Goal: Task Accomplishment & Management: Use online tool/utility

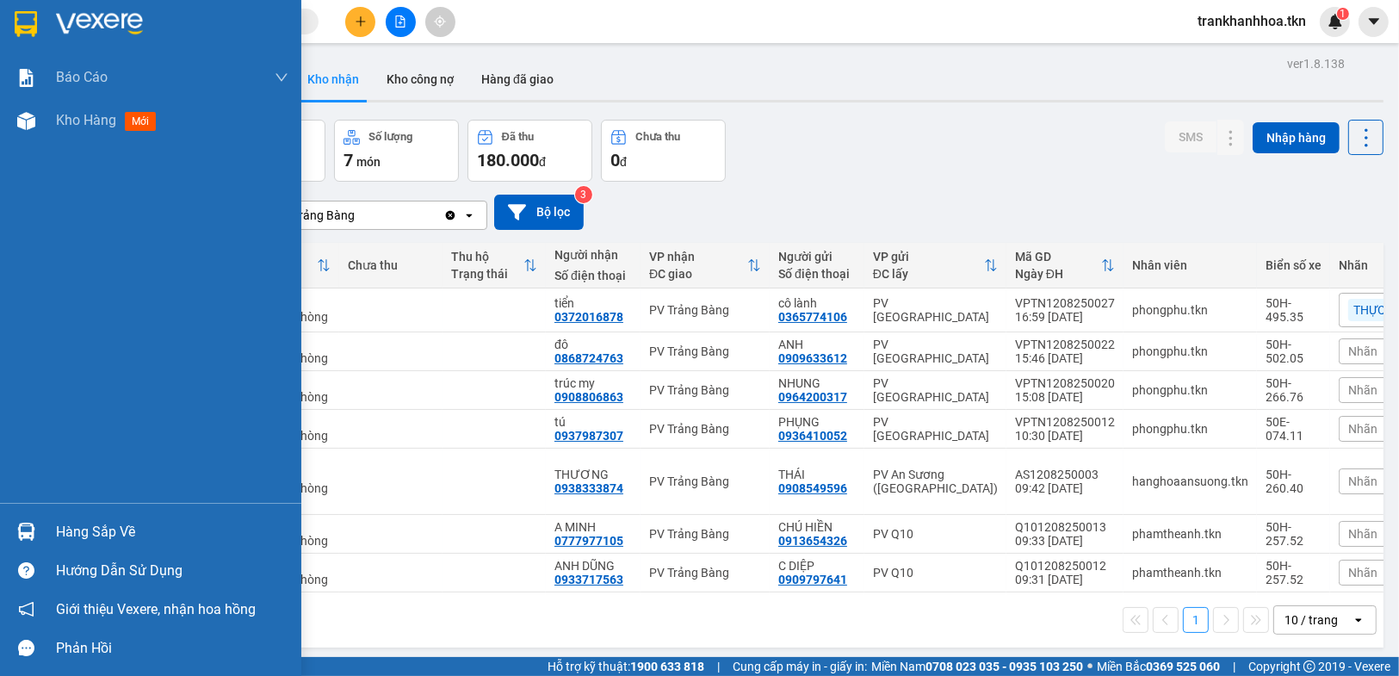
click at [32, 518] on div at bounding box center [26, 531] width 30 height 30
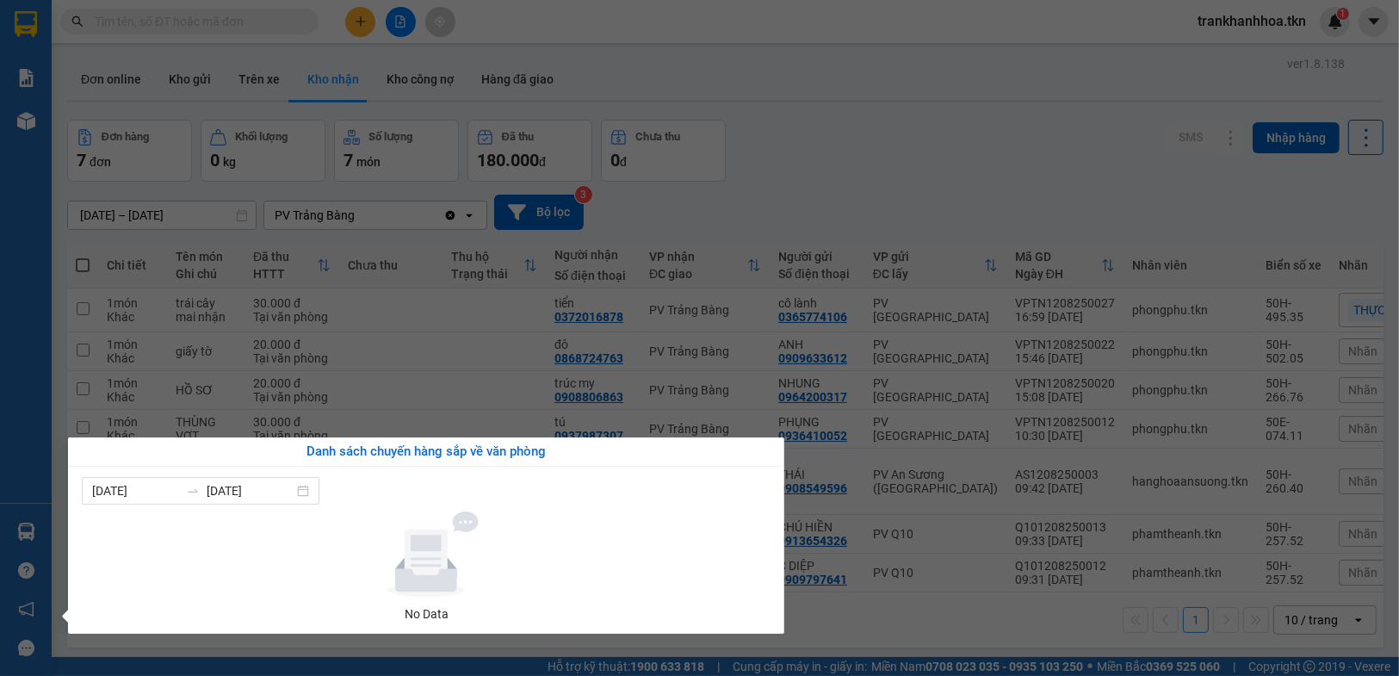
click at [952, 96] on section "Kết quả tìm kiếm ( 0 ) Bộ lọc No Data trankhanhhoa.tkn 1 Báo cáo Mẫu 1: Báo cáo…" at bounding box center [699, 338] width 1399 height 676
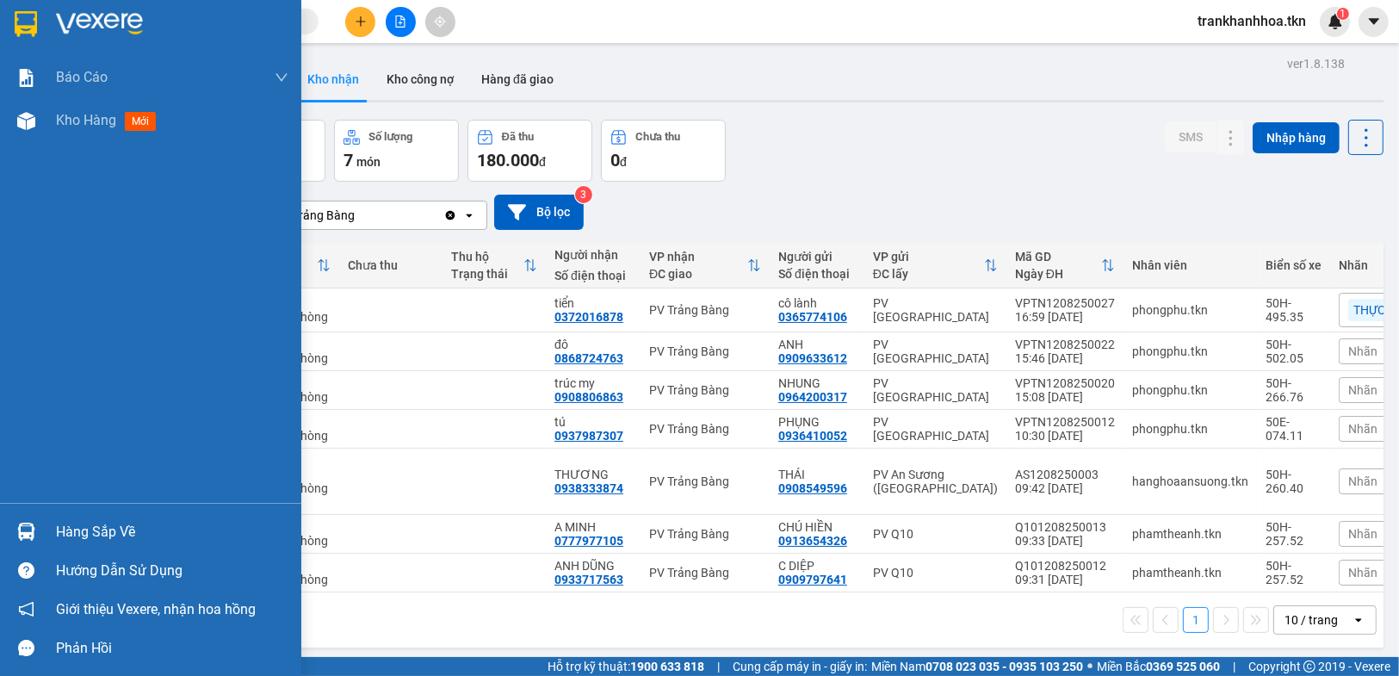
drag, startPoint x: 49, startPoint y: 538, endPoint x: 134, endPoint y: 475, distance: 105.9
click at [65, 521] on div "Hàng sắp về" at bounding box center [150, 531] width 301 height 39
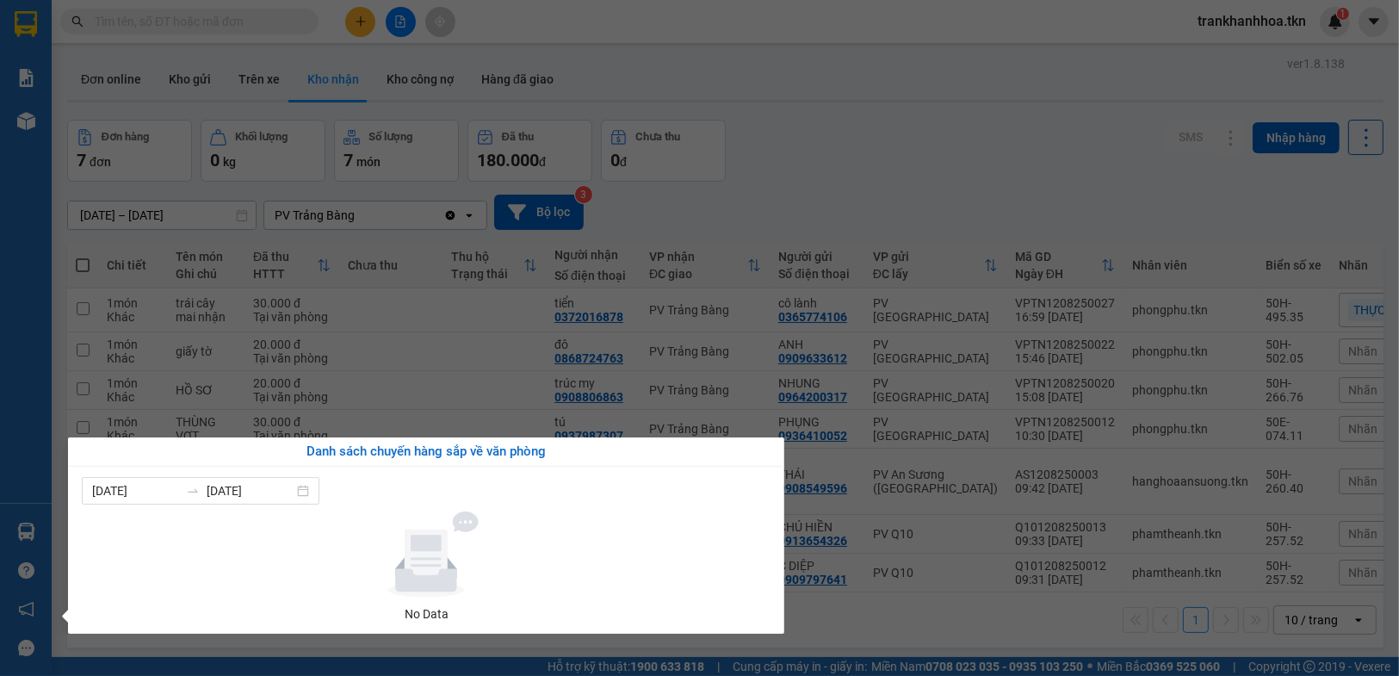
click at [601, 183] on section "Kết quả tìm kiếm ( 0 ) Bộ lọc No Data trankhanhhoa.tkn 1 Báo cáo Mẫu 1: Báo cáo…" at bounding box center [699, 338] width 1399 height 676
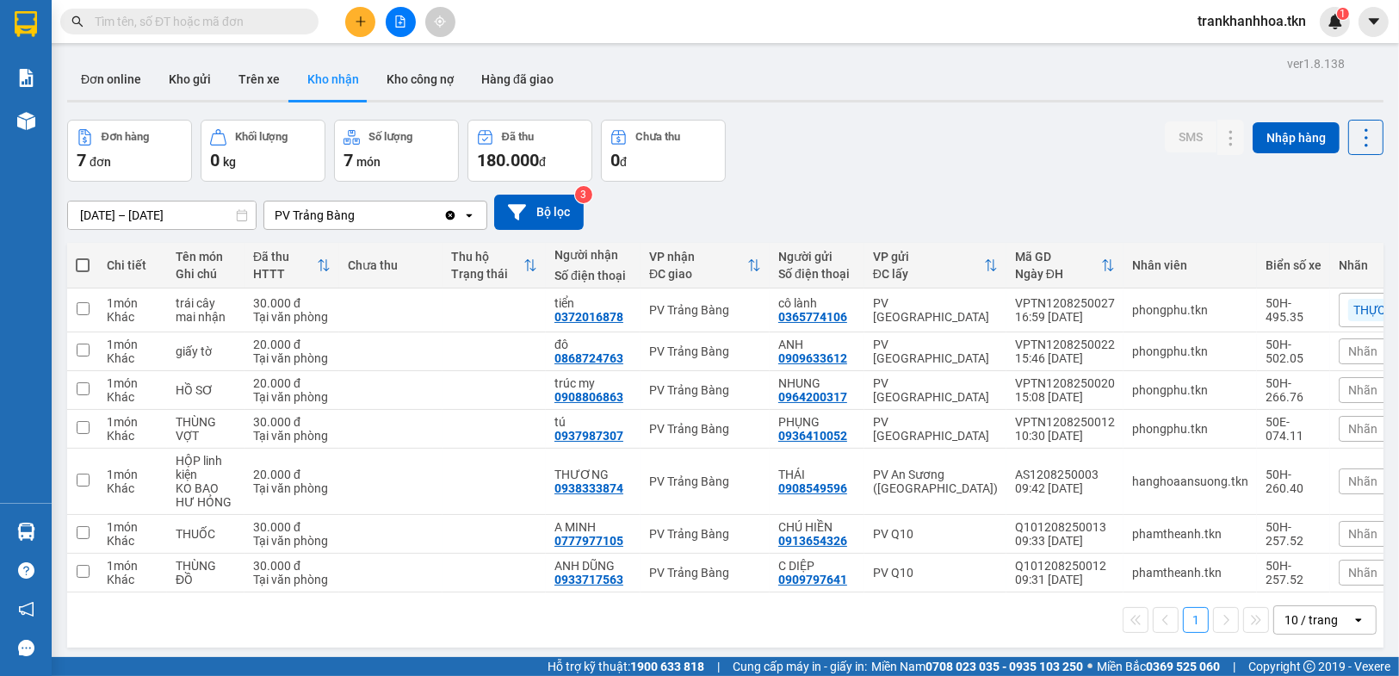
drag, startPoint x: 108, startPoint y: 67, endPoint x: 274, endPoint y: 113, distance: 171.5
click at [108, 66] on button "Đơn online" at bounding box center [111, 79] width 88 height 41
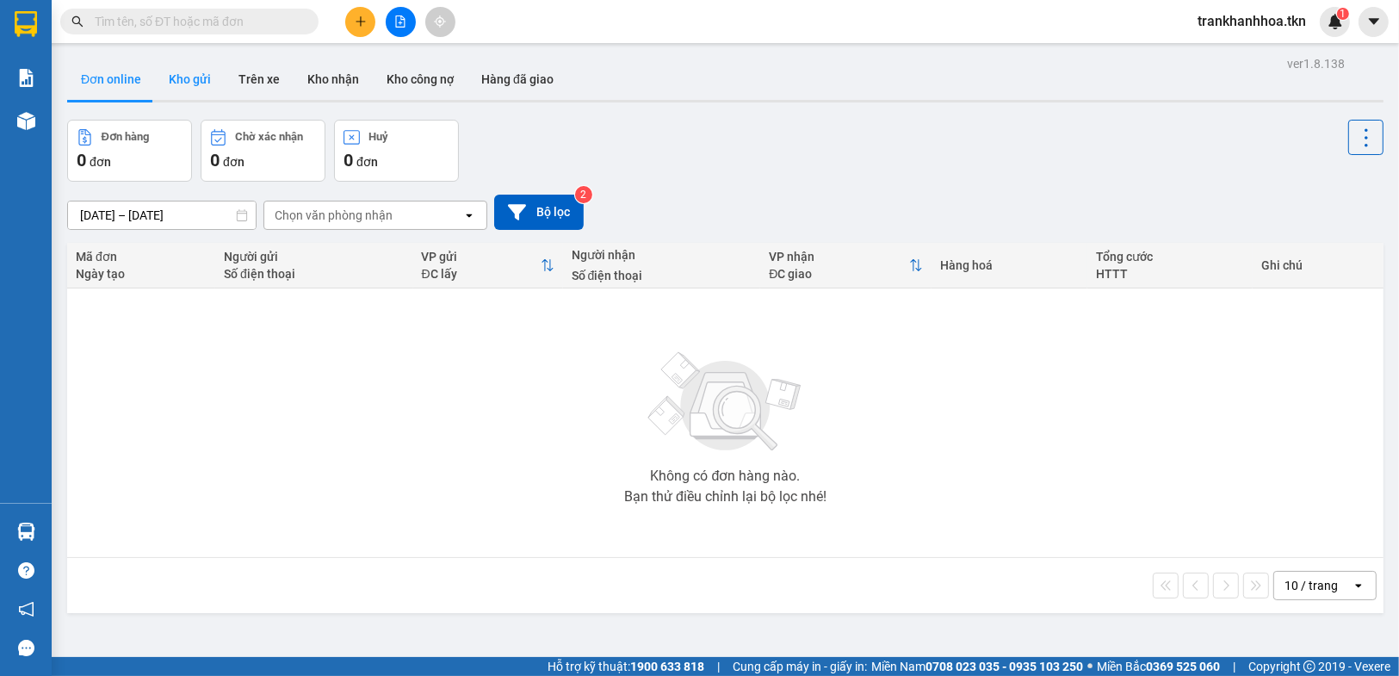
click at [209, 73] on button "Kho gửi" at bounding box center [190, 79] width 70 height 41
type input "[DATE] – [DATE]"
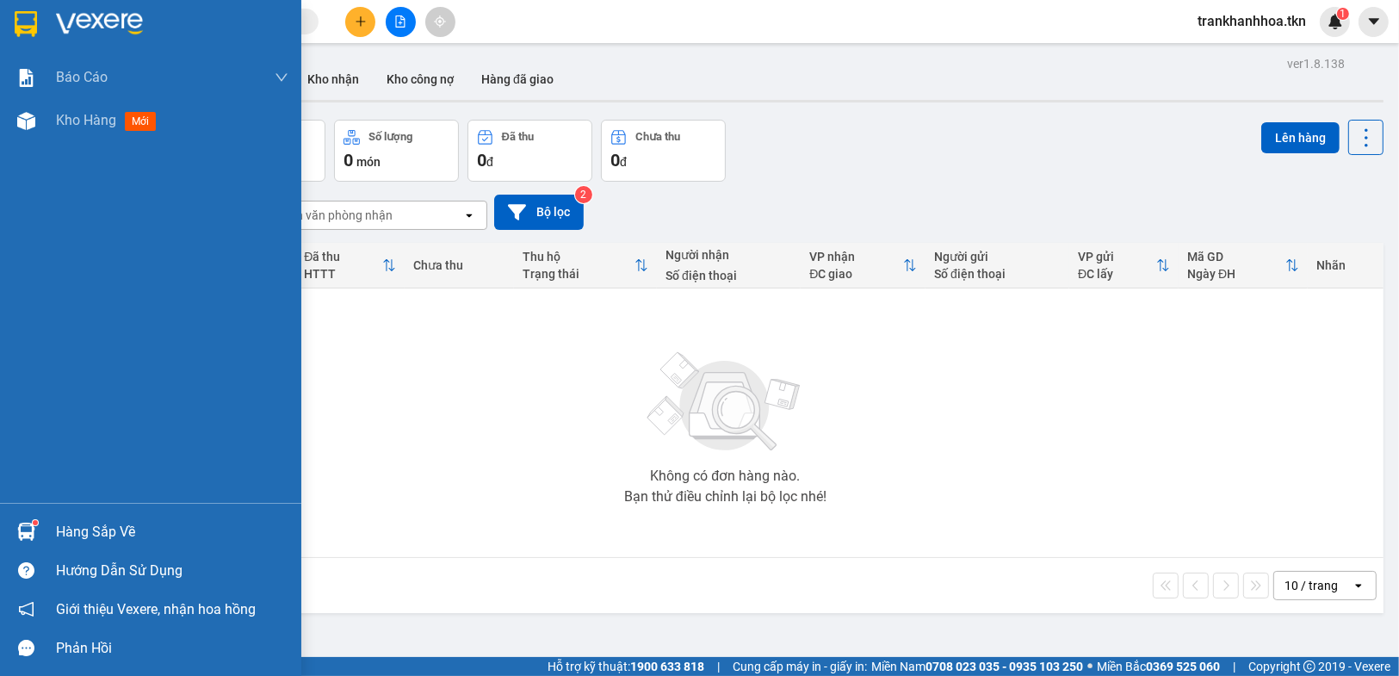
click at [9, 545] on div "Hàng sắp về" at bounding box center [150, 531] width 301 height 39
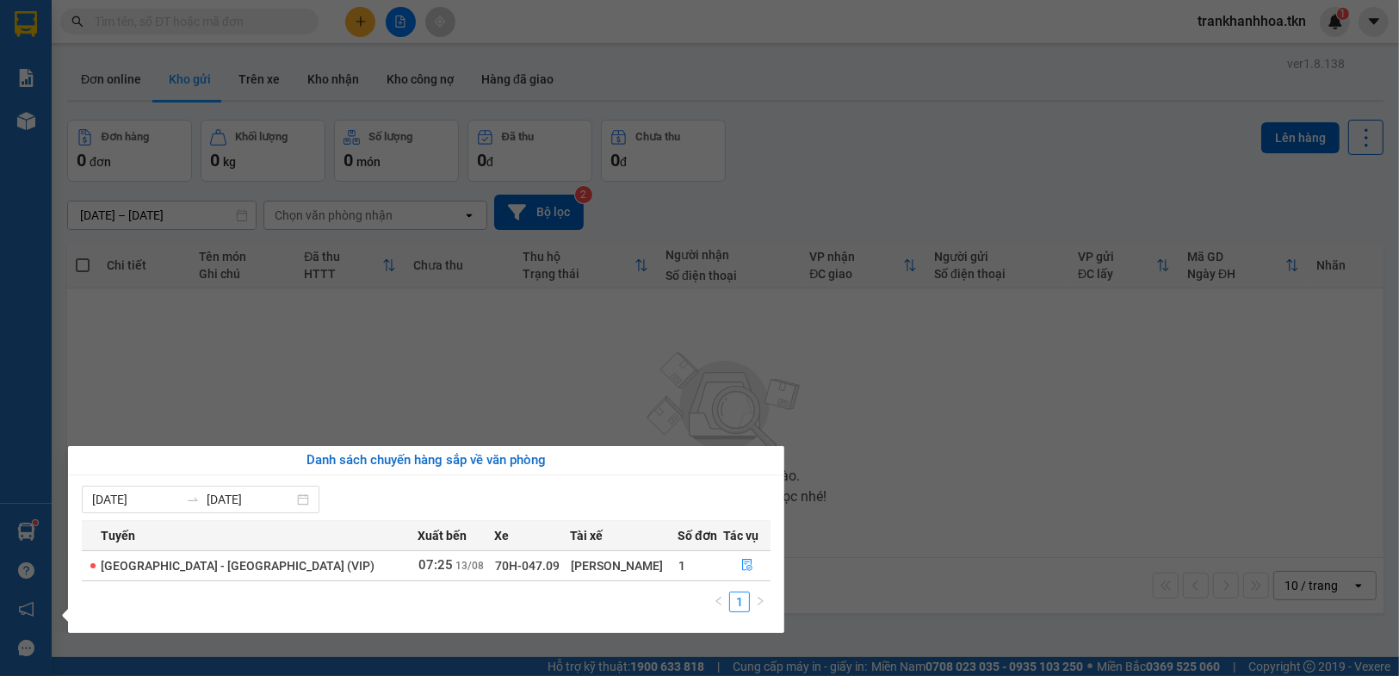
click at [1044, 488] on section "Kết quả tìm kiếm ( 0 ) Bộ lọc No Data trankhanhhoa.tkn 1 Báo cáo Mẫu 1: Báo cáo…" at bounding box center [699, 338] width 1399 height 676
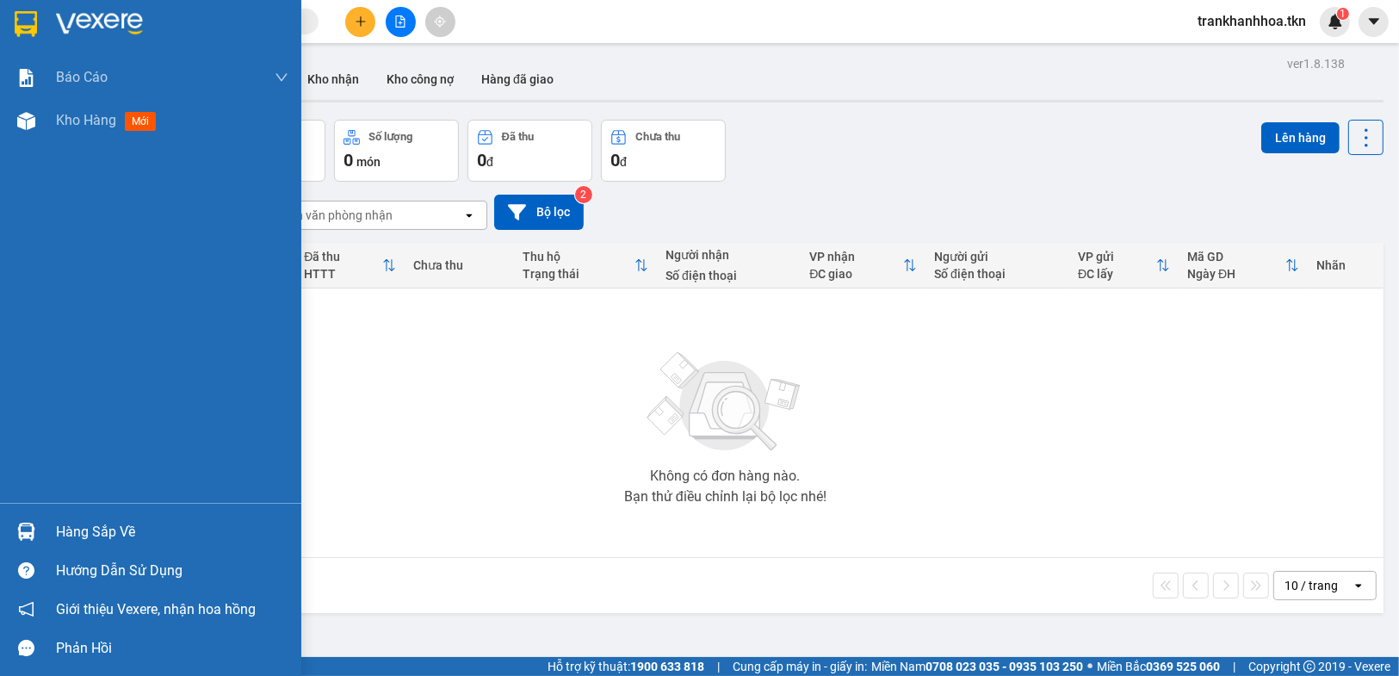
drag, startPoint x: 40, startPoint y: 407, endPoint x: 244, endPoint y: 417, distance: 205.1
click at [40, 407] on div "Báo cáo Mẫu 1: Báo cáo dòng tiền theo nhân viên Mẫu 2: Thống kê đơn hàng theo n…" at bounding box center [150, 279] width 301 height 447
drag, startPoint x: 11, startPoint y: 523, endPoint x: 238, endPoint y: 534, distance: 226.6
click at [11, 524] on div at bounding box center [26, 531] width 30 height 30
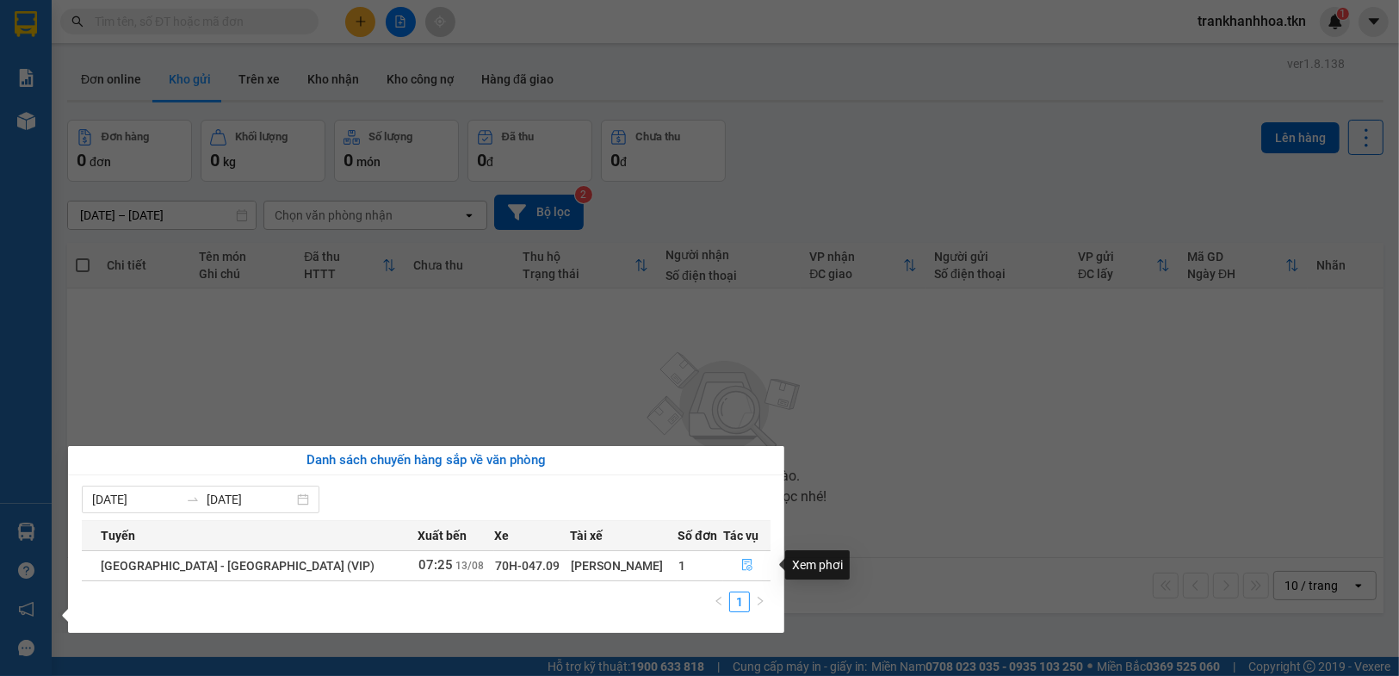
click at [741, 564] on icon "file-done" at bounding box center [747, 565] width 12 height 12
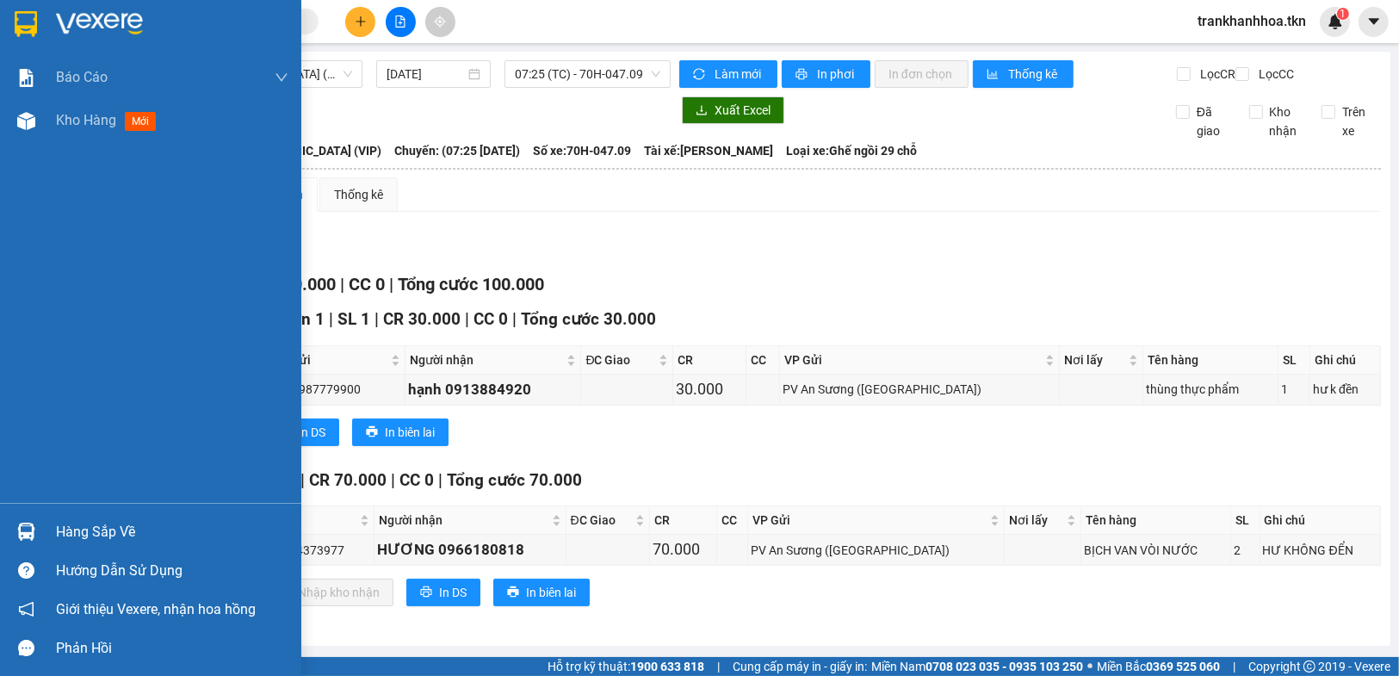
drag, startPoint x: 27, startPoint y: 523, endPoint x: 239, endPoint y: 534, distance: 212.9
click at [28, 523] on img at bounding box center [26, 532] width 18 height 18
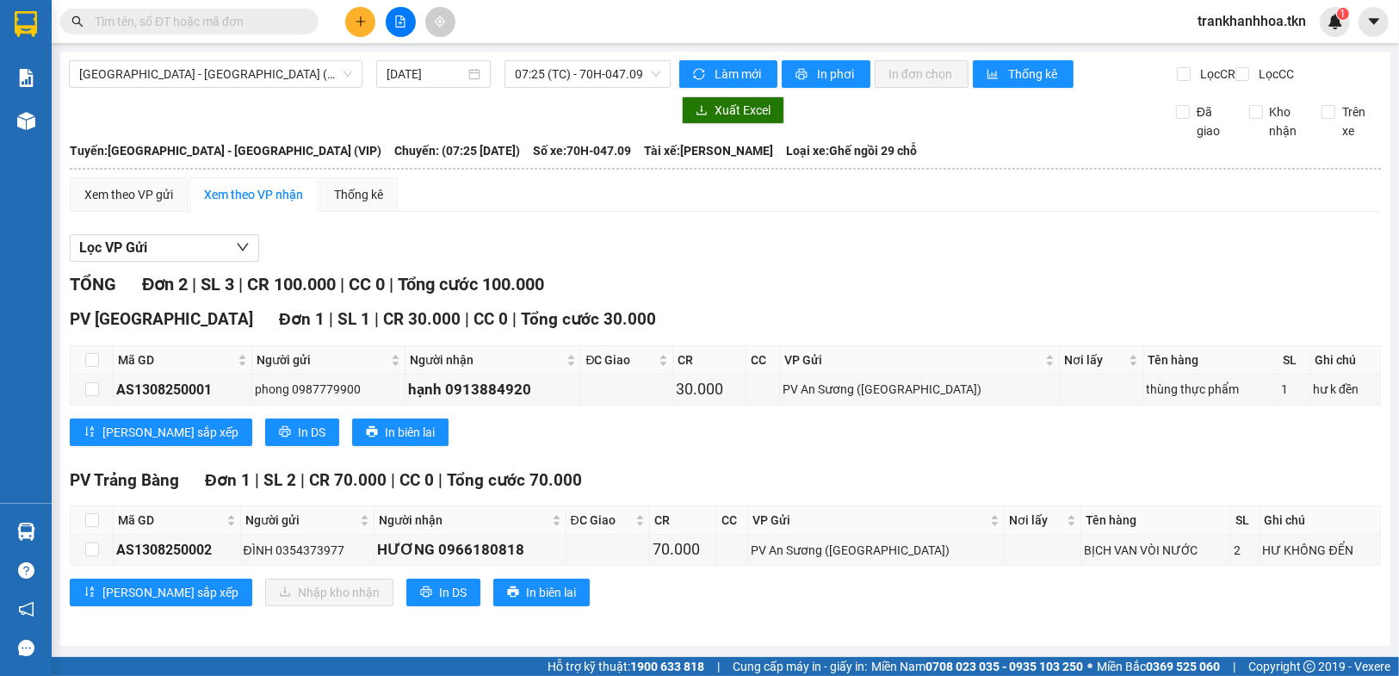
drag, startPoint x: 911, startPoint y: 356, endPoint x: 891, endPoint y: 643, distance: 288.2
click at [911, 360] on section "Kết quả tìm kiếm ( 0 ) Bộ lọc No Data trankhanhhoa.tkn 1 Báo cáo Mẫu 1: Báo cáo…" at bounding box center [699, 338] width 1399 height 676
click at [360, 22] on icon "plus" at bounding box center [361, 21] width 12 height 12
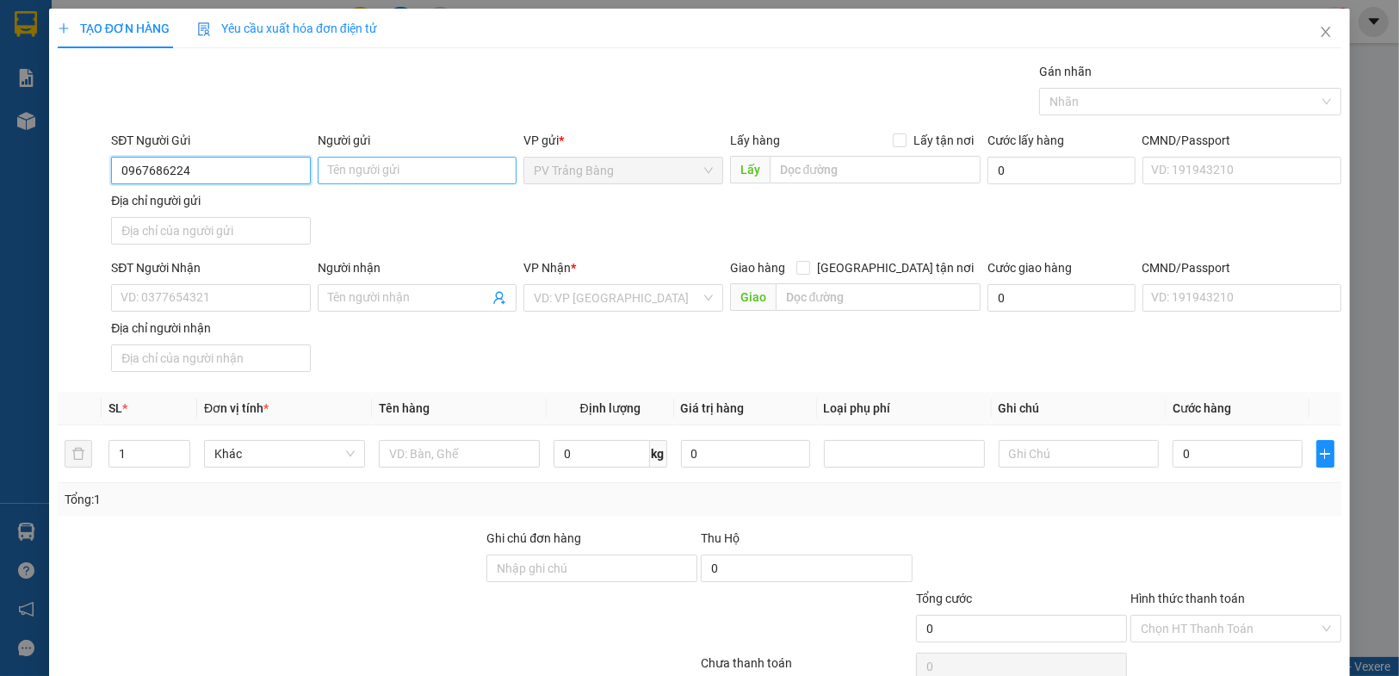
type input "0967686224"
click at [447, 169] on input "Người gửi" at bounding box center [417, 171] width 199 height 28
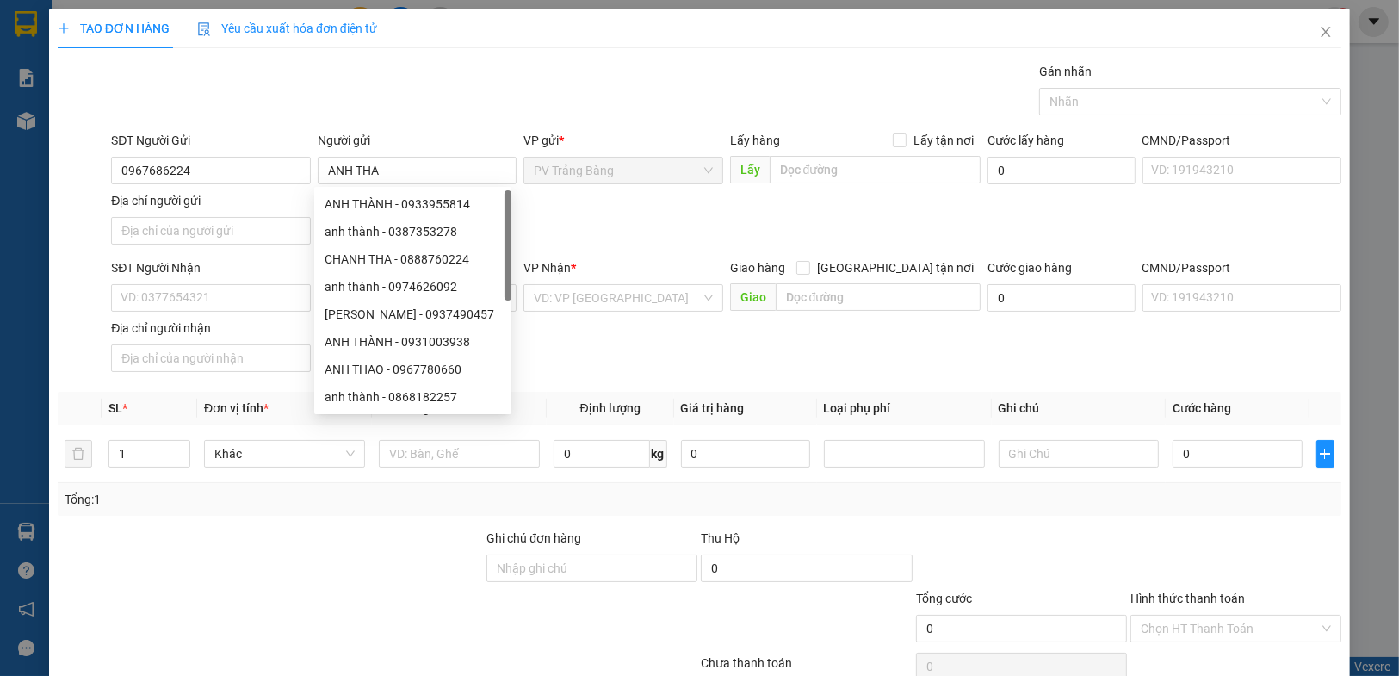
click at [499, 114] on div "Gói vận chuyển * Tiêu chuẩn Gán nhãn Nhãn" at bounding box center [726, 92] width 1237 height 60
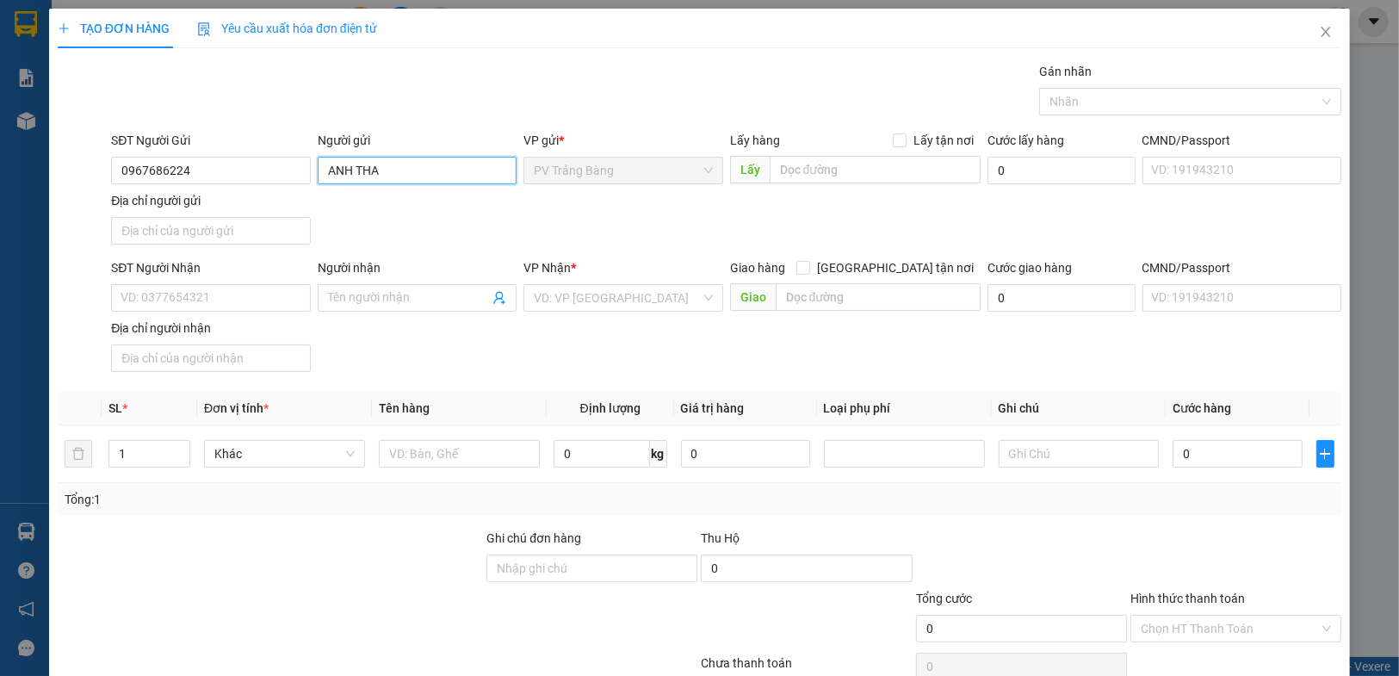
click at [436, 166] on input "ANH THA" at bounding box center [417, 171] width 199 height 28
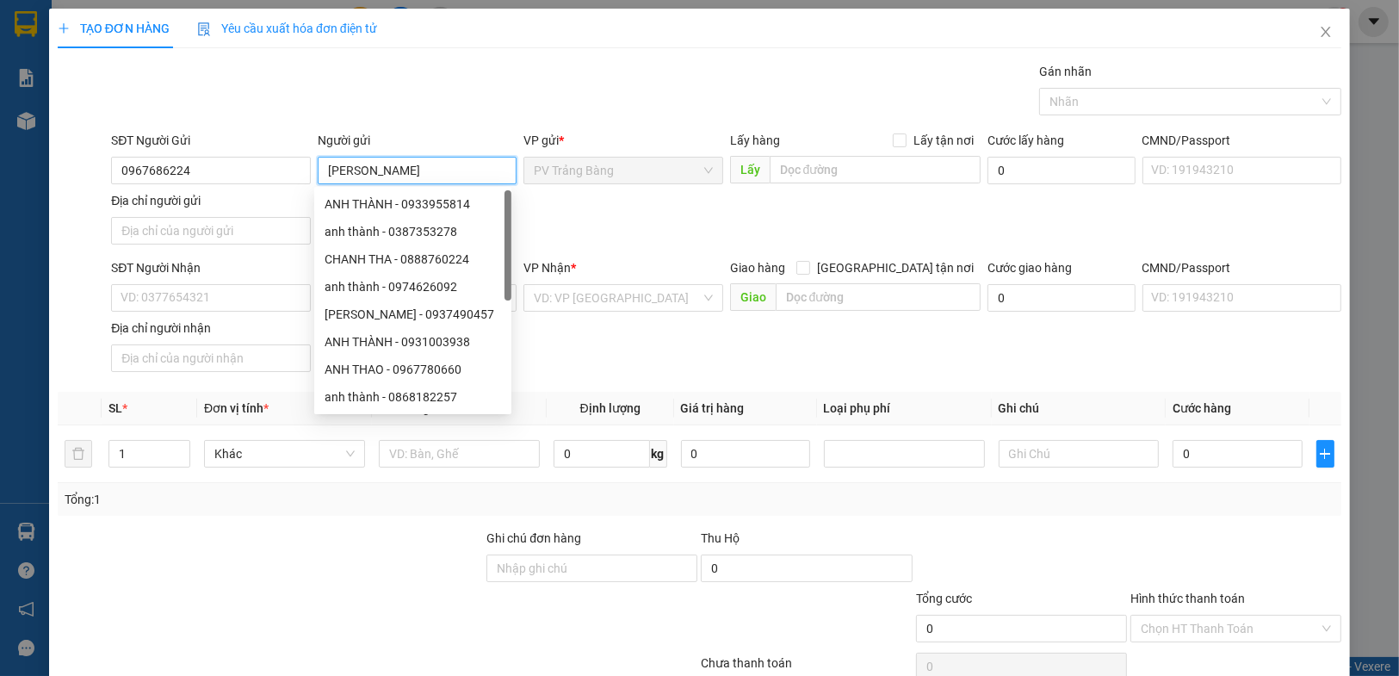
type input "[PERSON_NAME]"
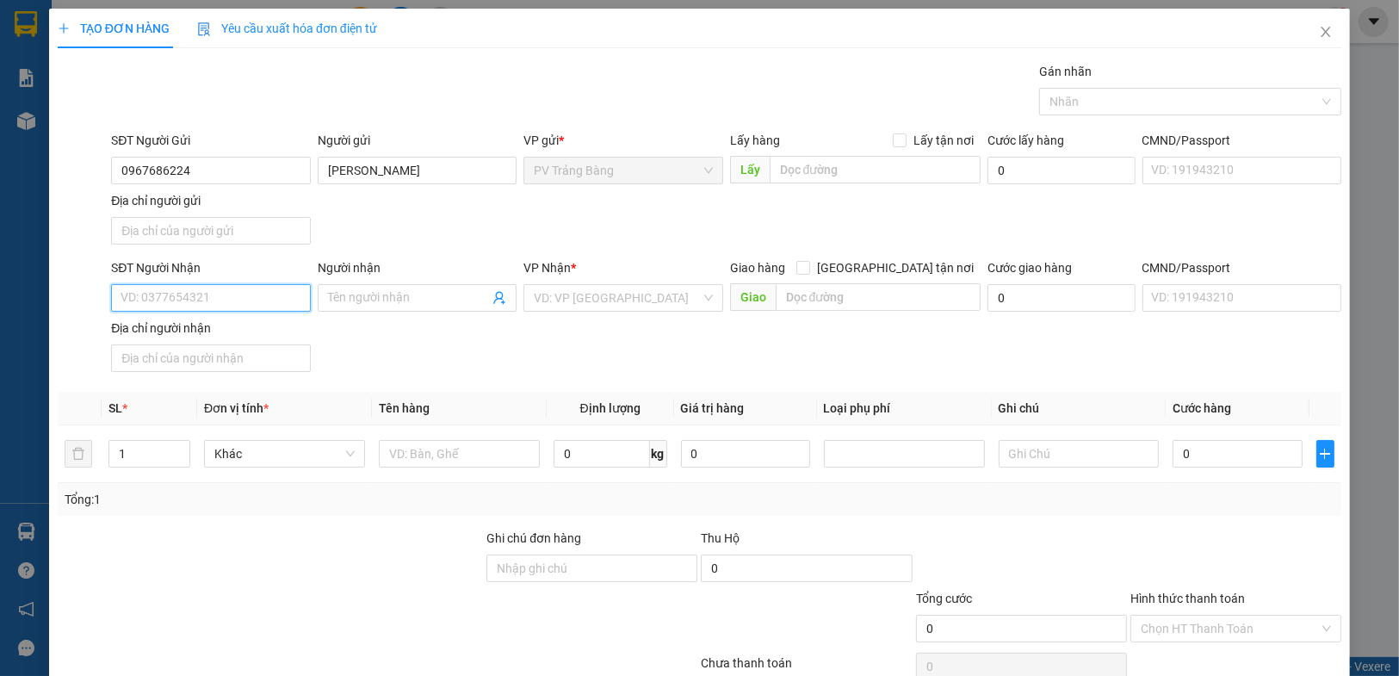
click at [188, 299] on input "SĐT Người Nhận" at bounding box center [210, 298] width 199 height 28
click at [189, 333] on div "0908992079 - TRỌNG" at bounding box center [209, 331] width 176 height 19
type input "0908992079"
type input "TRỌNG"
type input "70.000"
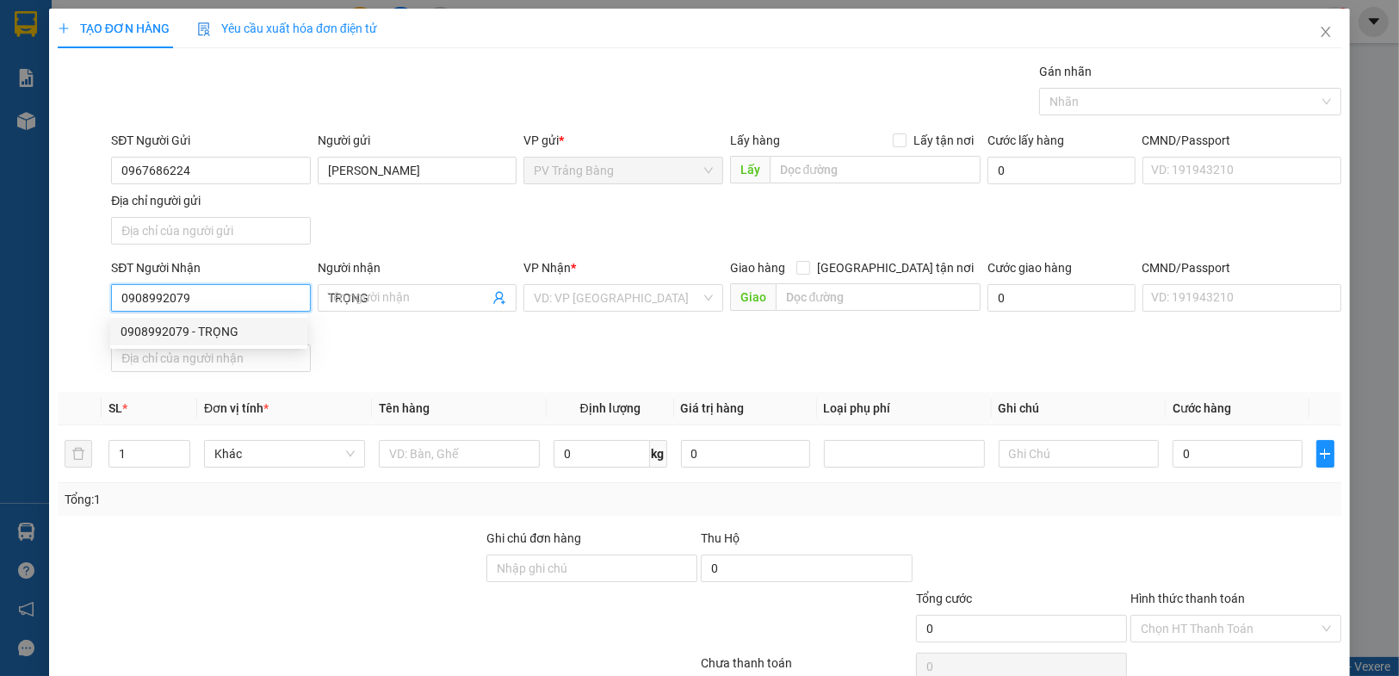
type input "70.000"
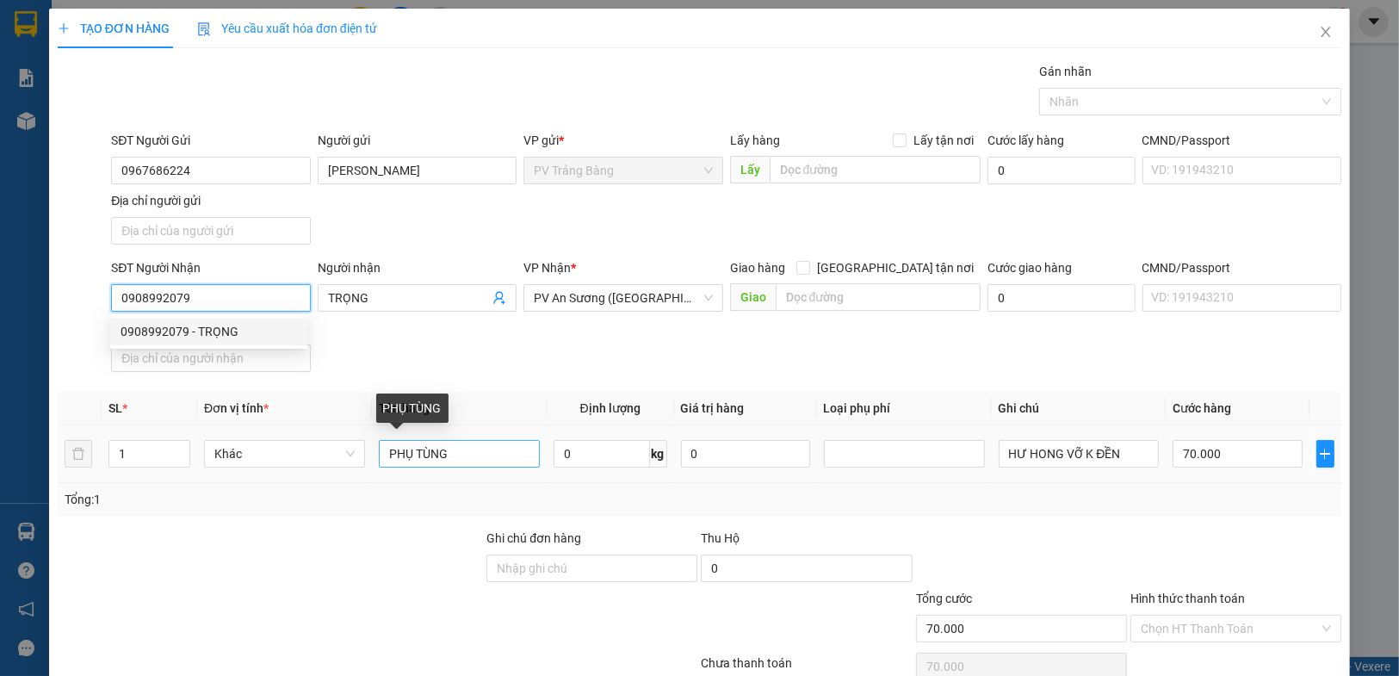
type input "0908992079"
click at [482, 454] on input "PHỤ TÙNG" at bounding box center [459, 454] width 161 height 28
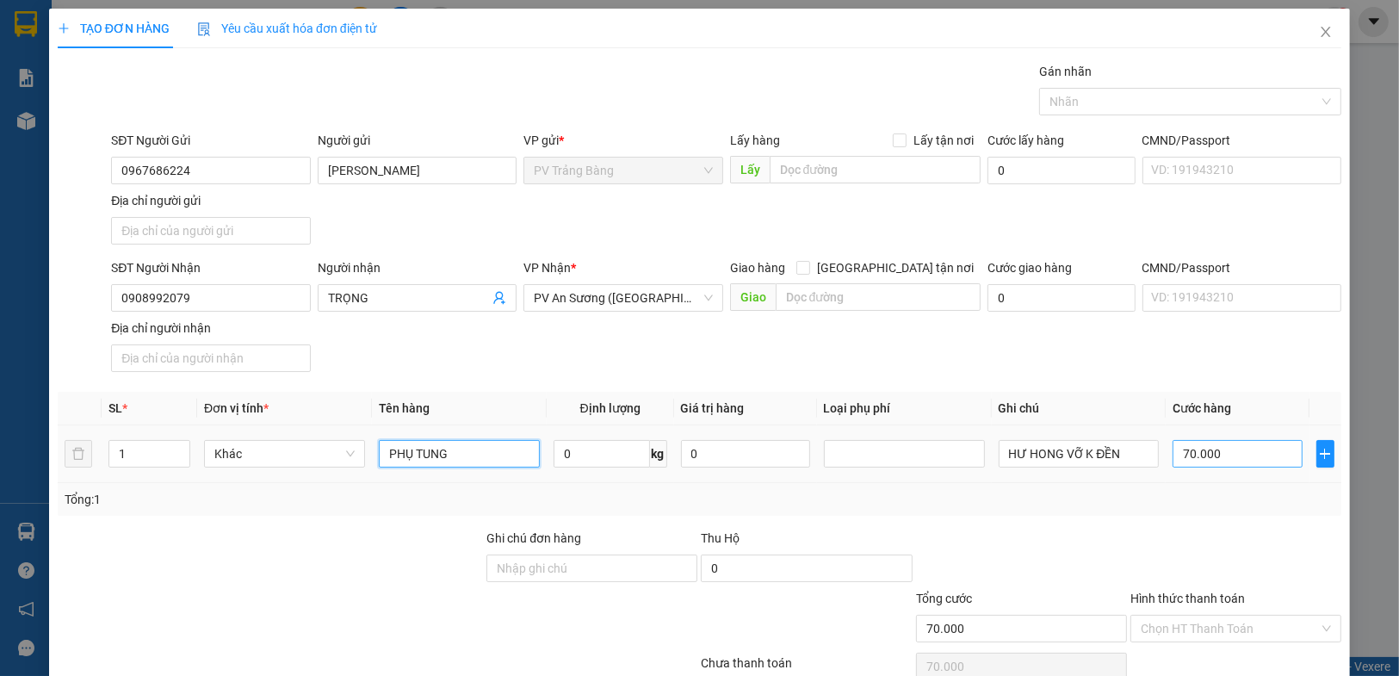
type input "PHỤ TUNG"
click at [1228, 448] on input "70.000" at bounding box center [1236, 454] width 129 height 28
type input "3"
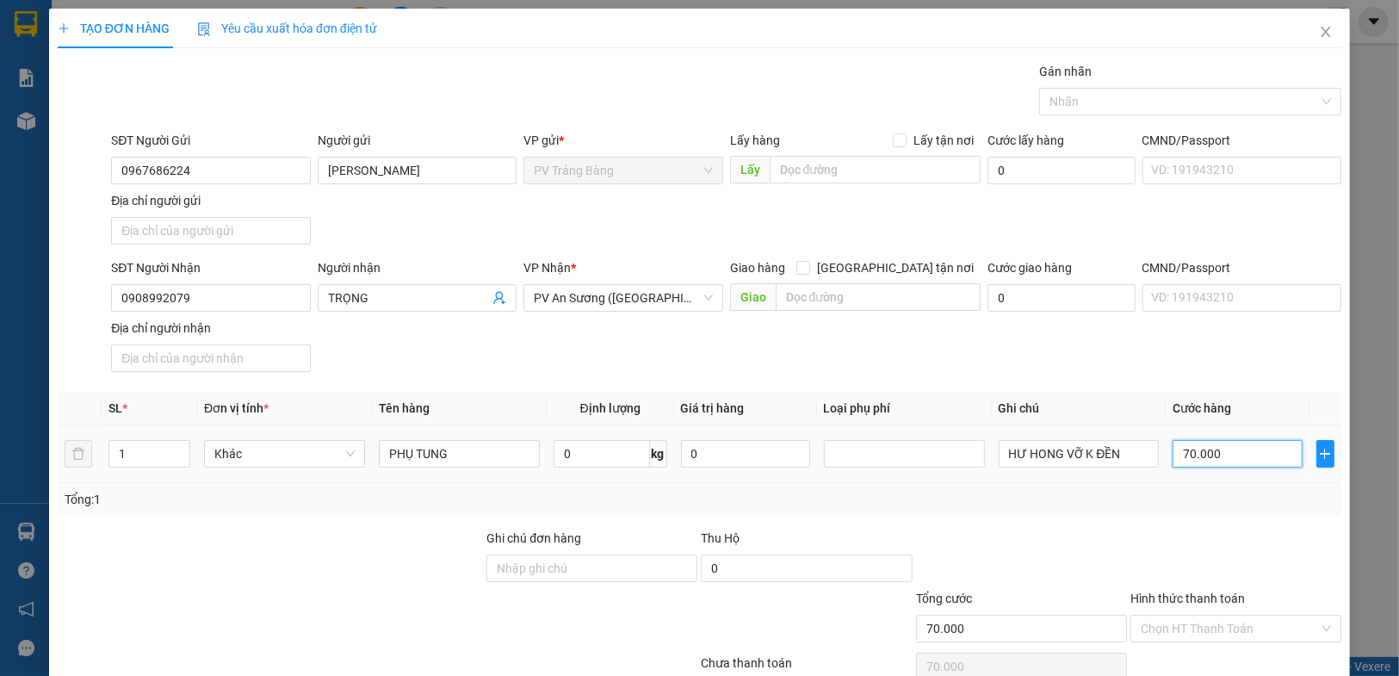
type input "3"
type input "30"
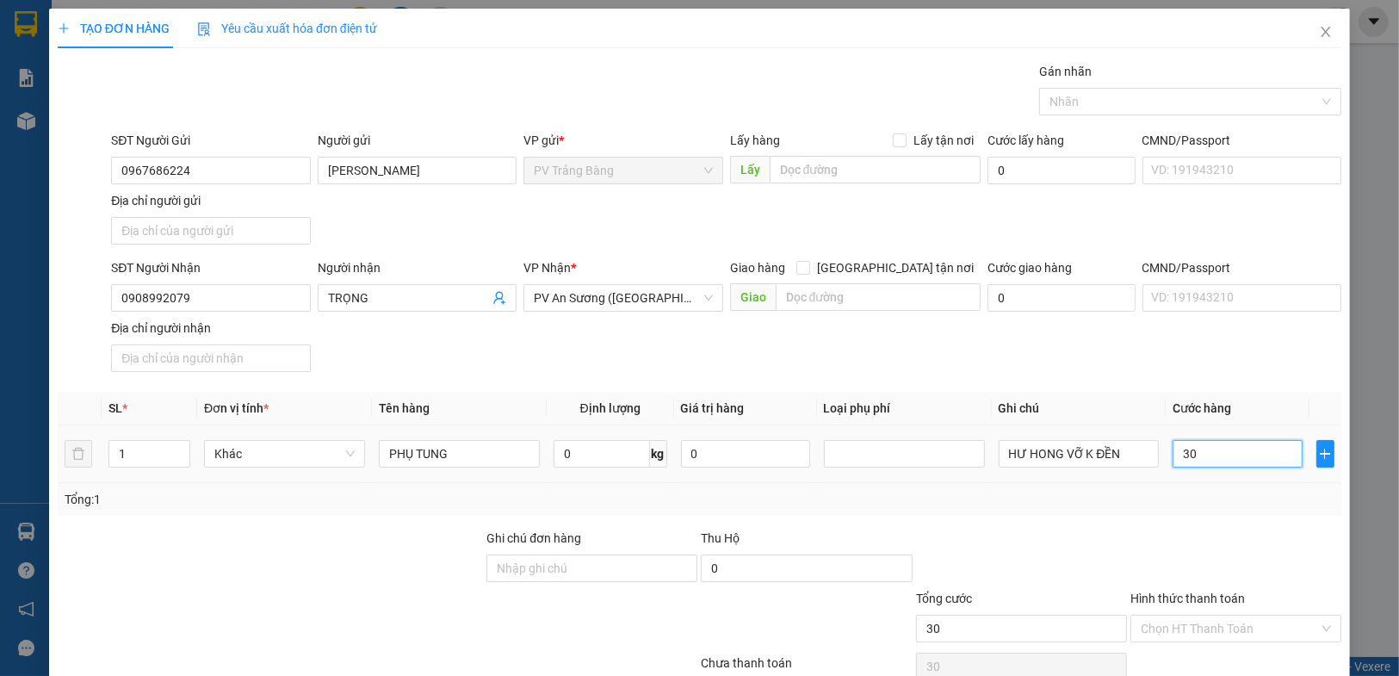
type input "300"
type input "3.000"
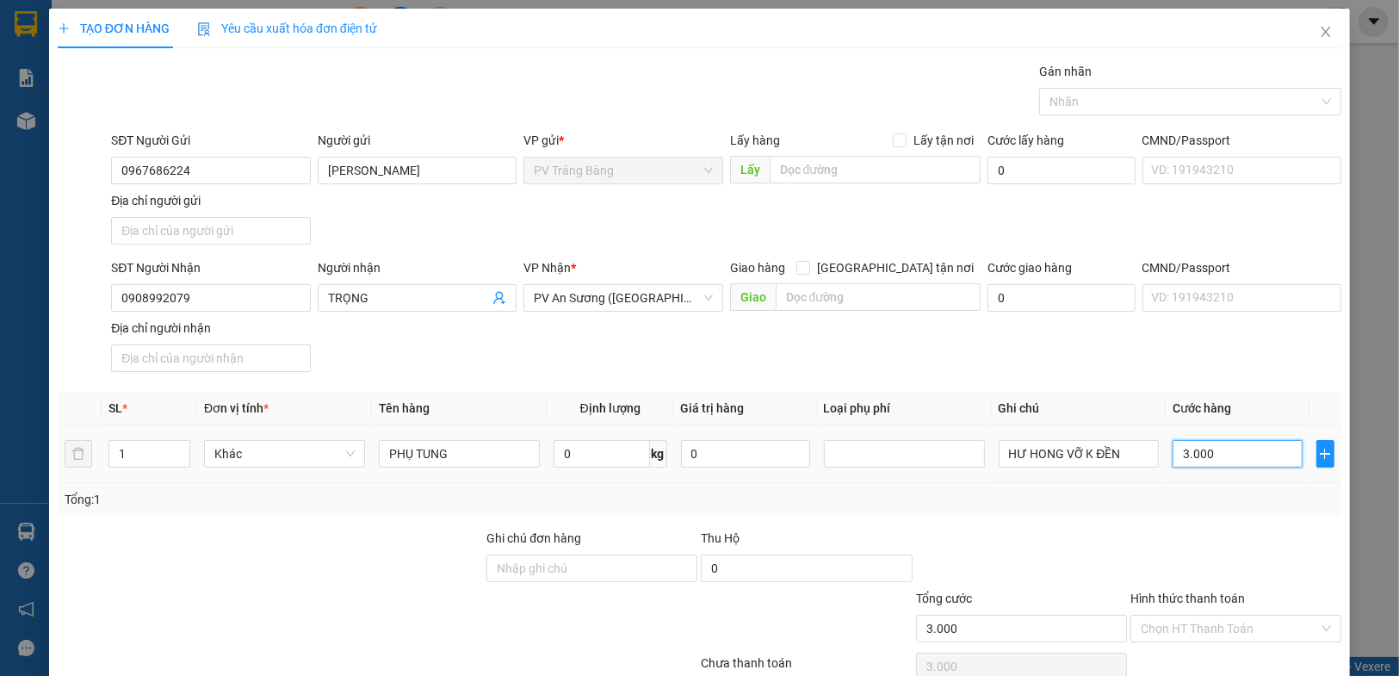
type input "30.000"
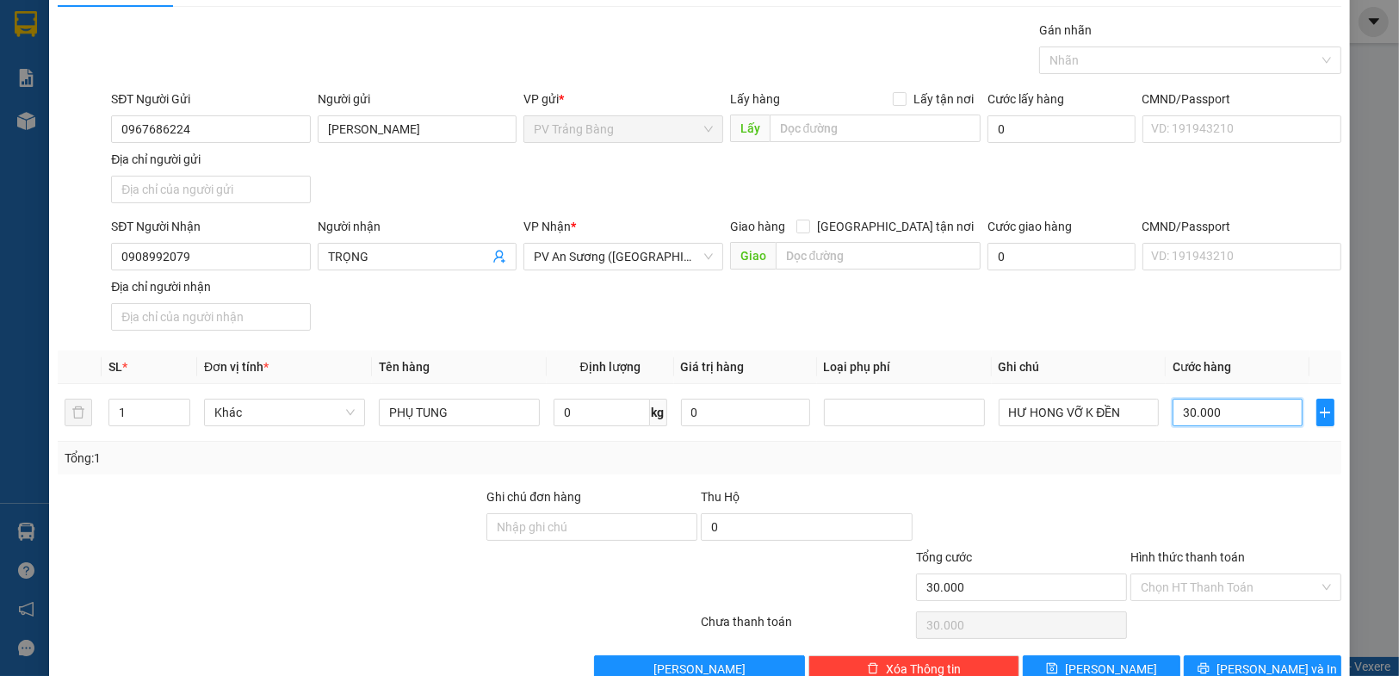
scroll to position [79, 0]
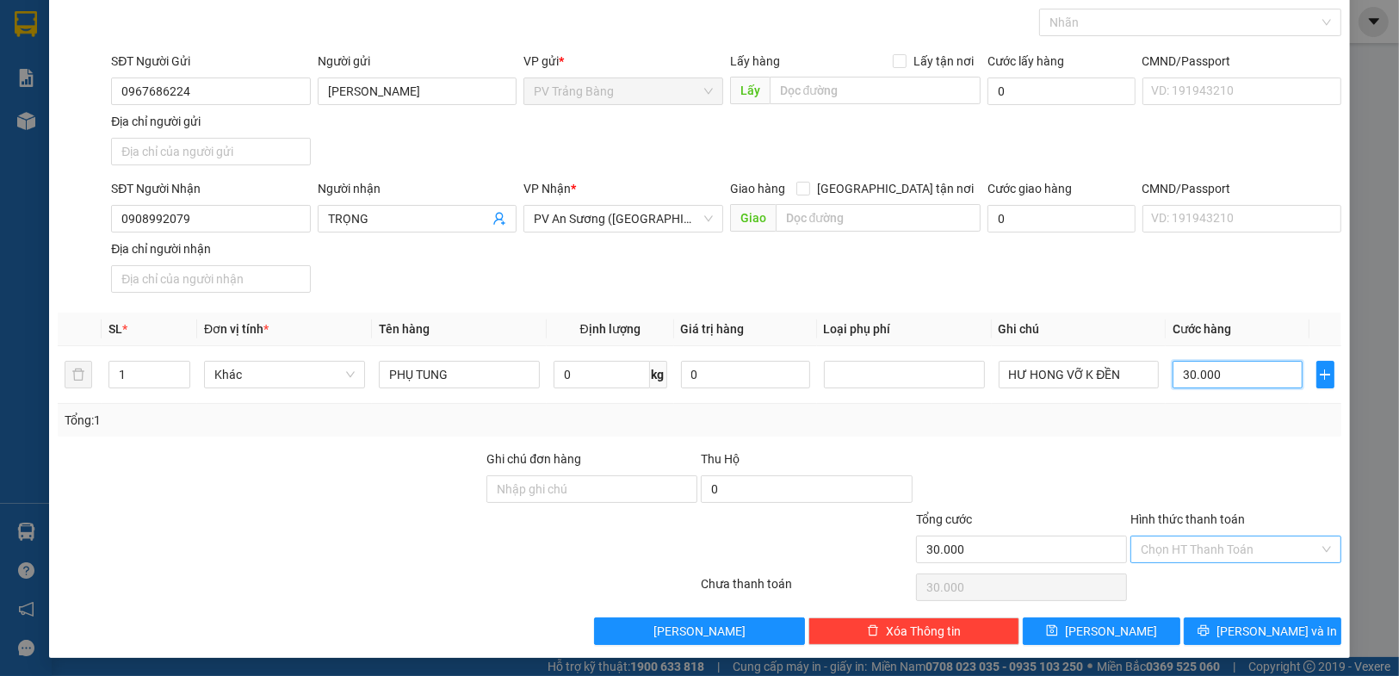
type input "30.000"
click at [1217, 550] on input "Hình thức thanh toán" at bounding box center [1230, 549] width 178 height 26
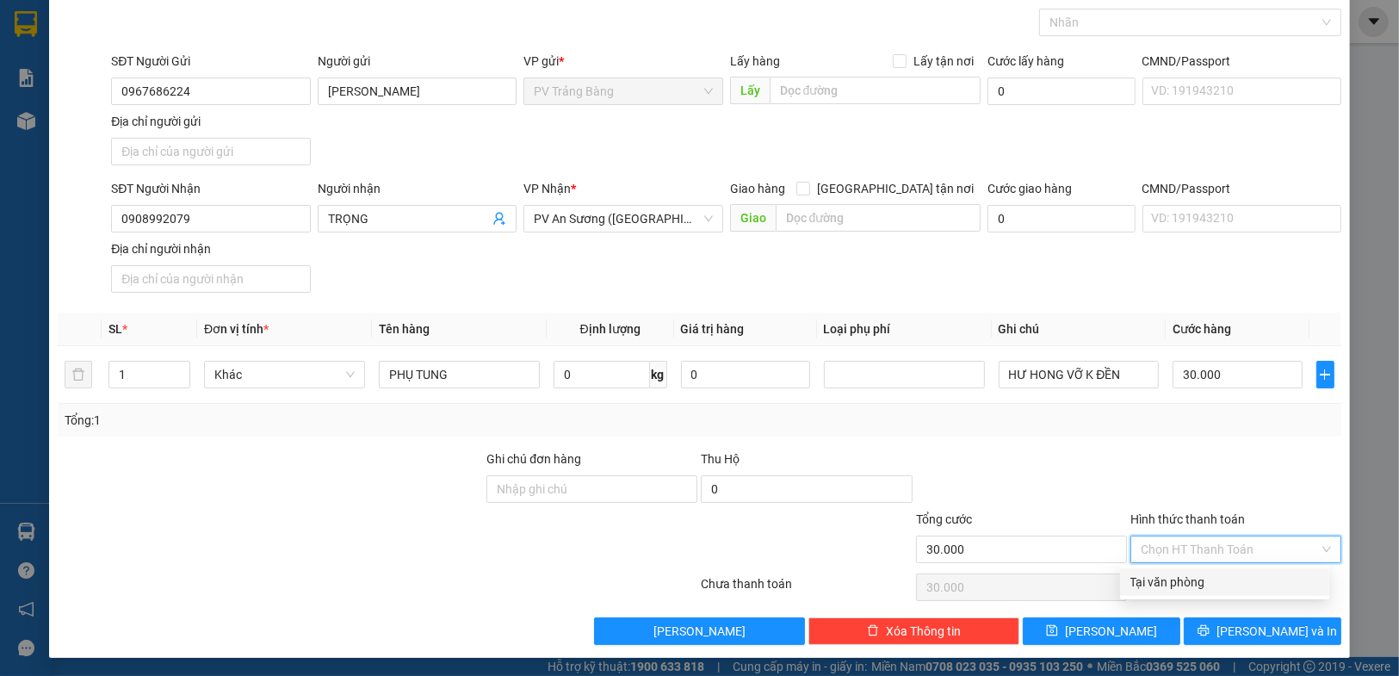
click at [1169, 577] on div "Tại văn phòng" at bounding box center [1224, 581] width 189 height 19
type input "0"
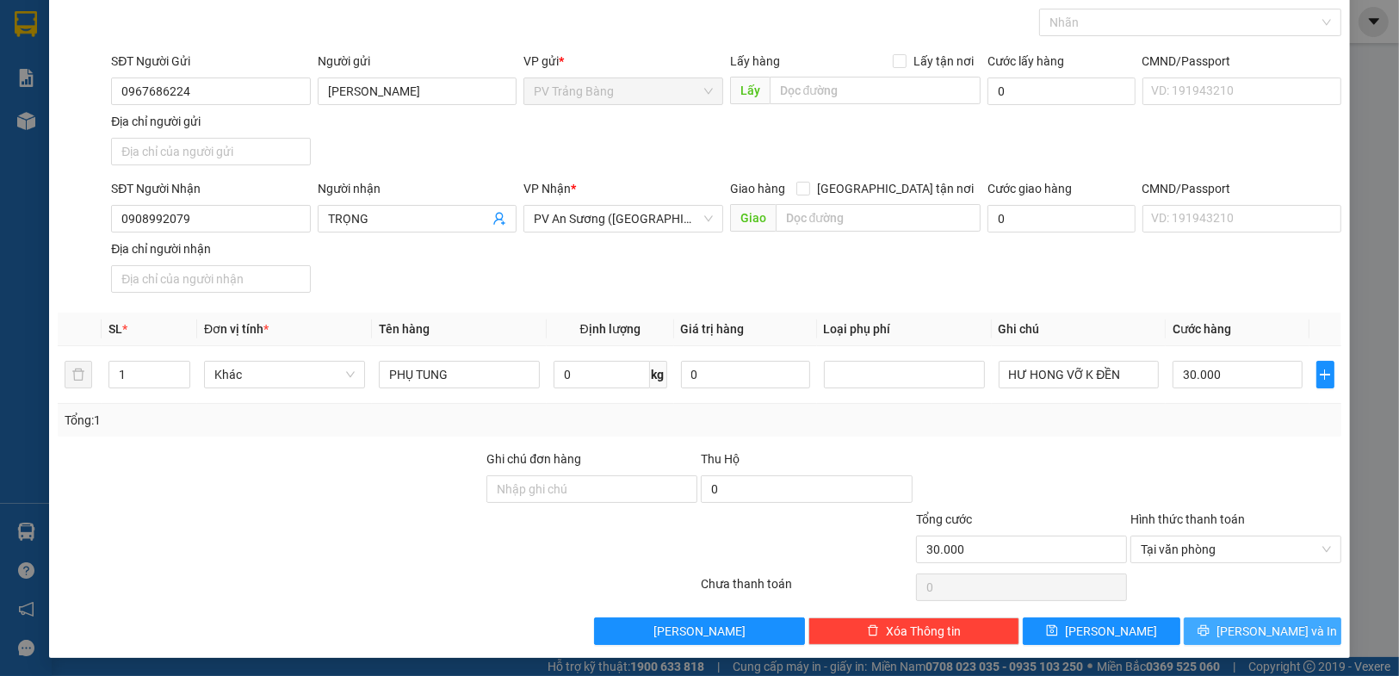
click at [1268, 622] on span "[PERSON_NAME] và In" at bounding box center [1276, 631] width 121 height 19
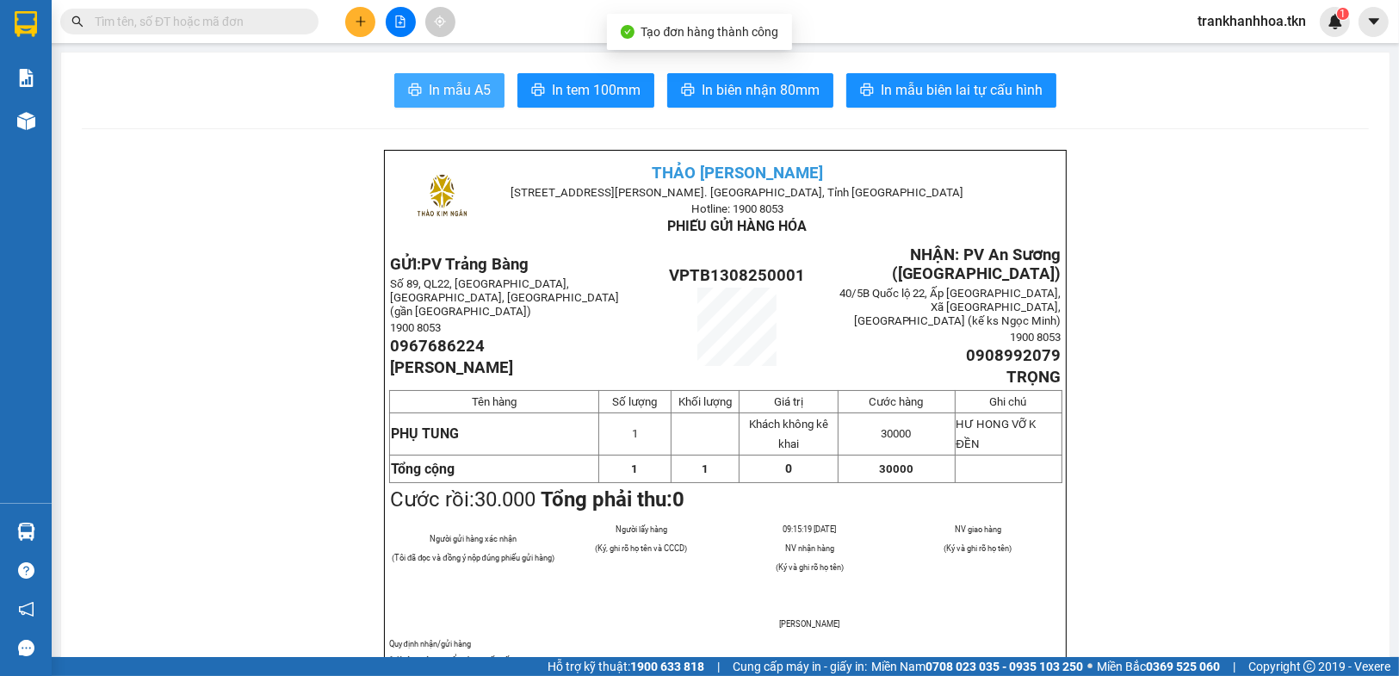
click at [473, 86] on span "In mẫu A5" at bounding box center [460, 90] width 62 height 22
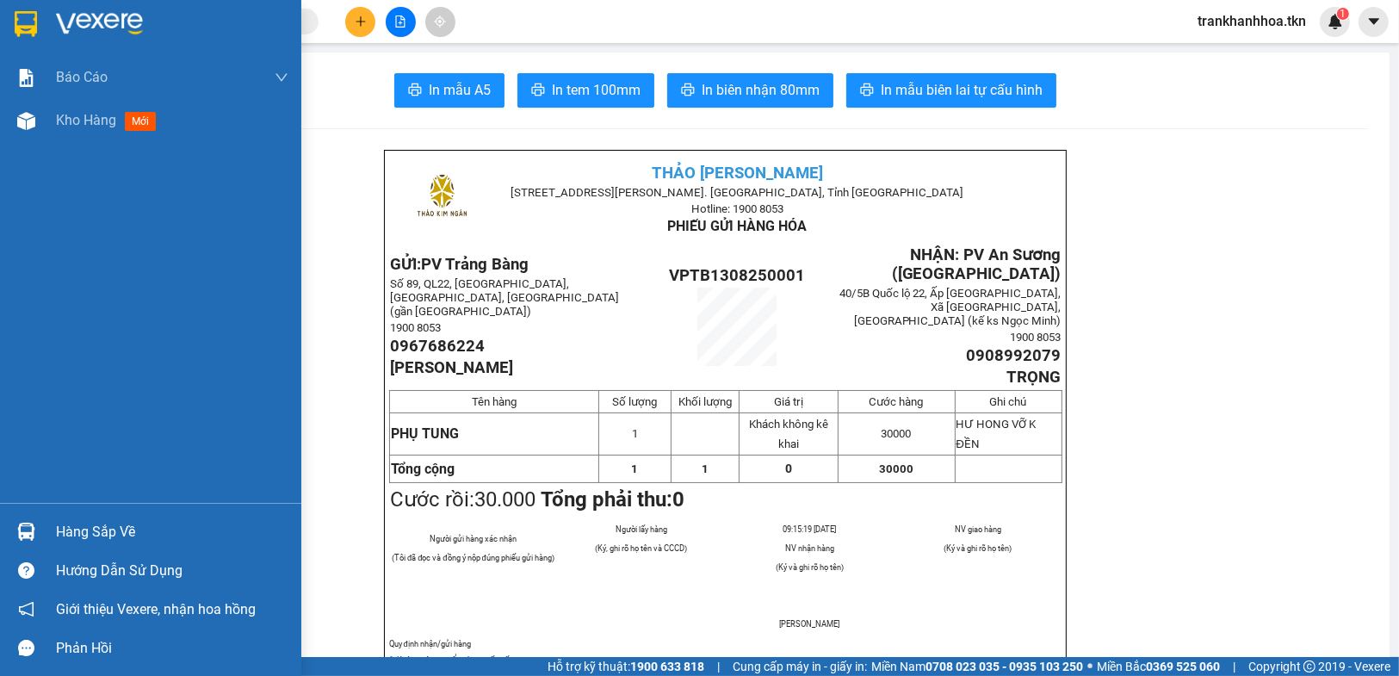
click at [112, 534] on div "Hàng sắp về" at bounding box center [172, 532] width 232 height 26
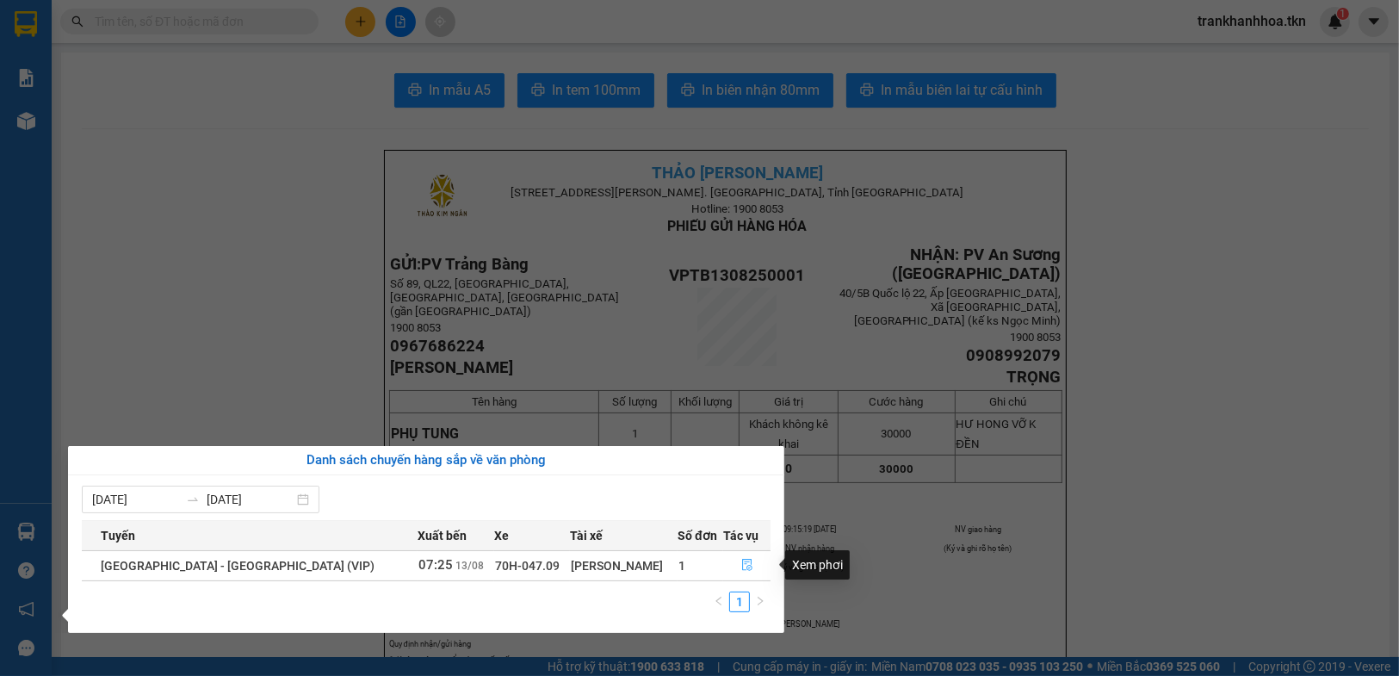
click at [746, 567] on button "button" at bounding box center [747, 566] width 46 height 28
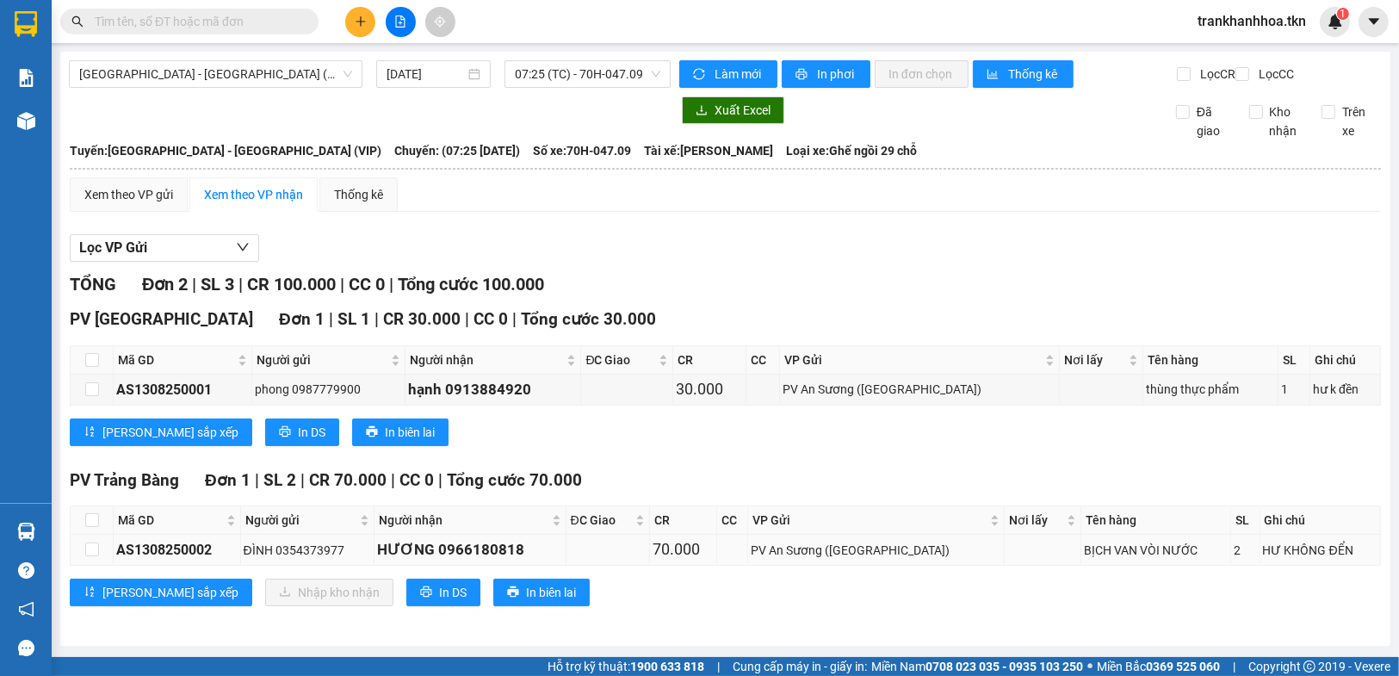
click at [1263, 560] on div "HƯ KHÔNG ĐỂN" at bounding box center [1320, 550] width 114 height 19
click at [92, 527] on input "checkbox" at bounding box center [92, 520] width 14 height 14
checkbox input "true"
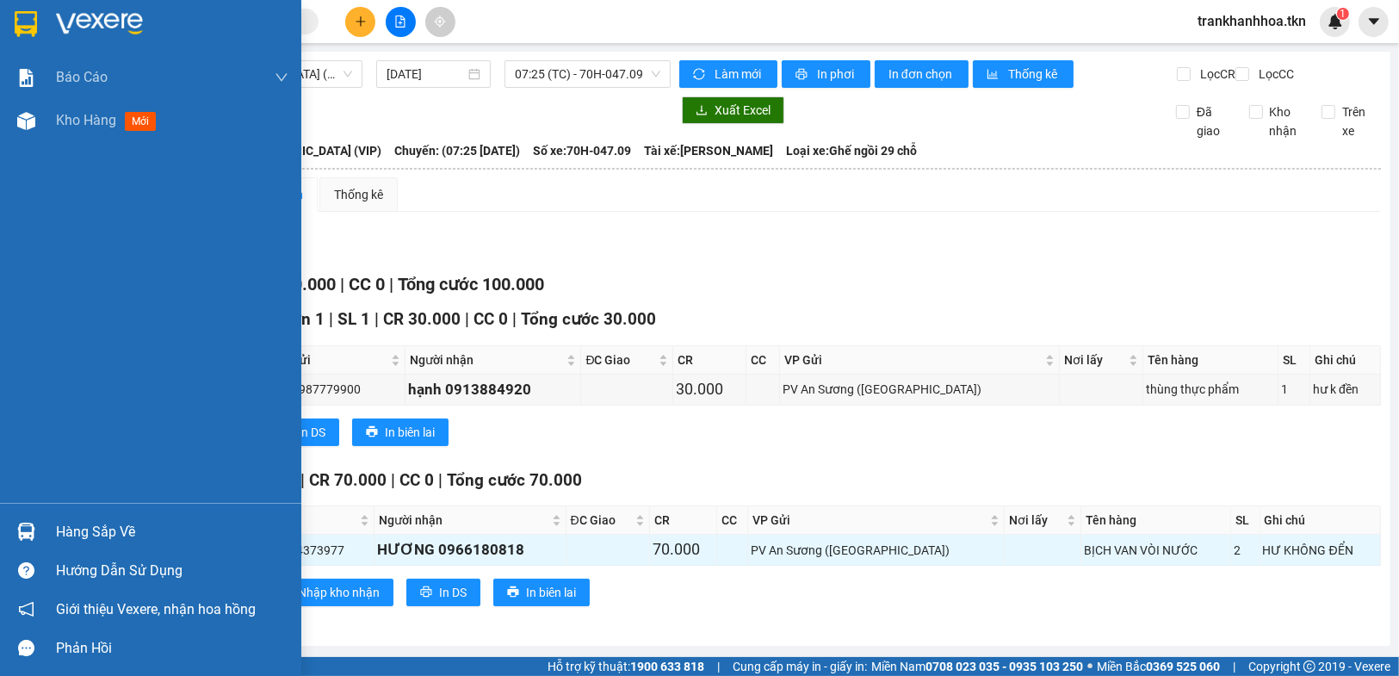
drag, startPoint x: 38, startPoint y: 534, endPoint x: 393, endPoint y: 526, distance: 354.7
click at [46, 529] on div "Hàng sắp về" at bounding box center [150, 531] width 301 height 39
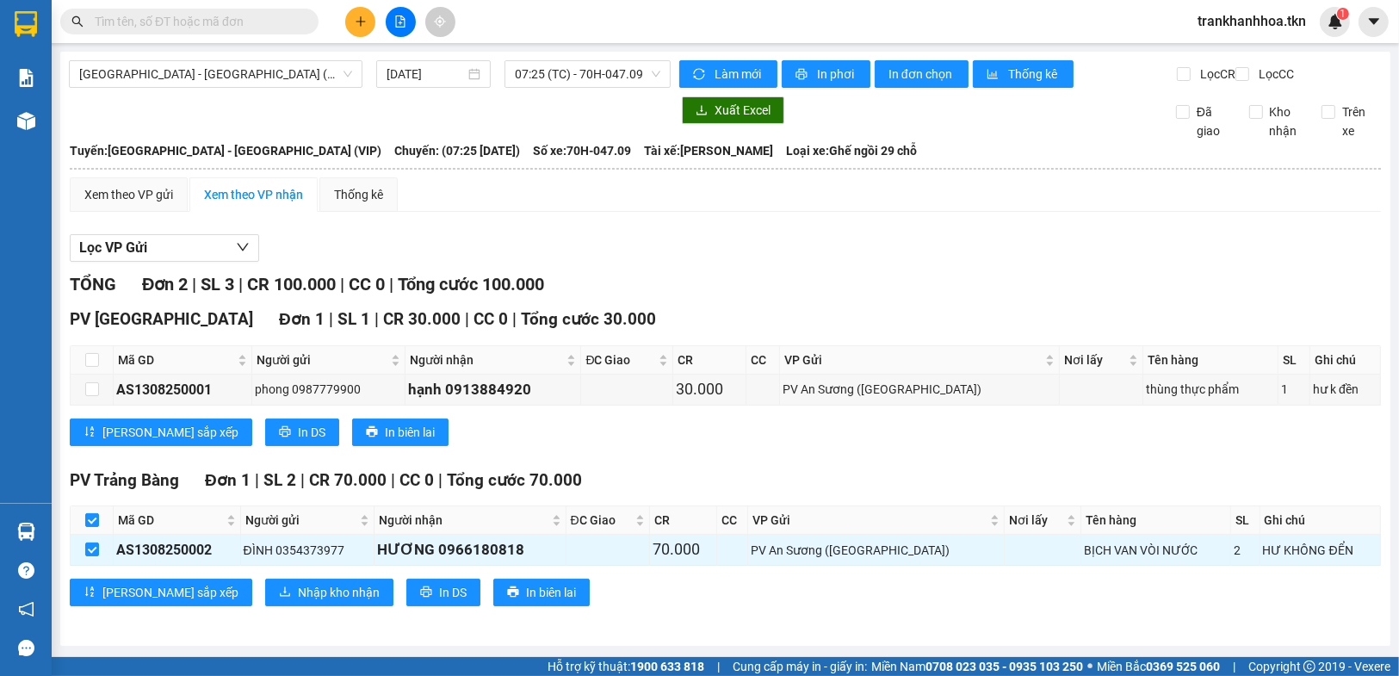
click at [846, 482] on section "Kết quả tìm kiếm ( 0 ) Bộ lọc No Data trankhanhhoa.tkn 1 Báo cáo Mẫu 1: Báo cáo…" at bounding box center [699, 338] width 1399 height 676
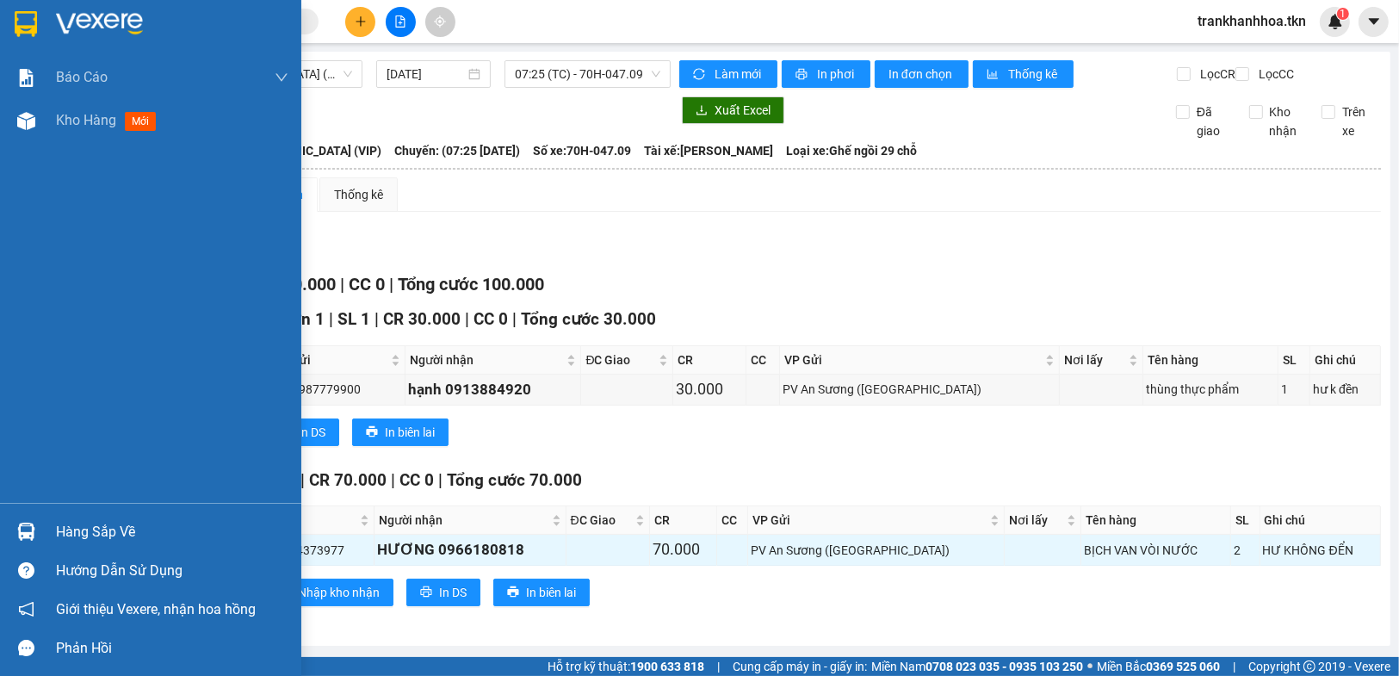
drag, startPoint x: 106, startPoint y: 540, endPoint x: 924, endPoint y: 494, distance: 819.0
click at [109, 539] on div "Hàng sắp về" at bounding box center [172, 532] width 232 height 26
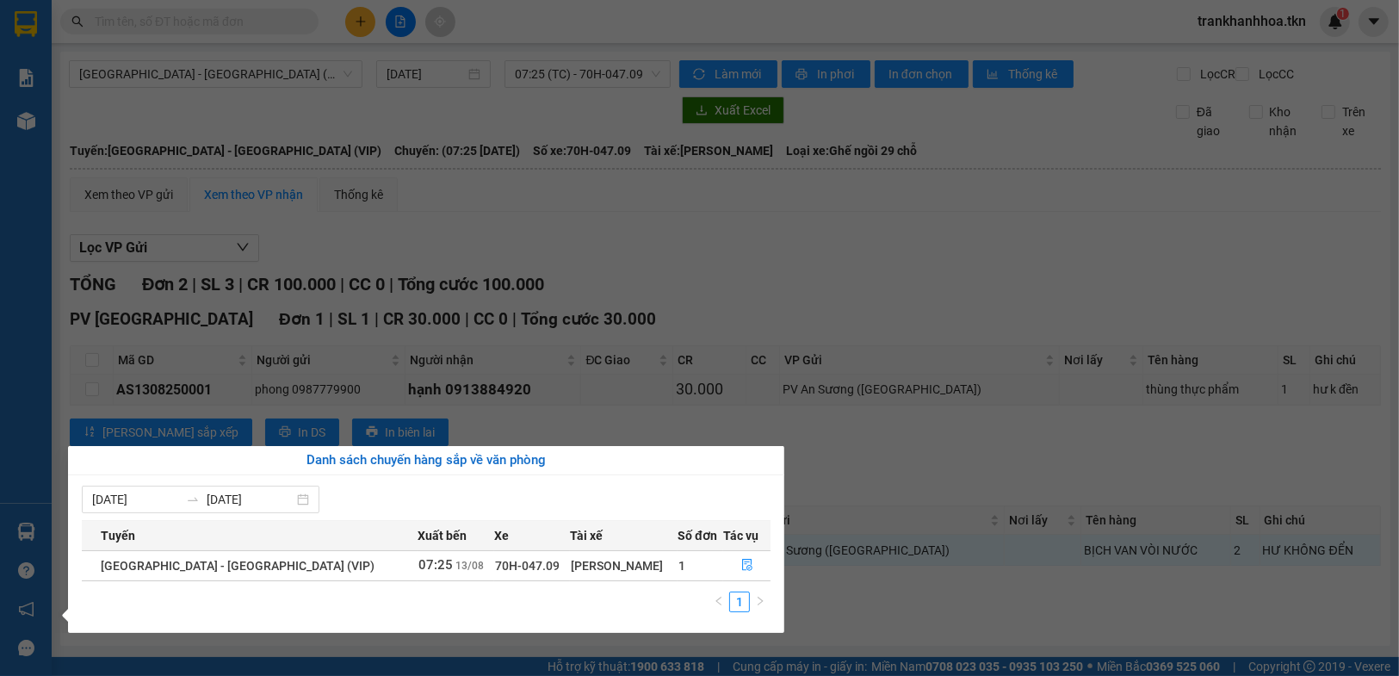
click at [934, 615] on section "Kết quả tìm kiếm ( 0 ) Bộ lọc No Data trankhanhhoa.tkn 1 Báo cáo Mẫu 1: Báo cáo…" at bounding box center [699, 338] width 1399 height 676
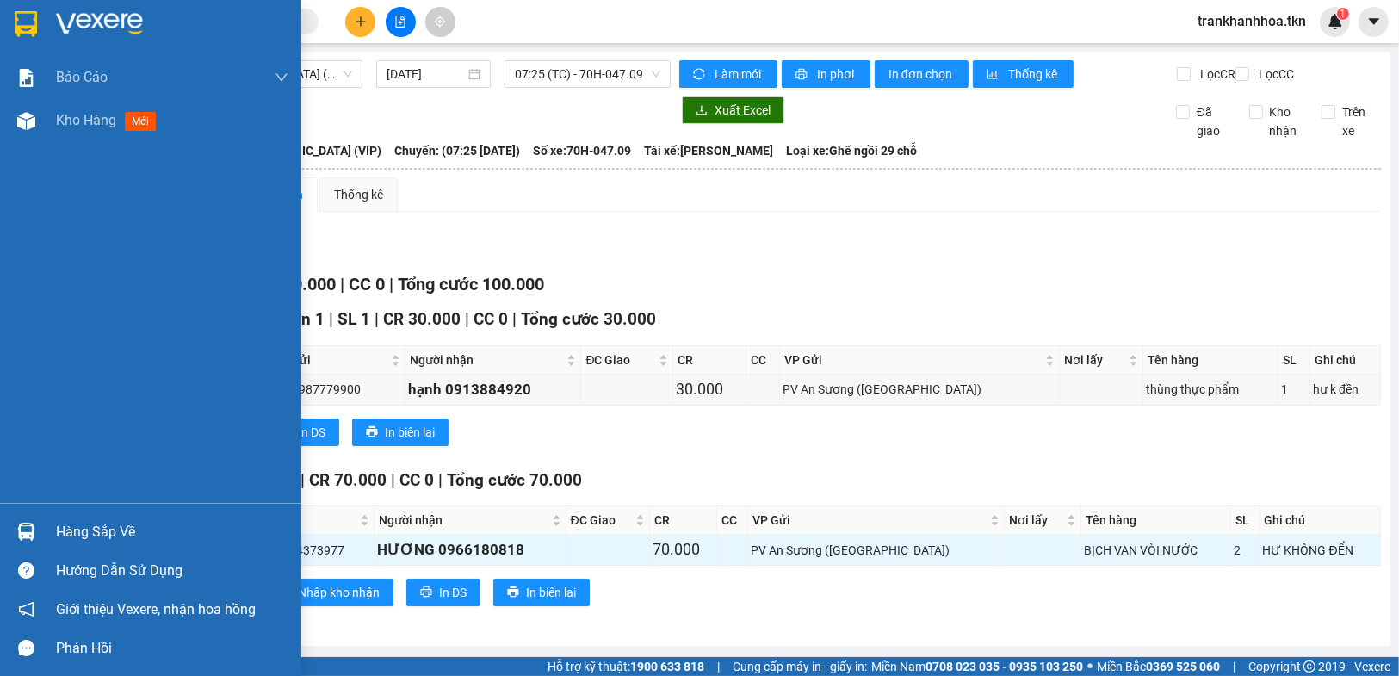
drag, startPoint x: 59, startPoint y: 527, endPoint x: 240, endPoint y: 535, distance: 180.9
click at [61, 527] on div "Hàng sắp về" at bounding box center [172, 532] width 232 height 26
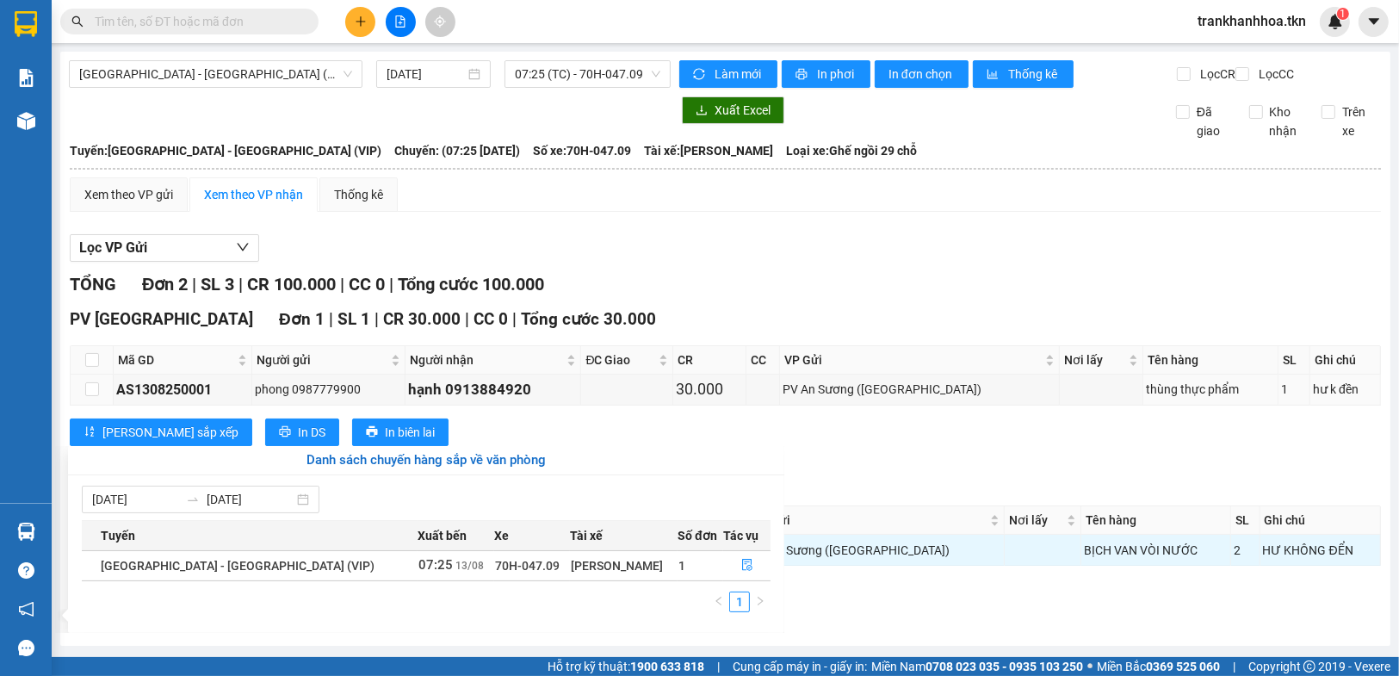
click at [895, 396] on section "Kết quả tìm kiếm ( 0 ) Bộ lọc No Data trankhanhhoa.tkn 1 Báo cáo Mẫu 1: Báo cáo…" at bounding box center [699, 338] width 1399 height 676
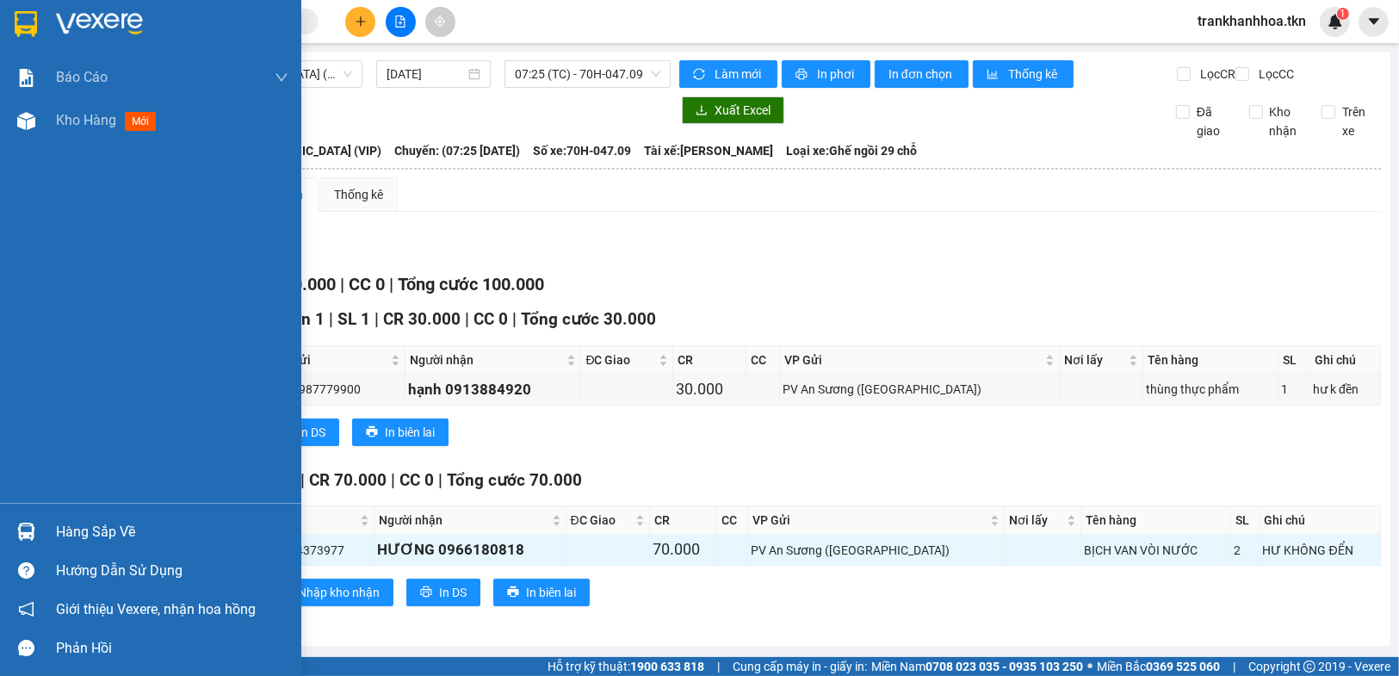
click at [57, 532] on div "Hàng sắp về" at bounding box center [172, 532] width 232 height 26
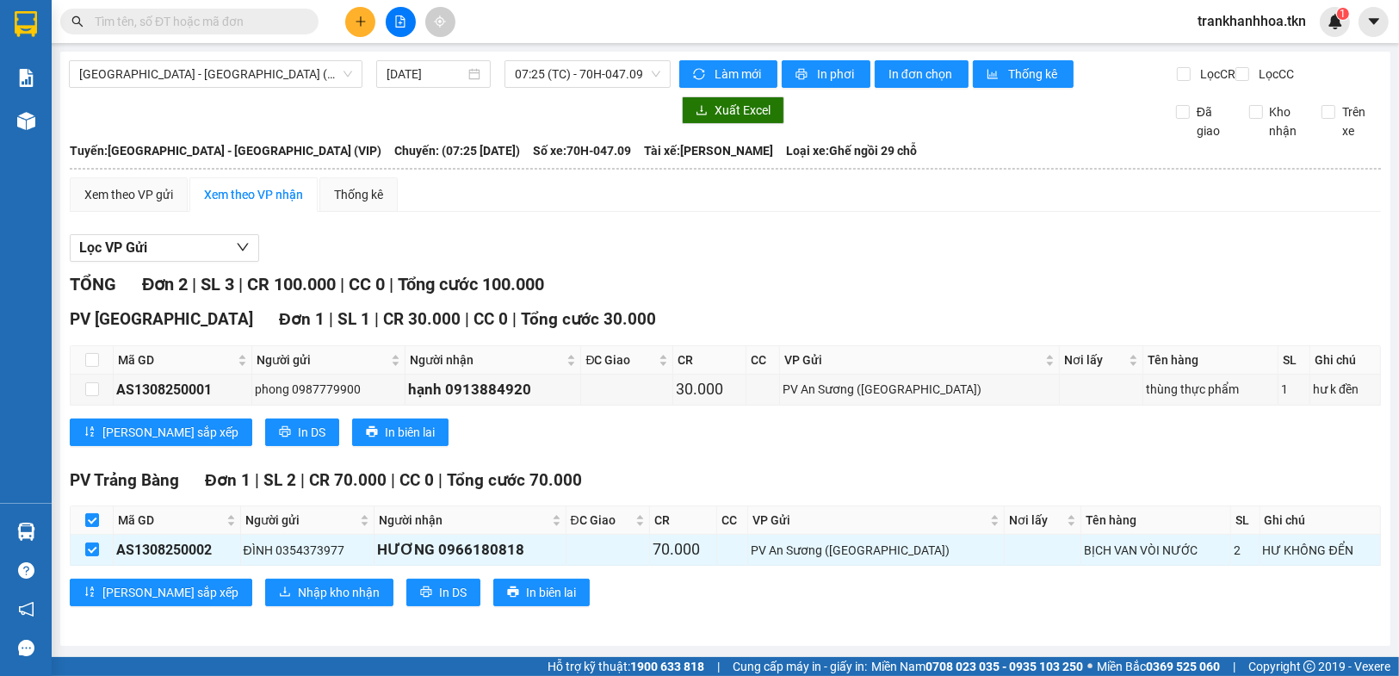
click at [794, 370] on section "Kết quả tìm kiếm ( 0 ) Bộ lọc No Data trankhanhhoa.tkn 1 Báo cáo Mẫu 1: Báo cáo…" at bounding box center [699, 338] width 1399 height 676
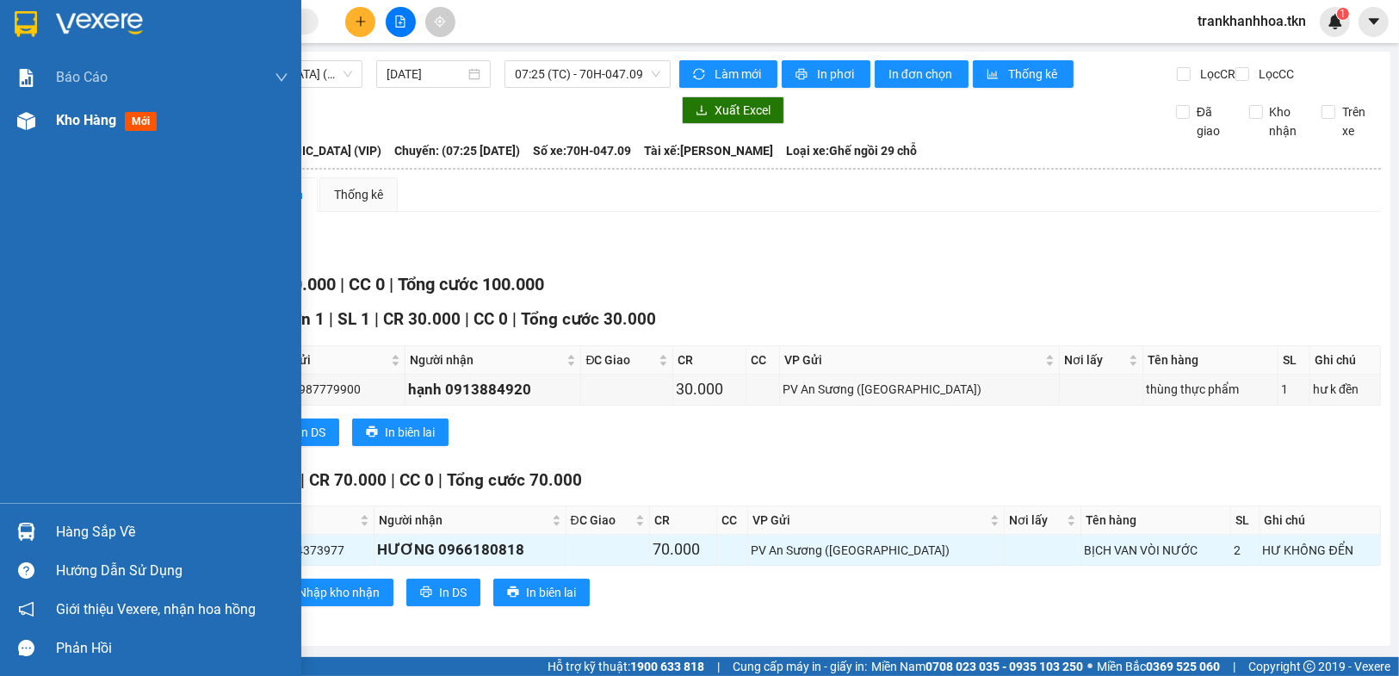
click at [103, 117] on span "Kho hàng" at bounding box center [86, 120] width 60 height 16
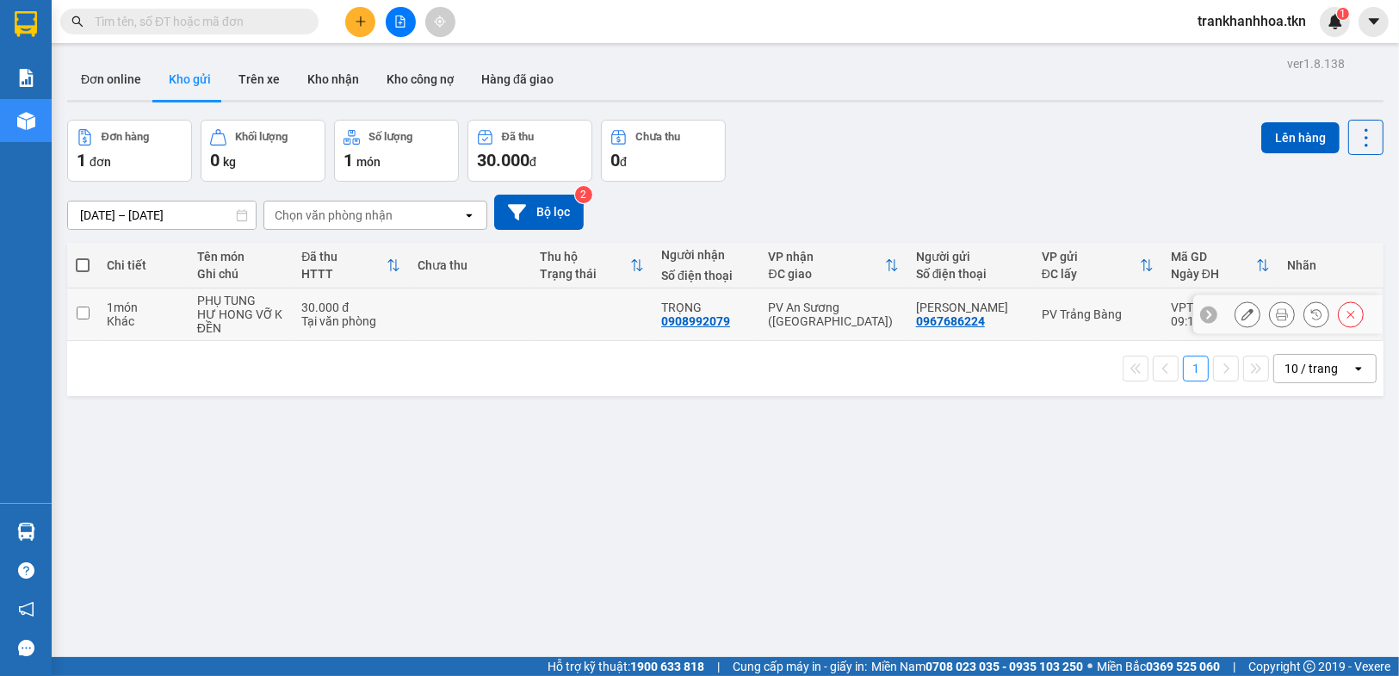
click at [86, 312] on input "checkbox" at bounding box center [83, 312] width 13 height 13
checkbox input "true"
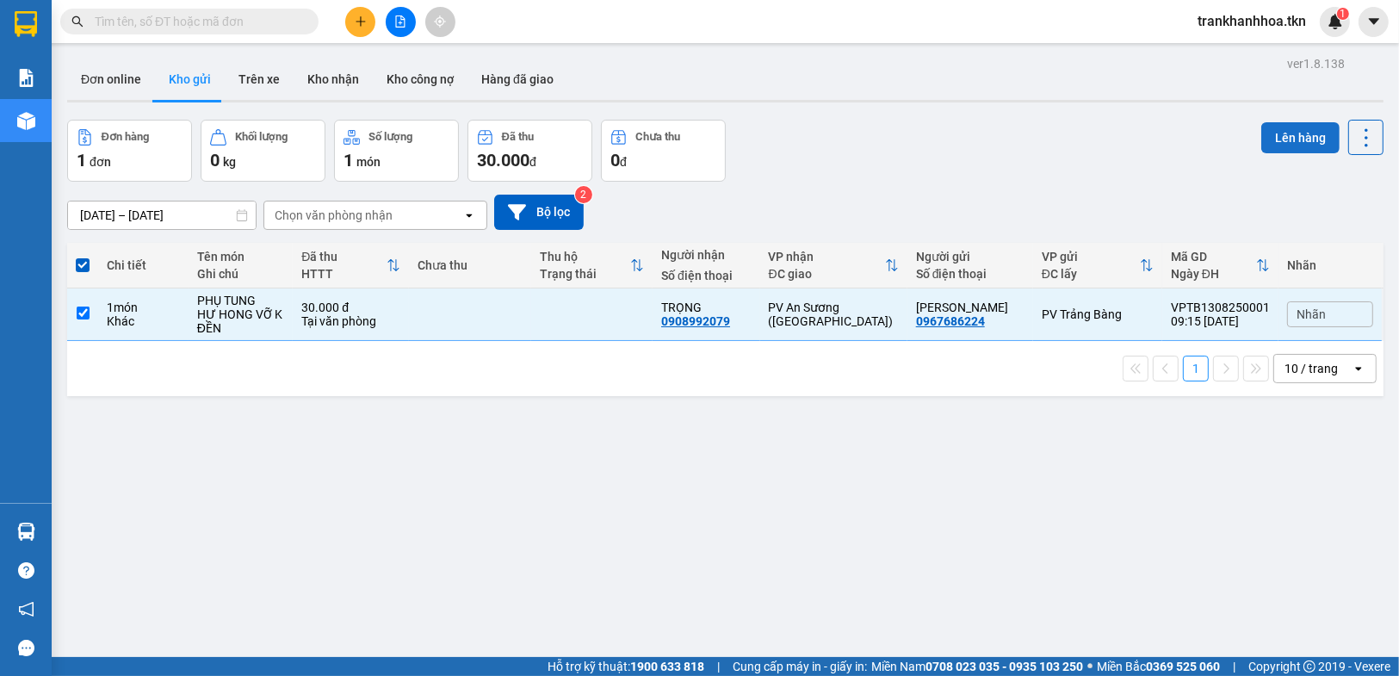
click at [1296, 133] on button "Lên hàng" at bounding box center [1300, 137] width 78 height 31
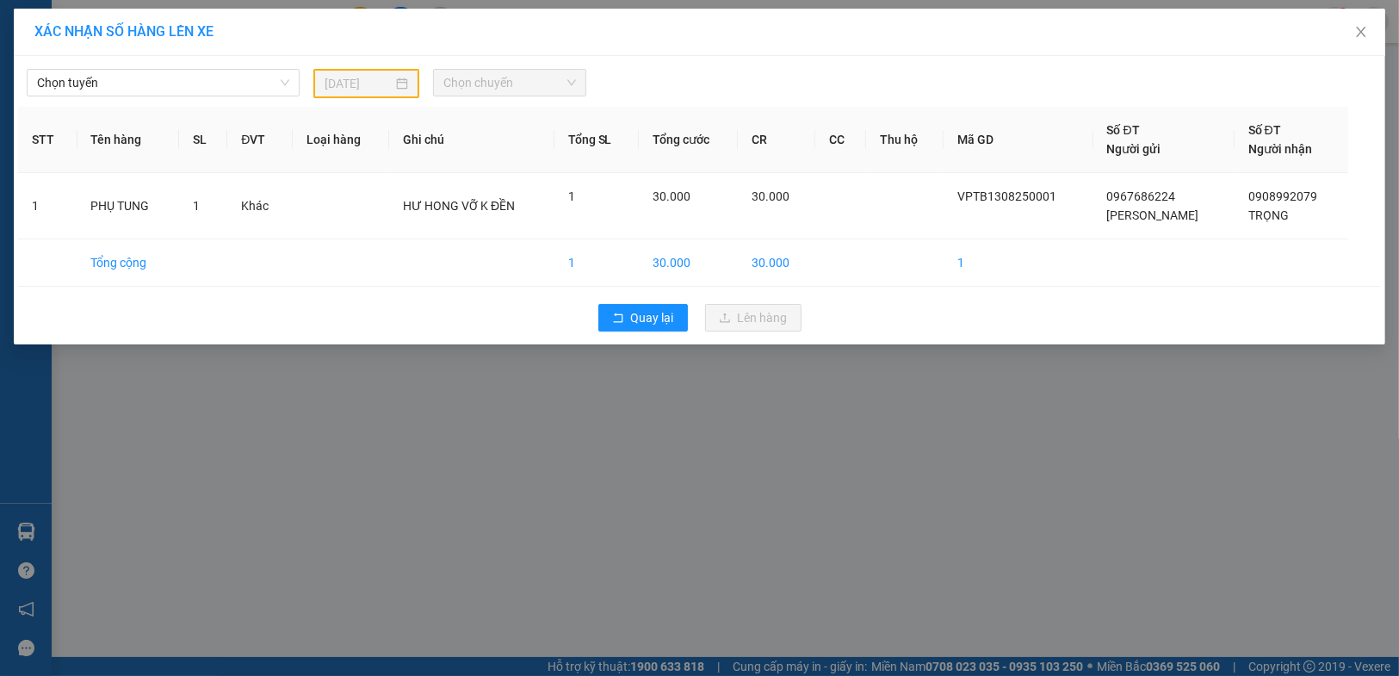
click at [140, 97] on div "Chọn tuyến" at bounding box center [163, 83] width 287 height 29
click at [148, 84] on span "Chọn tuyến" at bounding box center [163, 83] width 252 height 26
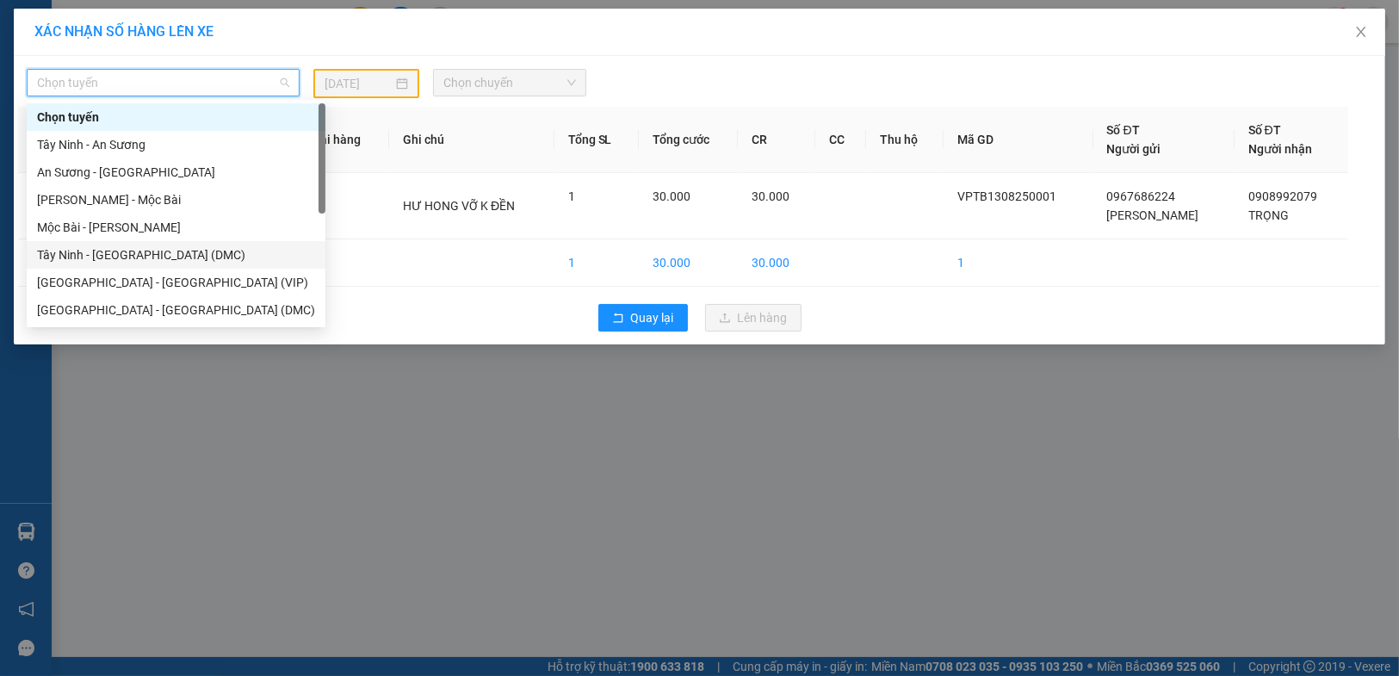
scroll to position [28, 0]
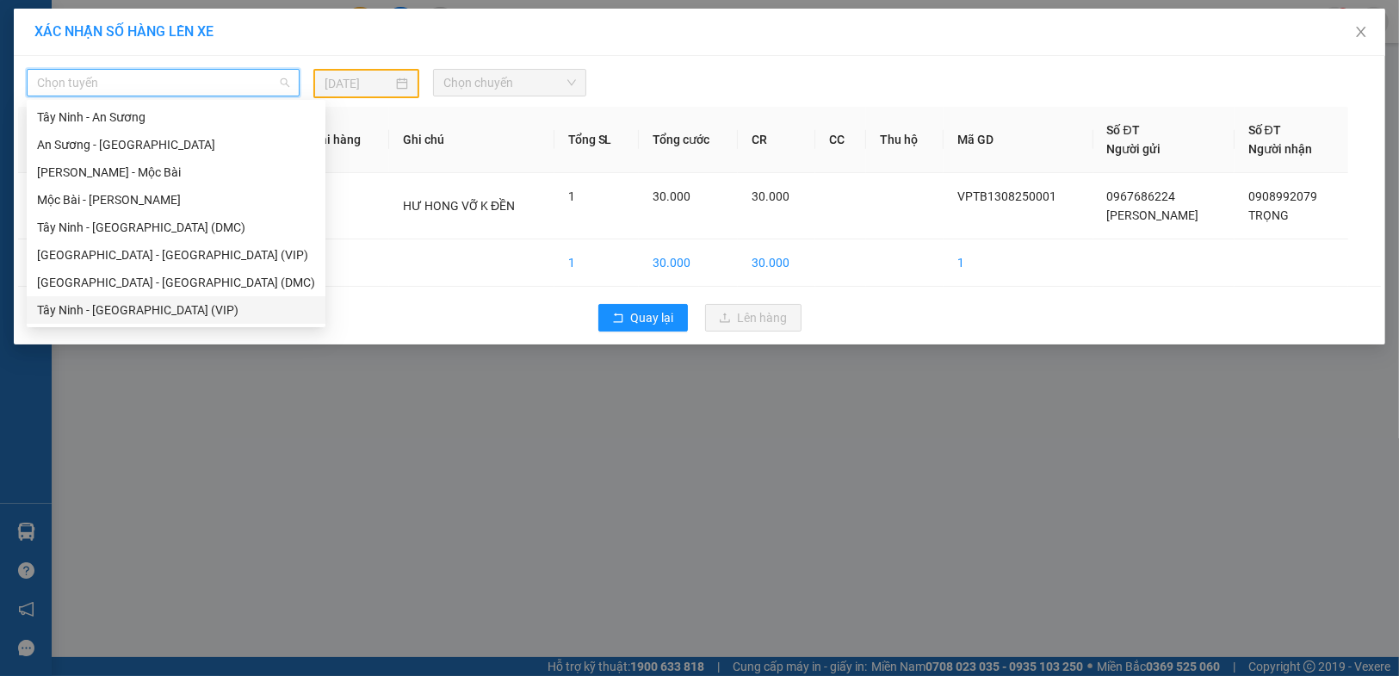
click at [150, 313] on div "Tây Ninh - [GEOGRAPHIC_DATA] (VIP)" at bounding box center [176, 309] width 278 height 19
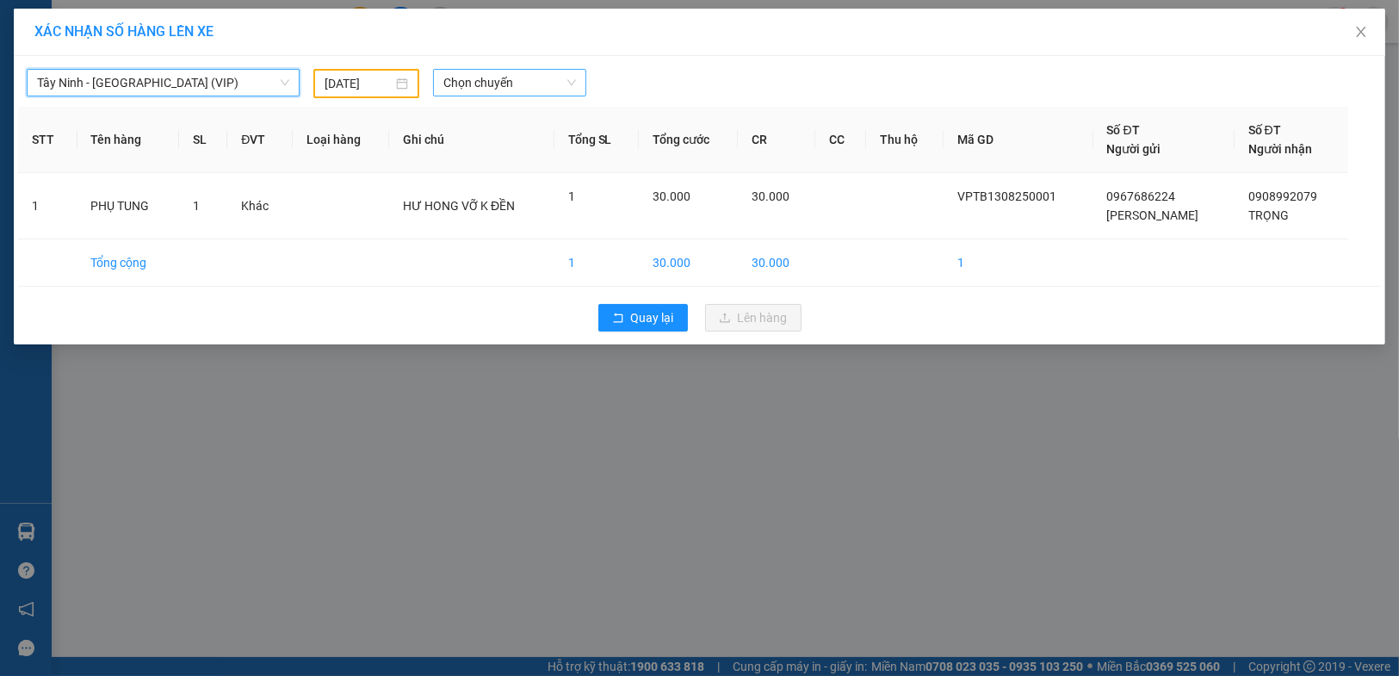
click at [516, 90] on span "Chọn chuyến" at bounding box center [509, 83] width 133 height 26
click at [498, 72] on span "Chọn chuyến" at bounding box center [509, 83] width 133 height 26
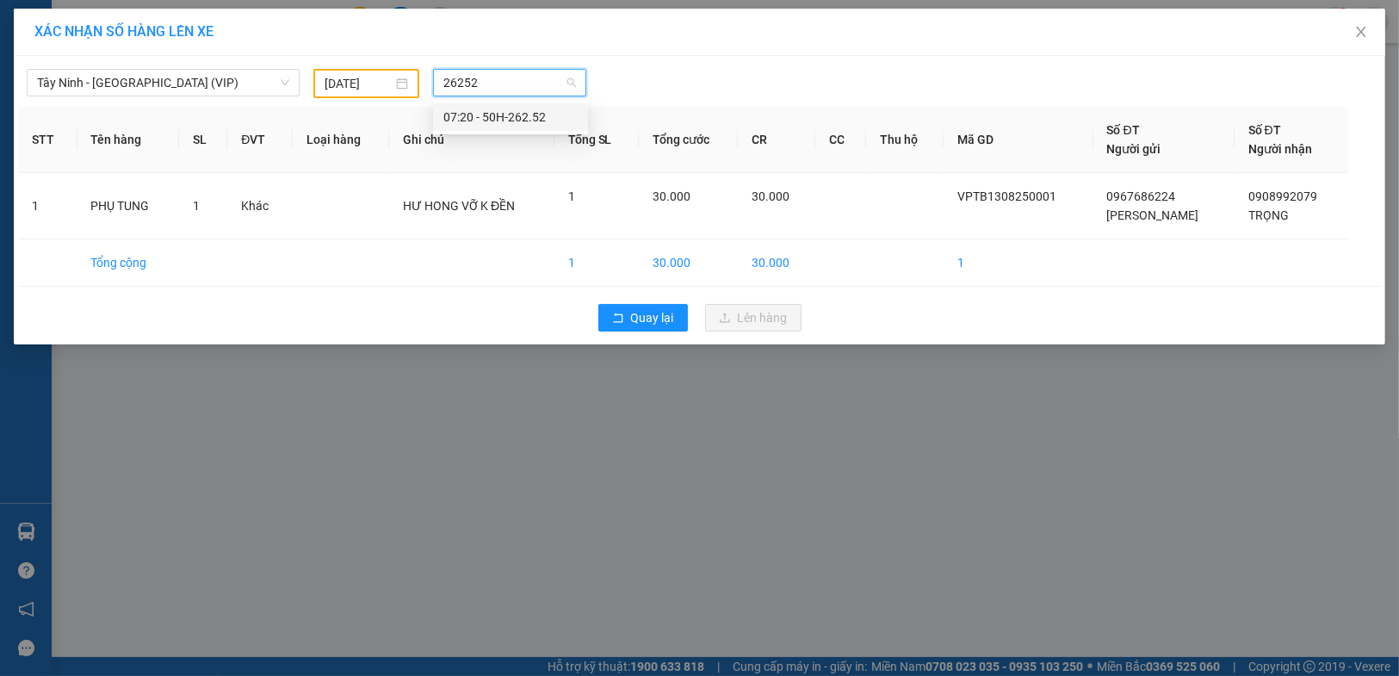
type input "26252"
click at [491, 117] on div "07:20 - 50H-262.52" at bounding box center [510, 117] width 134 height 19
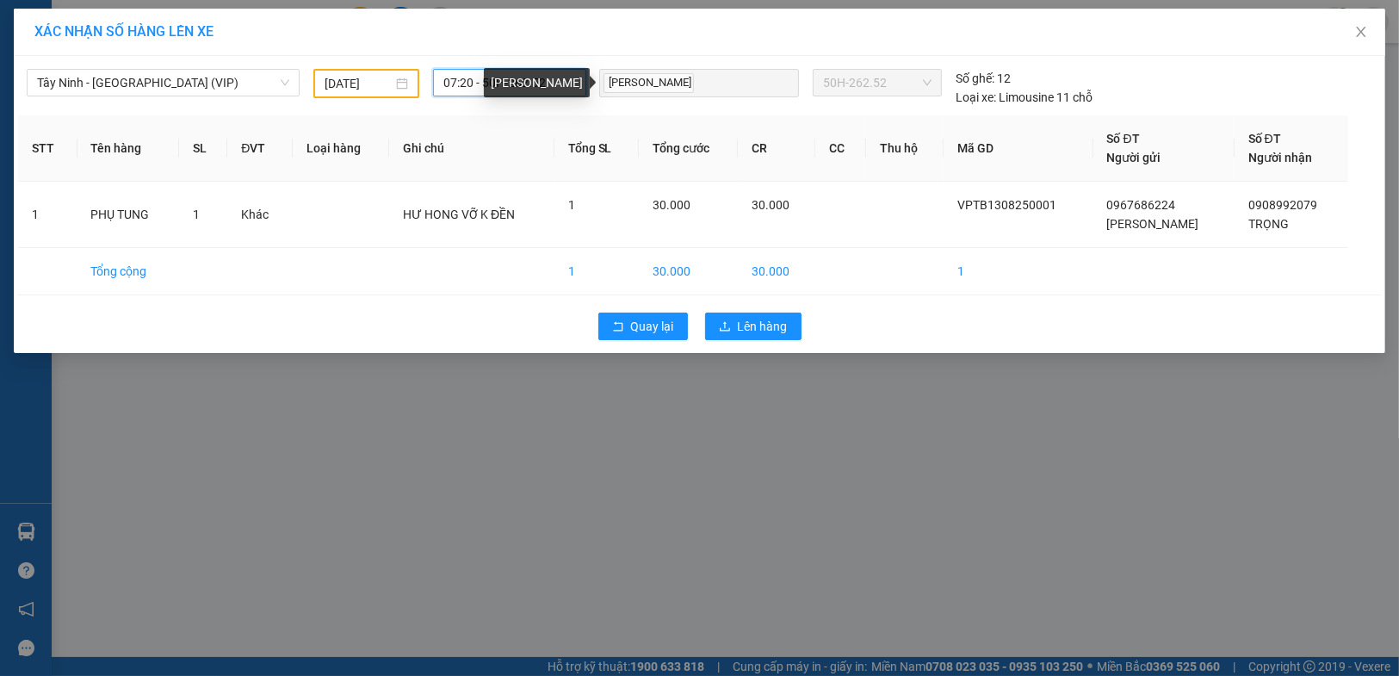
click at [516, 84] on div "[PERSON_NAME]" at bounding box center [537, 82] width 106 height 29
click at [467, 82] on span "07:20 - 50H-262.52" at bounding box center [509, 83] width 133 height 26
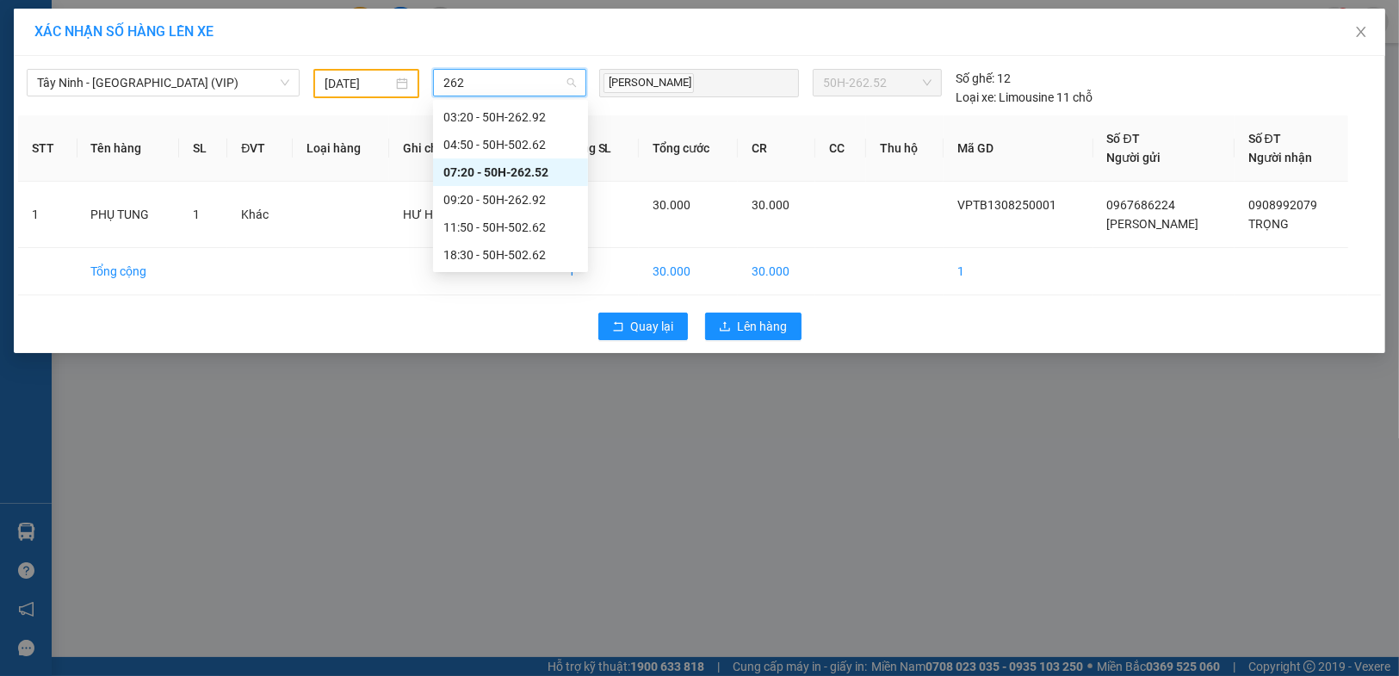
scroll to position [0, 0]
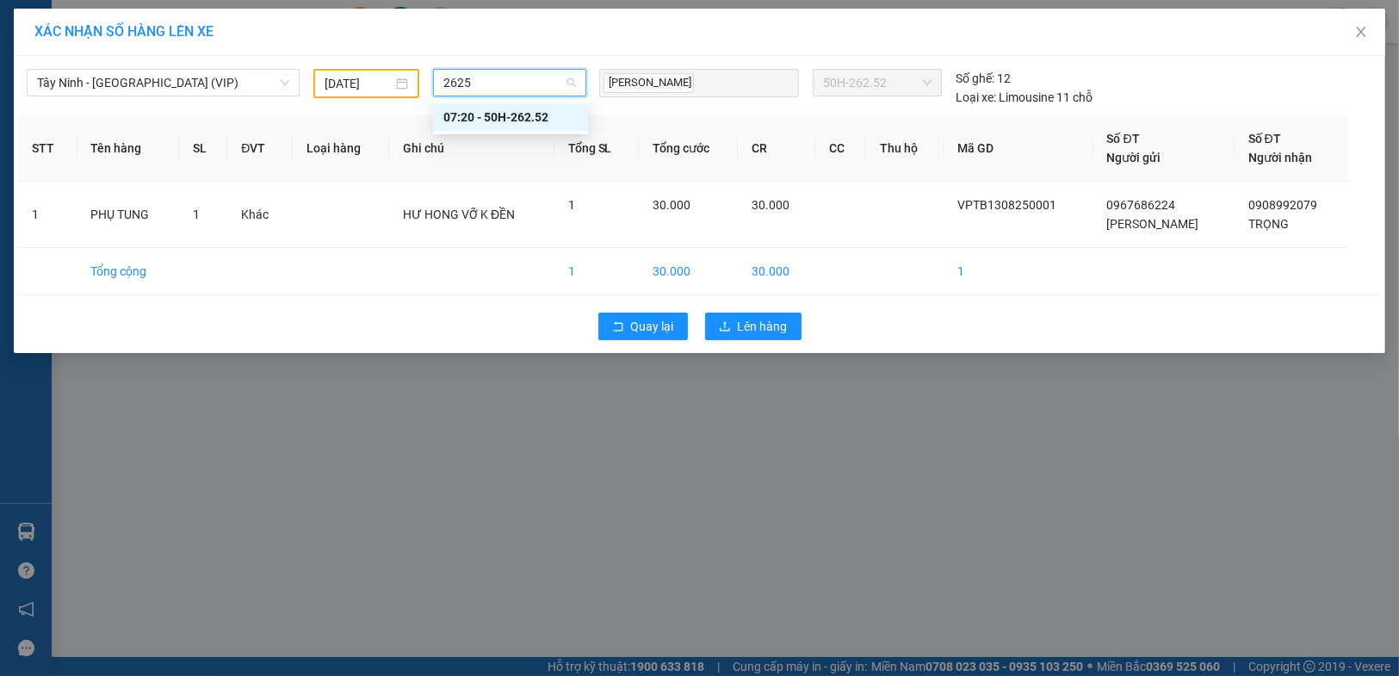
type input "26252"
click at [486, 114] on div "07:20 - 50H-262.52" at bounding box center [510, 117] width 134 height 19
click at [660, 83] on span "[PERSON_NAME]" at bounding box center [648, 83] width 90 height 20
click at [705, 83] on div "[PERSON_NAME]" at bounding box center [698, 83] width 191 height 25
click at [337, 83] on input "[DATE]" at bounding box center [359, 83] width 68 height 19
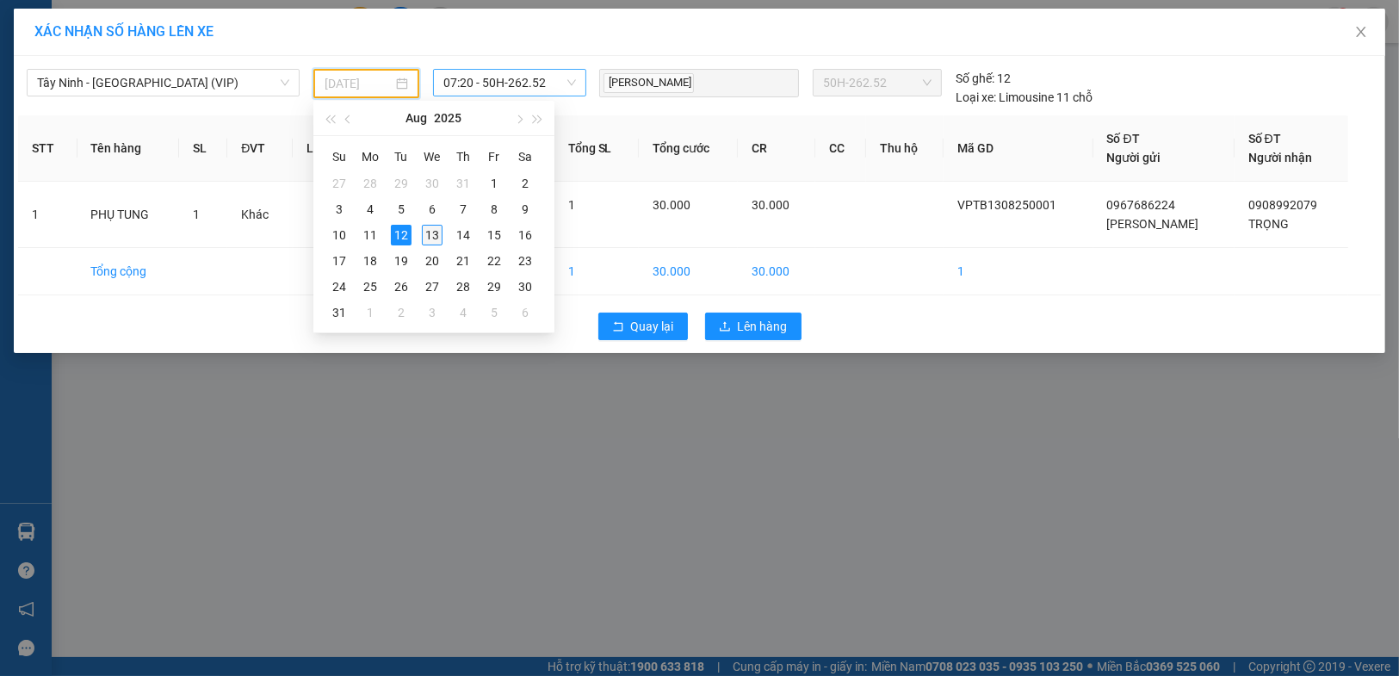
click at [434, 238] on div "13" at bounding box center [432, 235] width 21 height 21
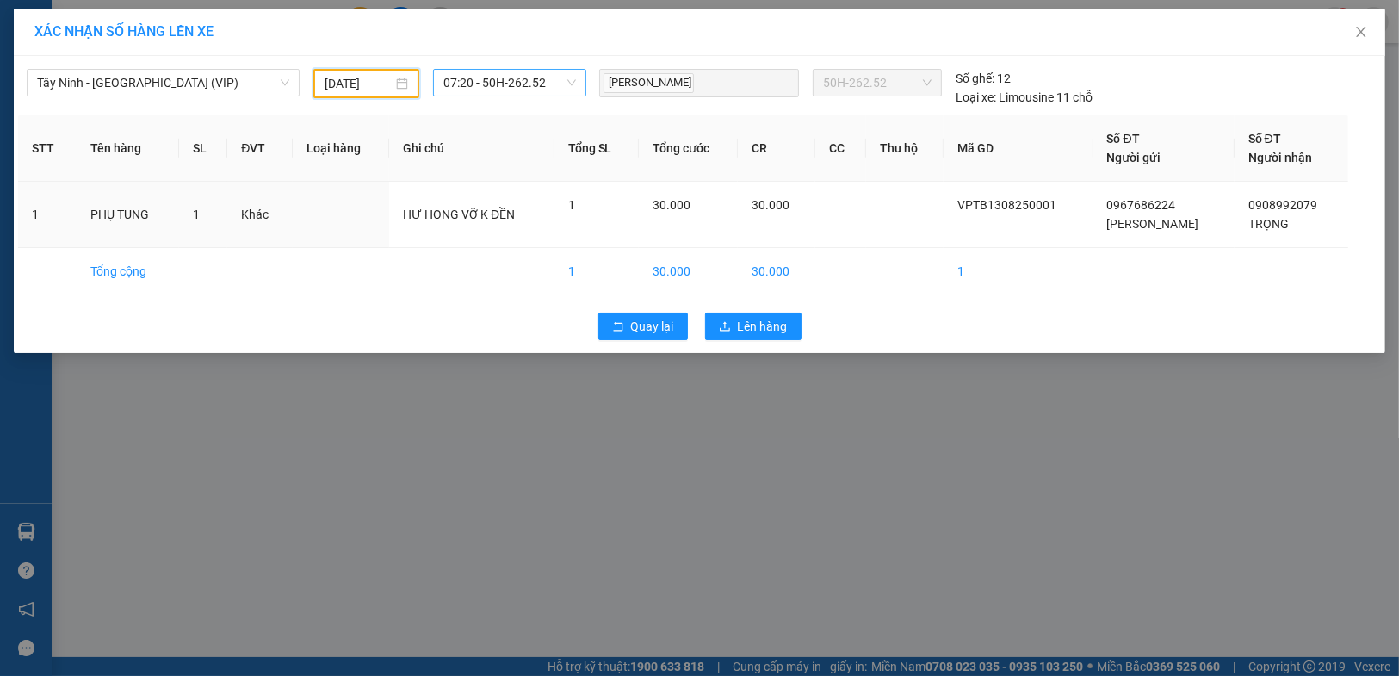
type input "[DATE]"
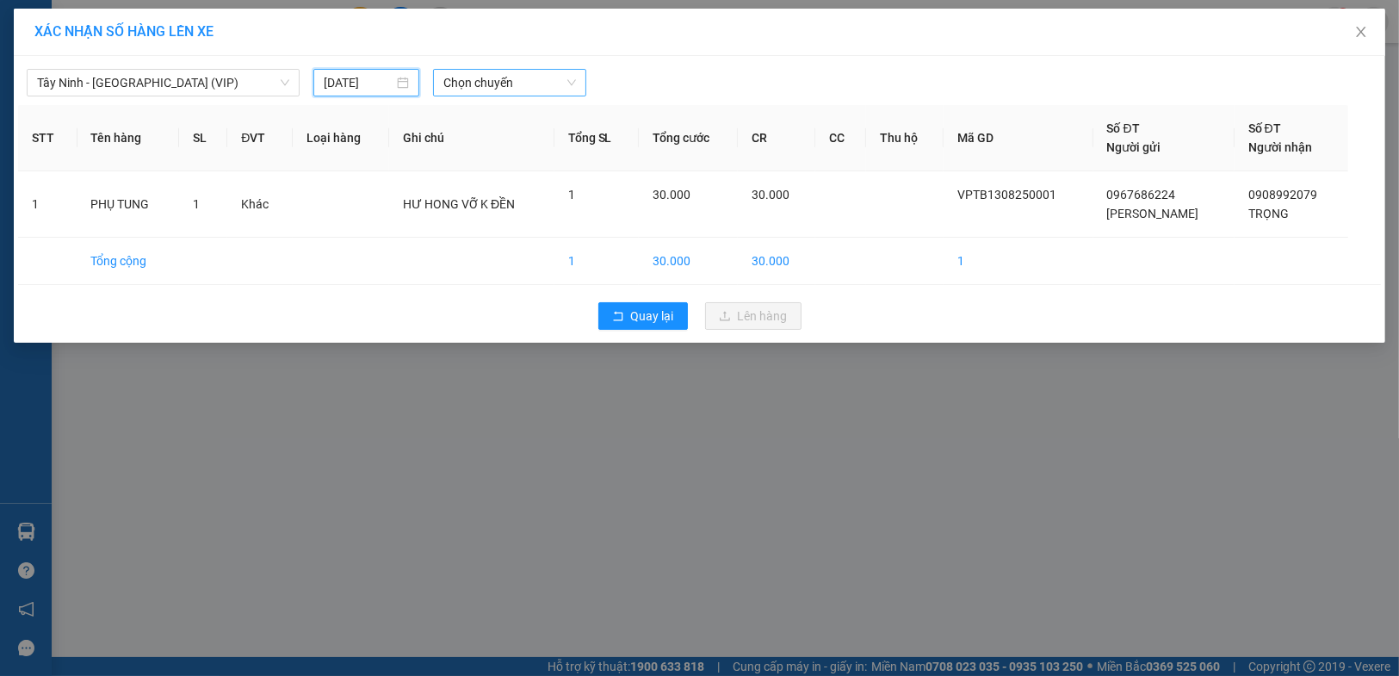
click at [516, 84] on span "Chọn chuyến" at bounding box center [509, 83] width 133 height 26
type input "26252"
click at [529, 145] on div "08:30 (TC) - 50H-262.52" at bounding box center [510, 144] width 134 height 19
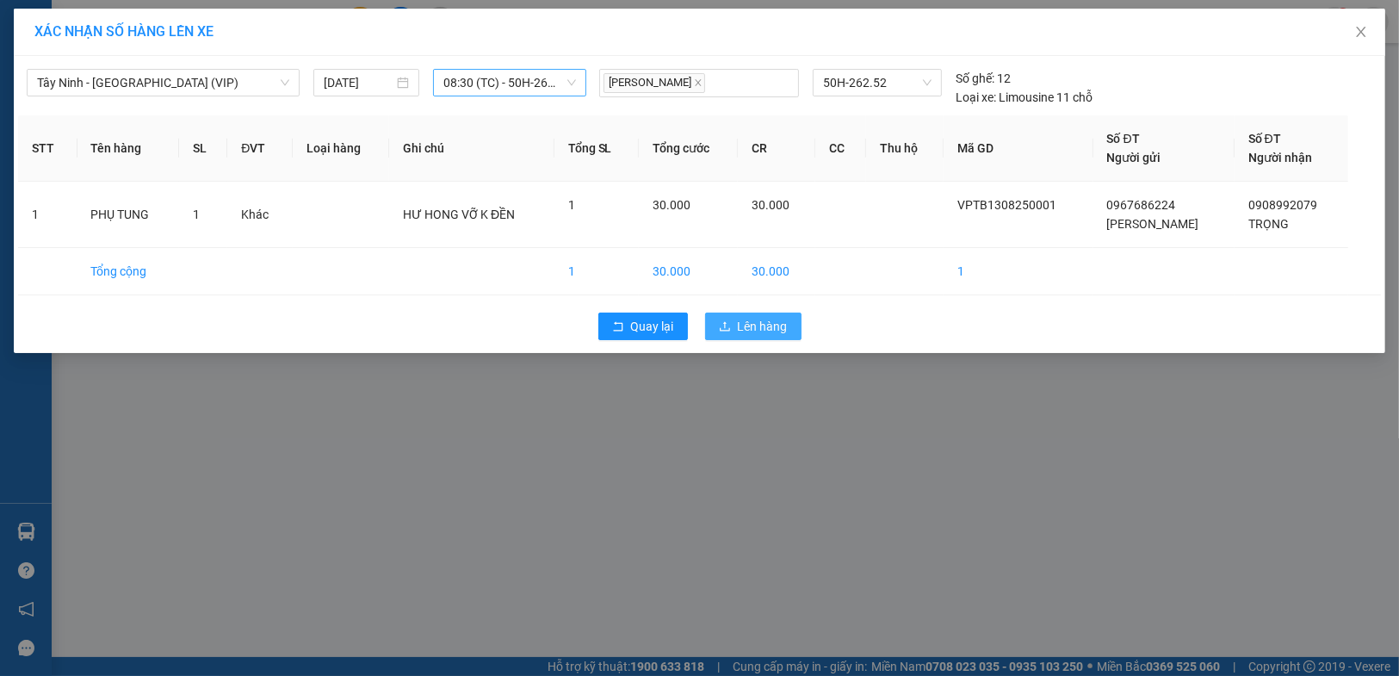
click at [767, 321] on span "Lên hàng" at bounding box center [763, 326] width 50 height 19
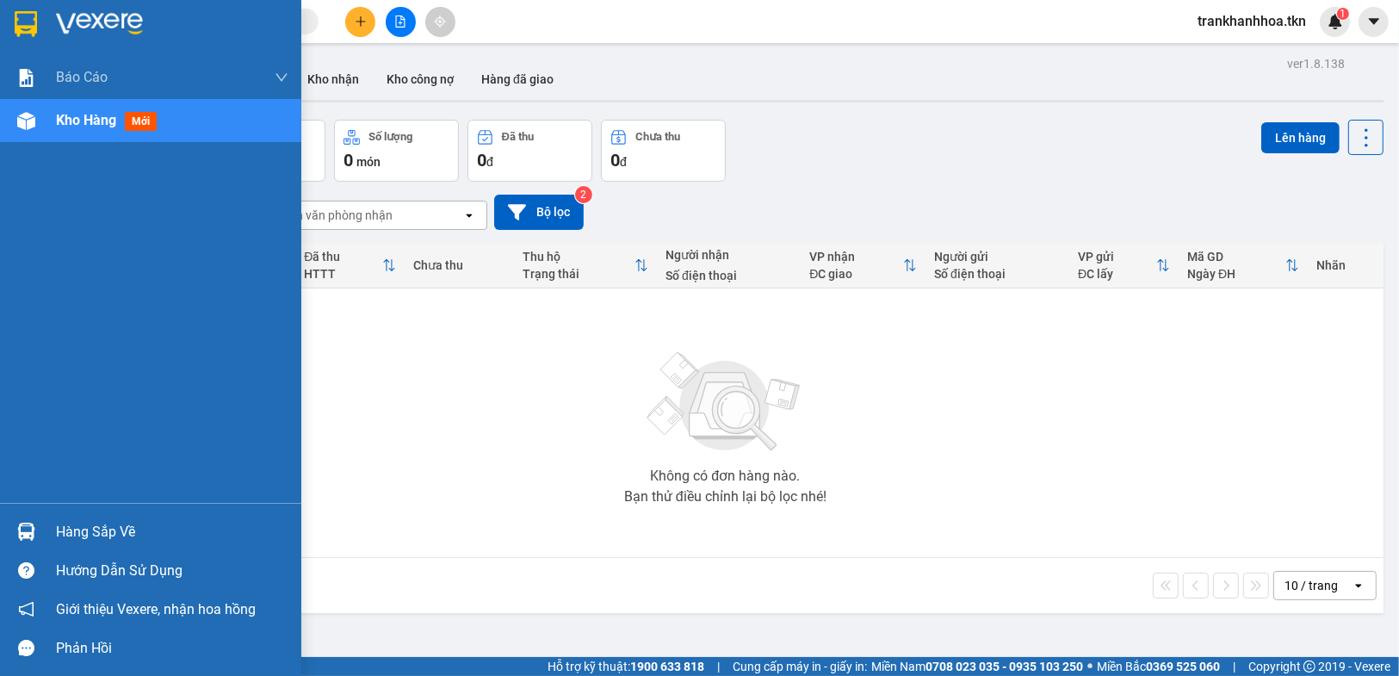
click at [100, 529] on div "Hàng sắp về" at bounding box center [172, 532] width 232 height 26
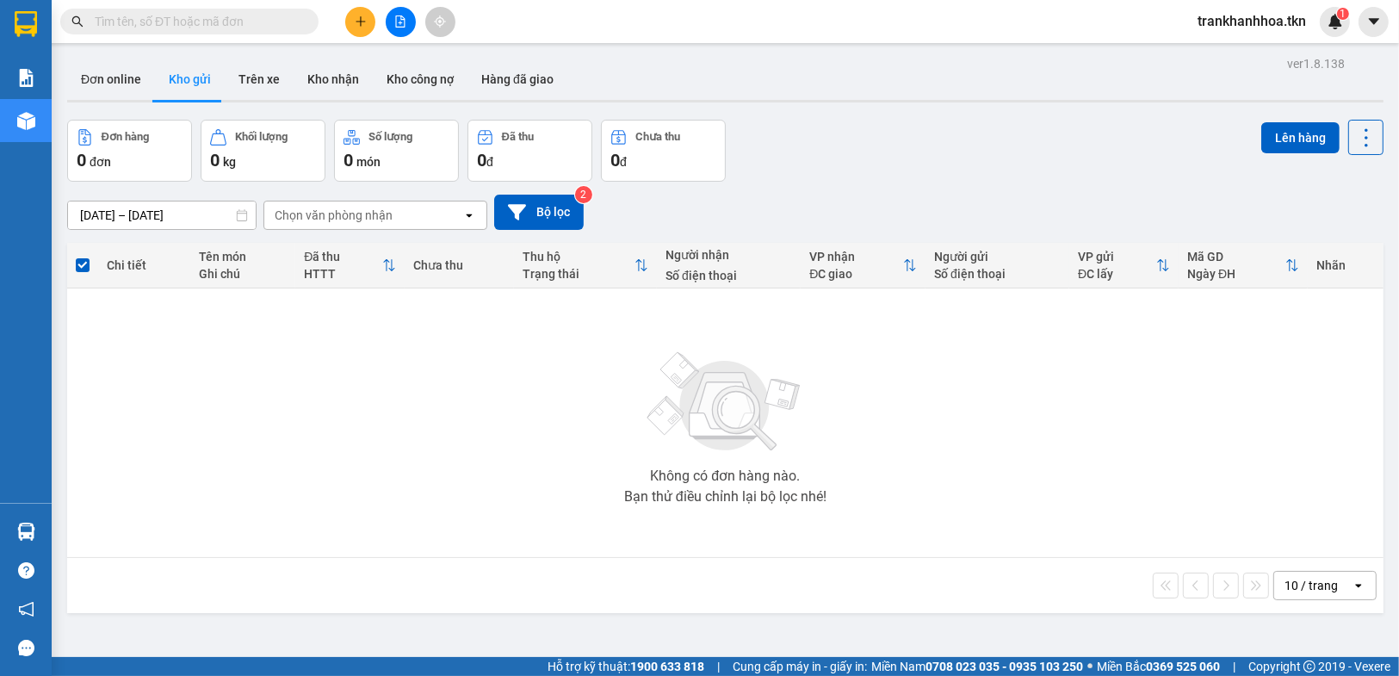
click at [910, 499] on section "Kết quả tìm kiếm ( 0 ) Bộ lọc No Data trankhanhhoa.tkn 1 Báo cáo Mẫu 1: Báo cáo…" at bounding box center [699, 338] width 1399 height 676
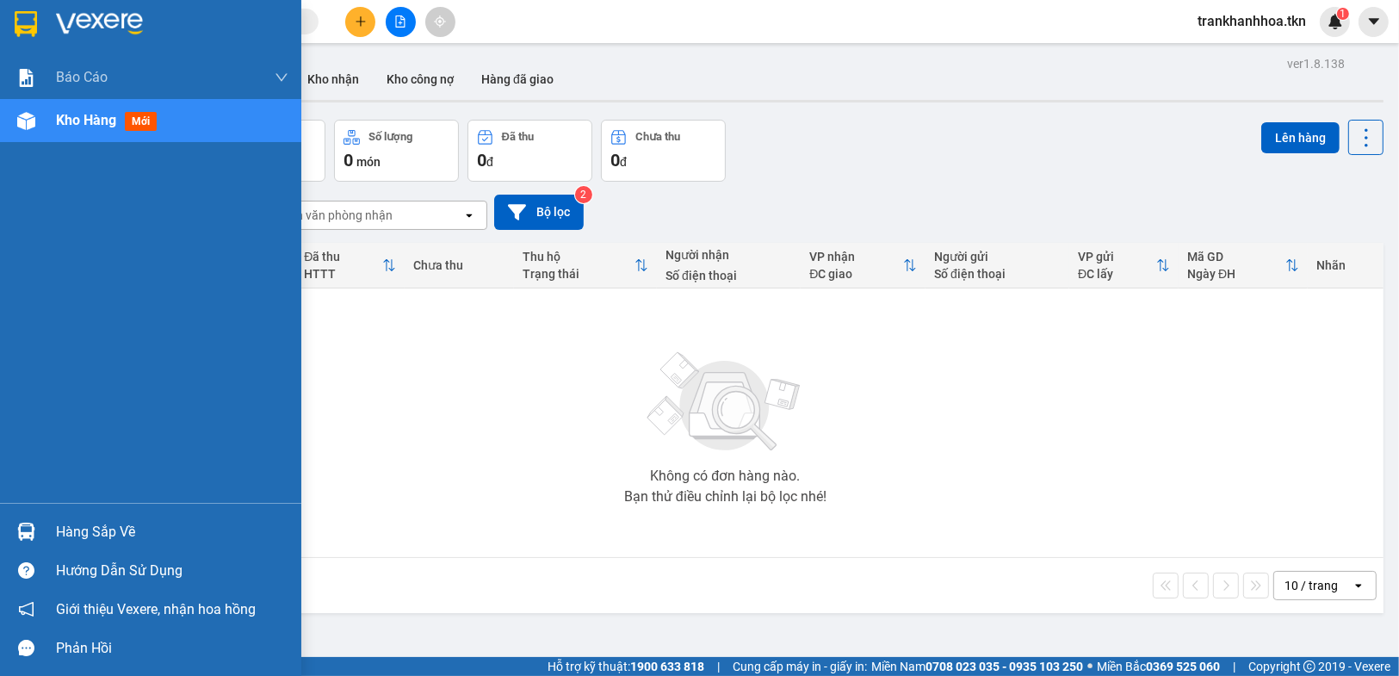
click at [148, 534] on div "Hàng sắp về" at bounding box center [172, 532] width 232 height 26
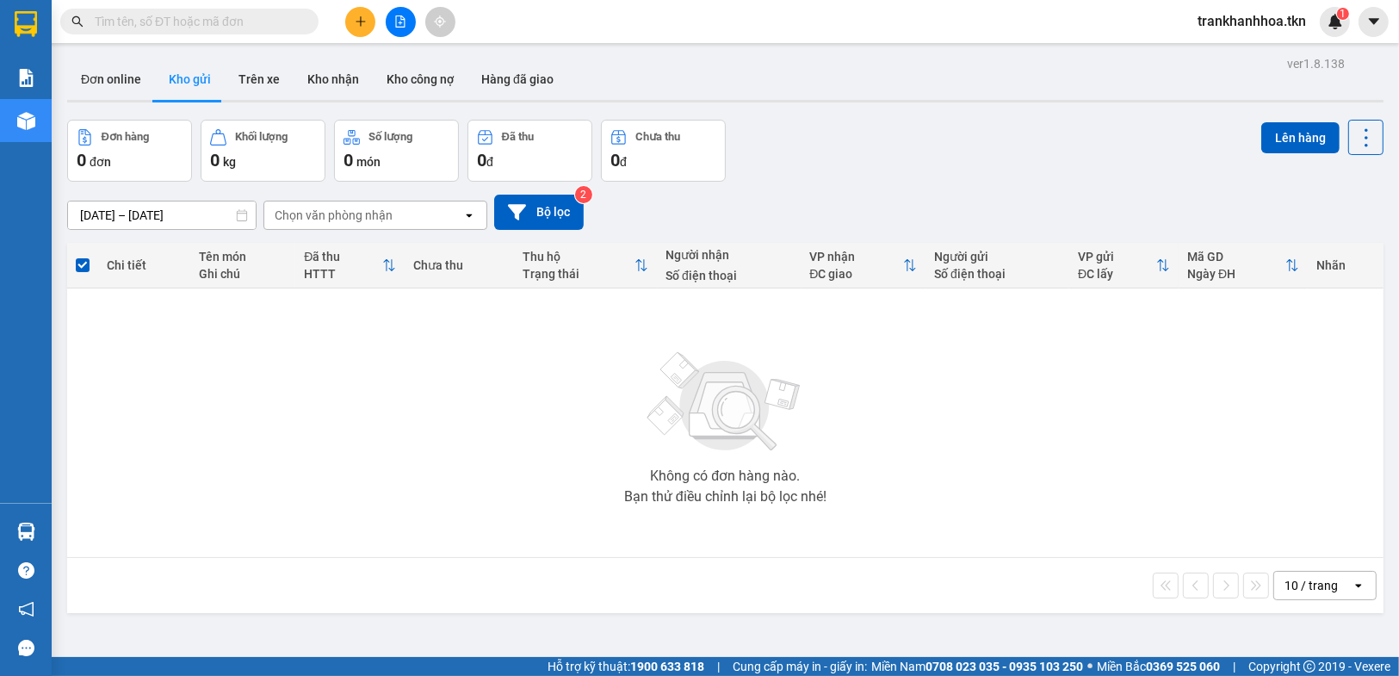
drag, startPoint x: 1176, startPoint y: 330, endPoint x: 1074, endPoint y: 671, distance: 356.5
click at [1156, 374] on section "Kết quả tìm kiếm ( 0 ) Bộ lọc No Data trankhanhhoa.tkn 1 Báo cáo Mẫu 1: Báo cáo…" at bounding box center [699, 338] width 1399 height 676
click at [362, 23] on icon "plus" at bounding box center [361, 21] width 12 height 12
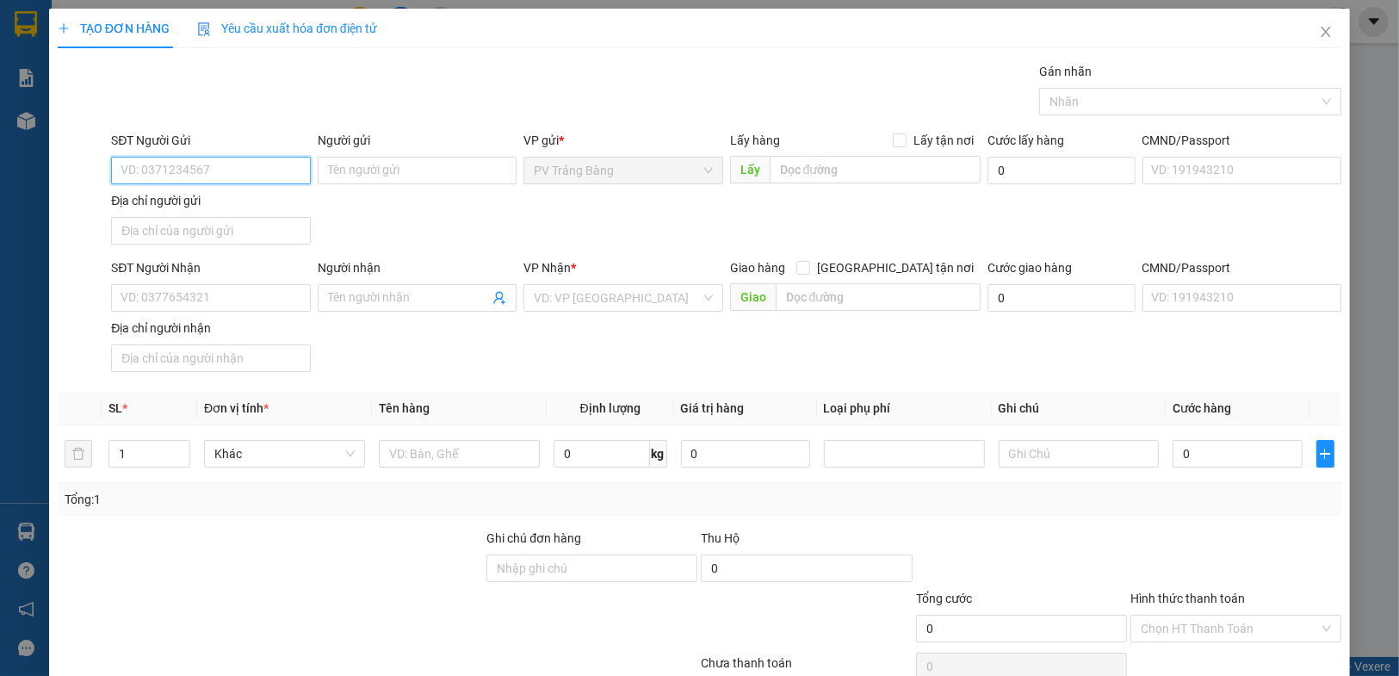
click at [202, 162] on input "SĐT Người Gửi" at bounding box center [210, 171] width 199 height 28
type input "0906324216"
click at [225, 196] on div "0906324216 - binh" at bounding box center [209, 204] width 176 height 19
type input "binh"
type input "0912938039"
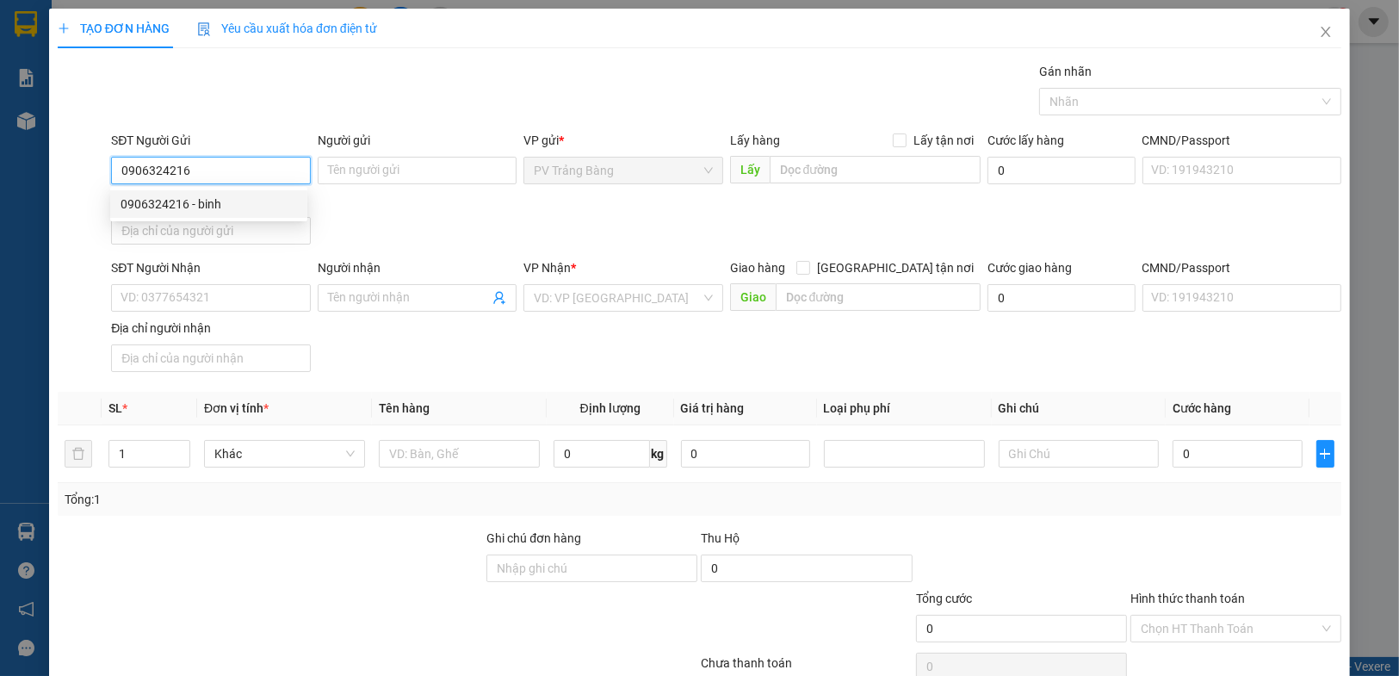
type input "cúc"
type input "20.000"
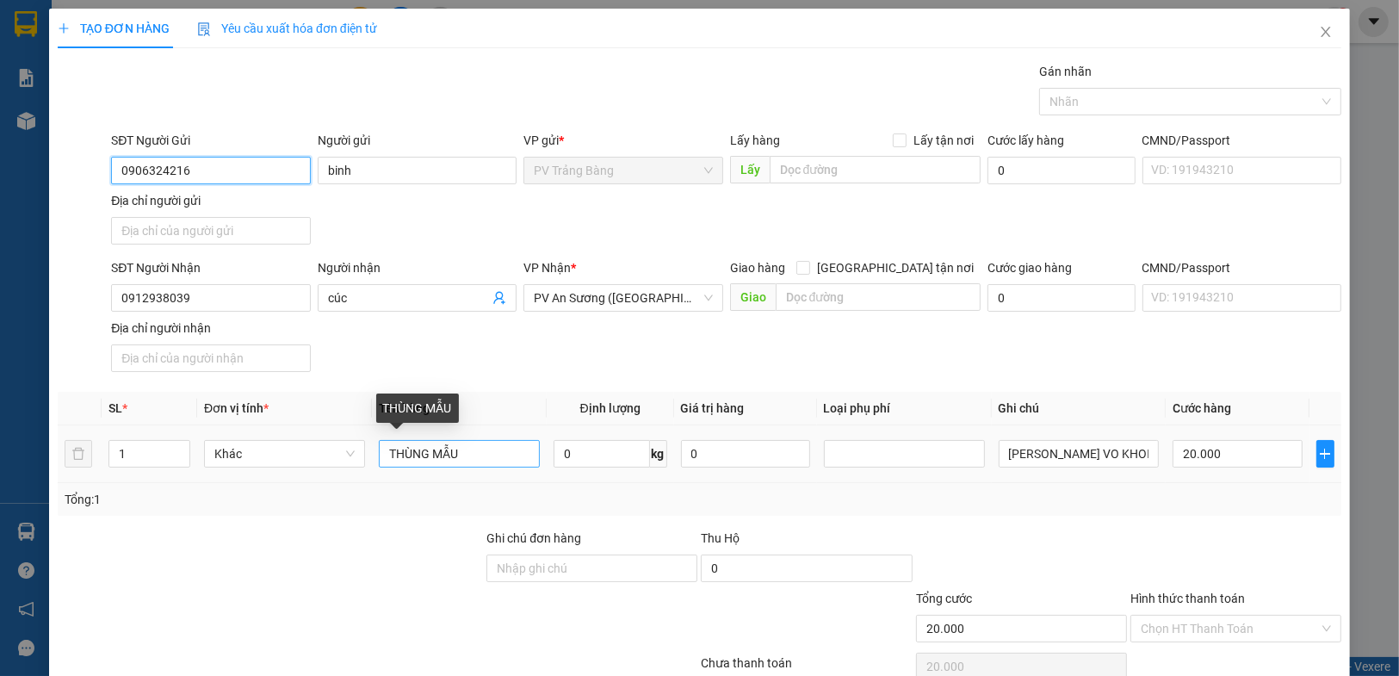
type input "0906324216"
click at [473, 445] on input "THÙNG MẪU" at bounding box center [459, 454] width 161 height 28
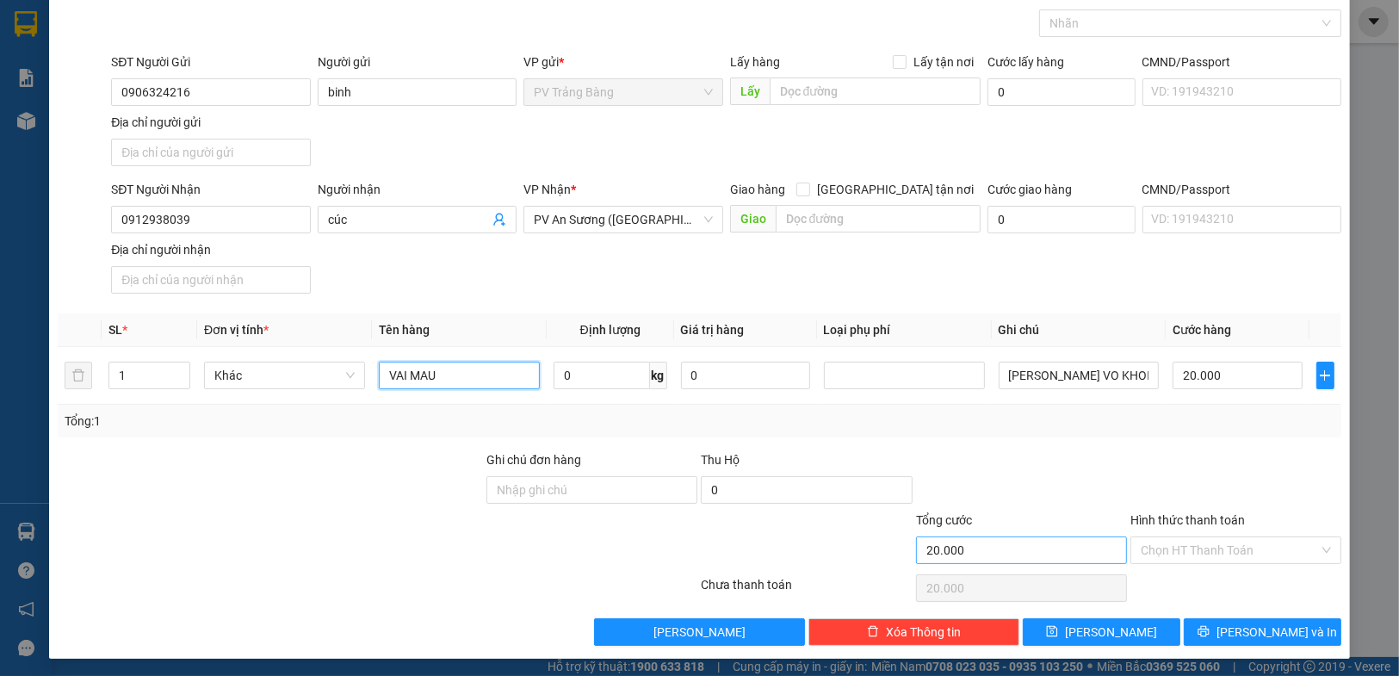
scroll to position [79, 0]
type input "VAI MAU"
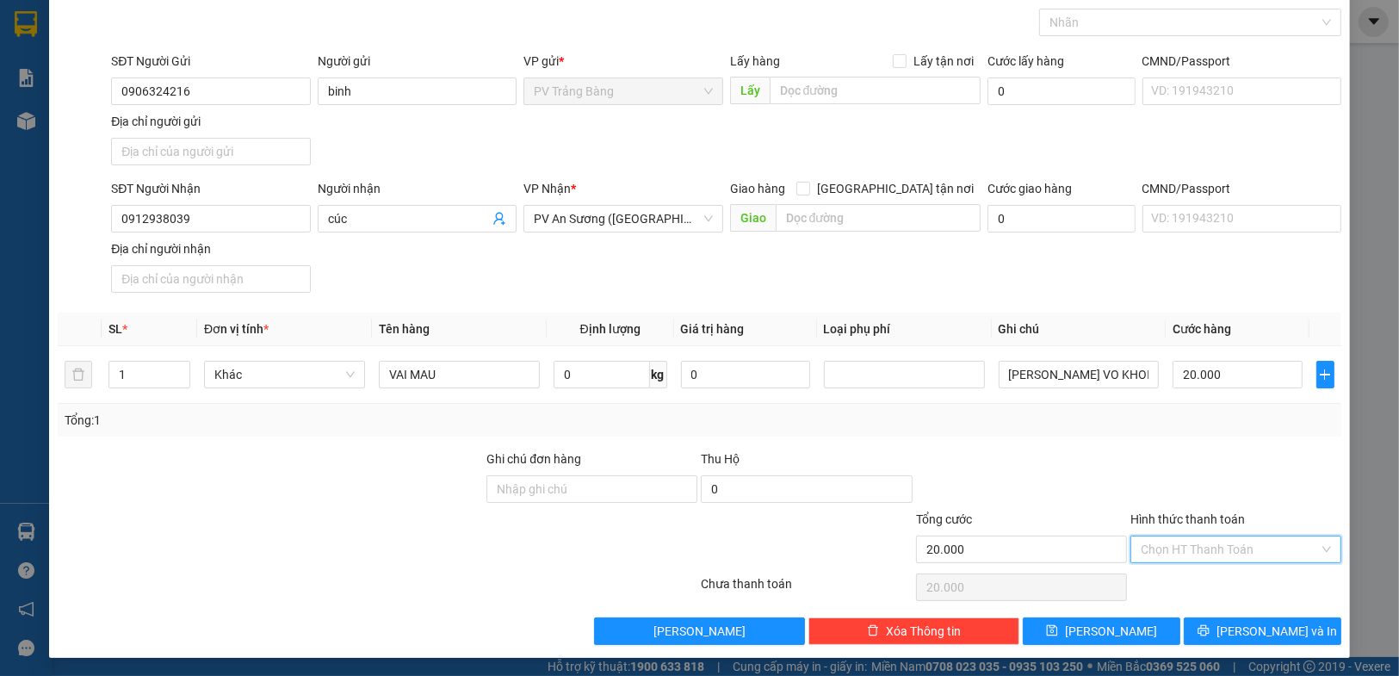
click at [1186, 540] on input "Hình thức thanh toán" at bounding box center [1230, 549] width 178 height 26
click at [1157, 587] on div "Tại văn phòng" at bounding box center [1224, 581] width 189 height 19
type input "0"
click at [1251, 633] on span "[PERSON_NAME] và In" at bounding box center [1276, 631] width 121 height 19
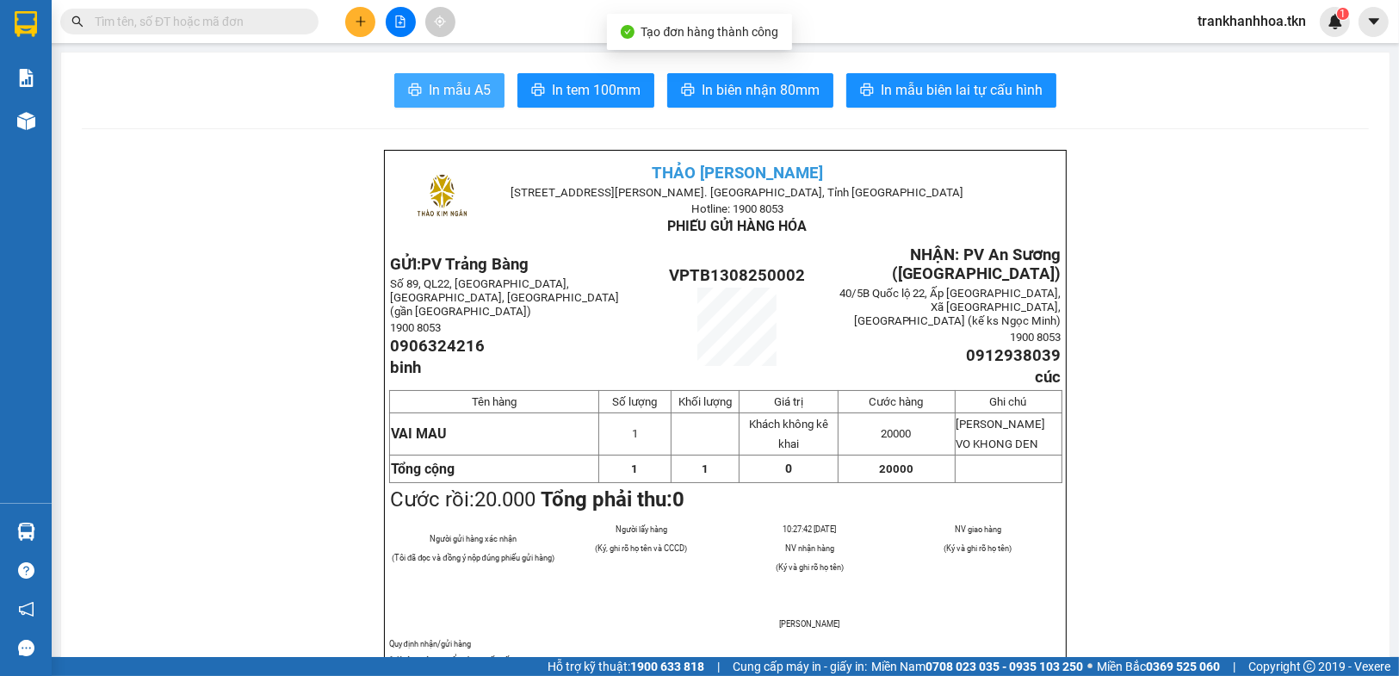
click at [470, 87] on span "In mẫu A5" at bounding box center [460, 90] width 62 height 22
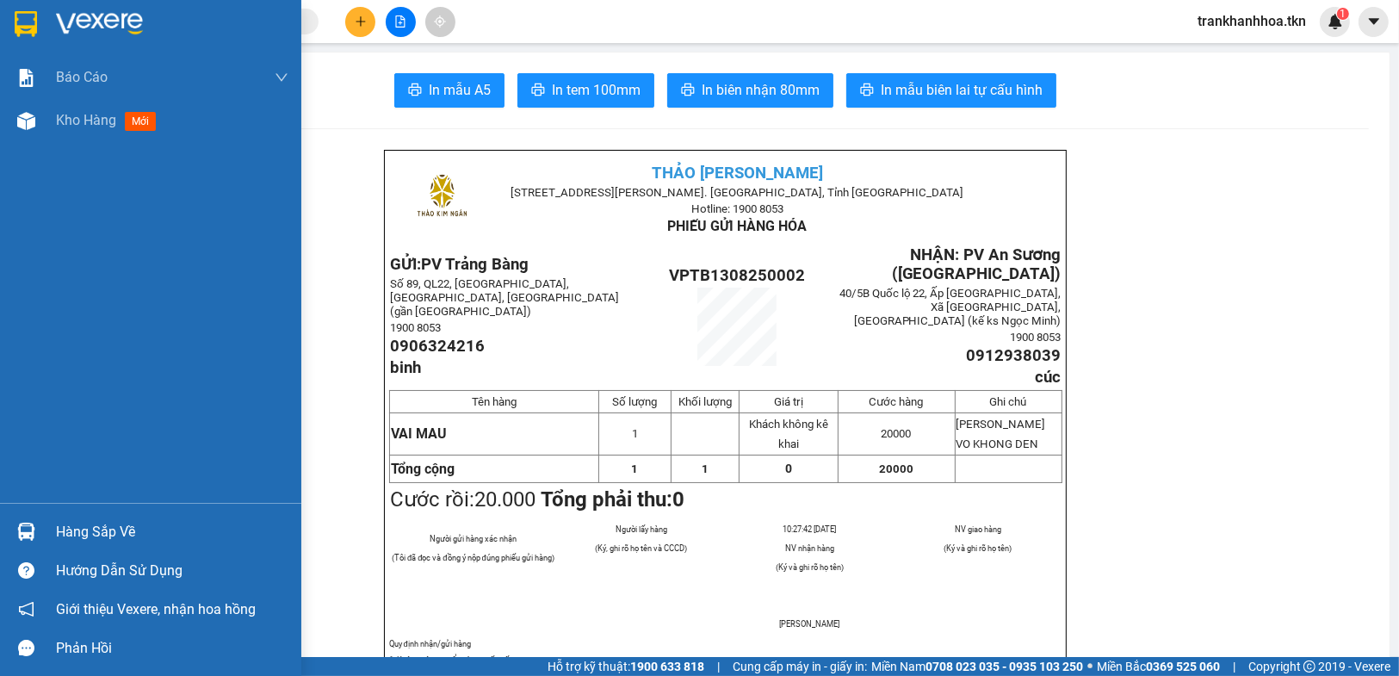
drag, startPoint x: 34, startPoint y: 522, endPoint x: 573, endPoint y: 454, distance: 543.1
click at [34, 522] on div at bounding box center [26, 531] width 30 height 30
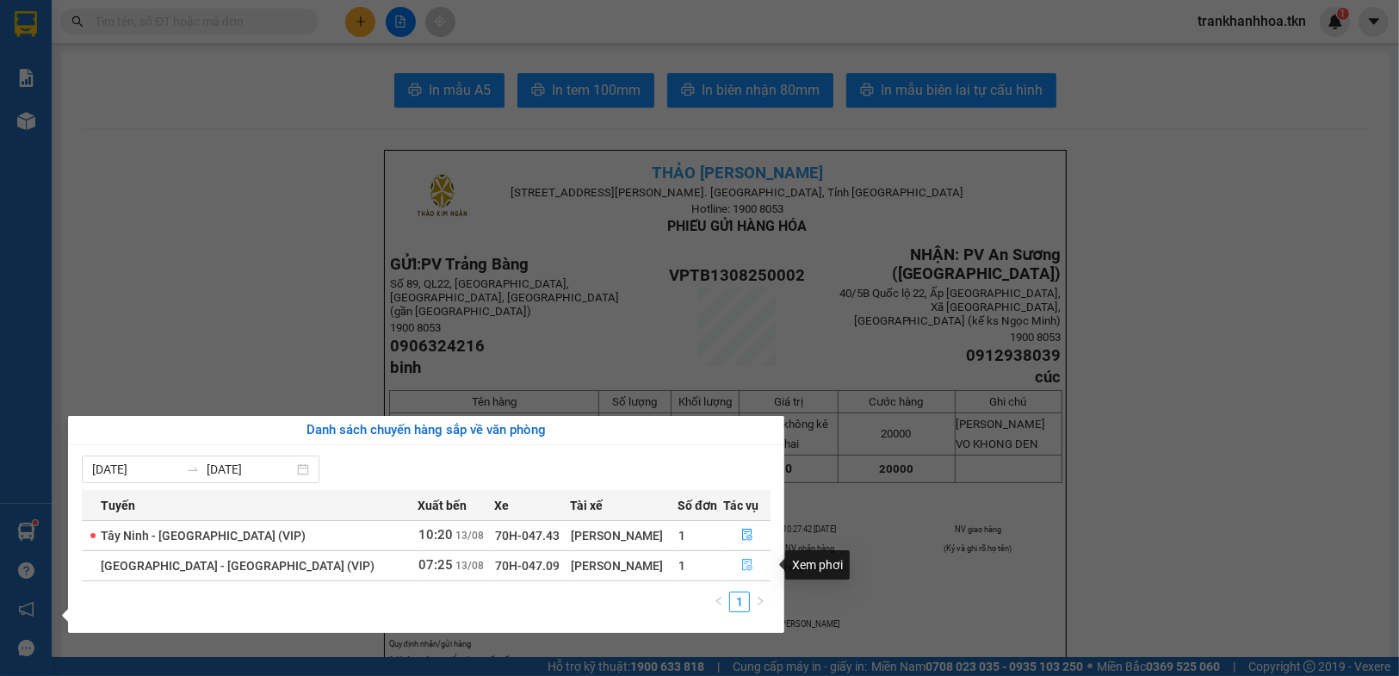
click at [741, 567] on icon "file-done" at bounding box center [747, 565] width 12 height 12
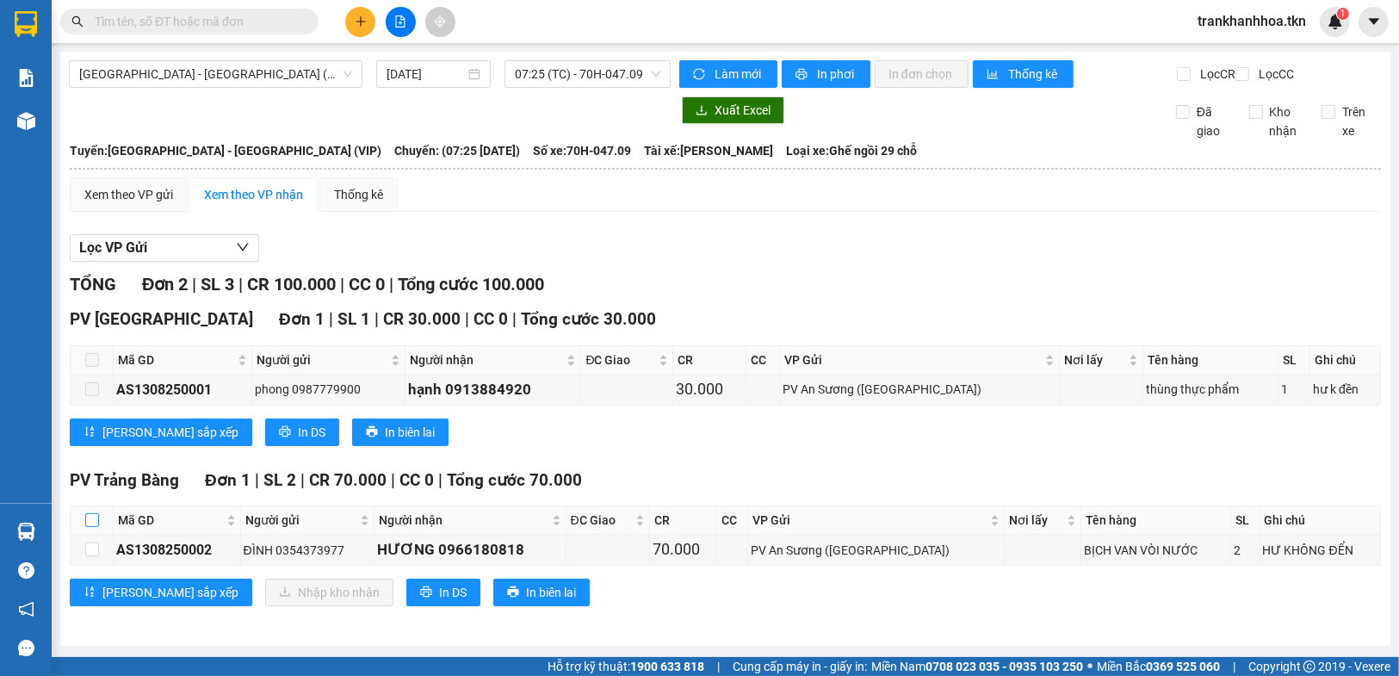
click at [96, 527] on input "checkbox" at bounding box center [92, 520] width 14 height 14
checkbox input "true"
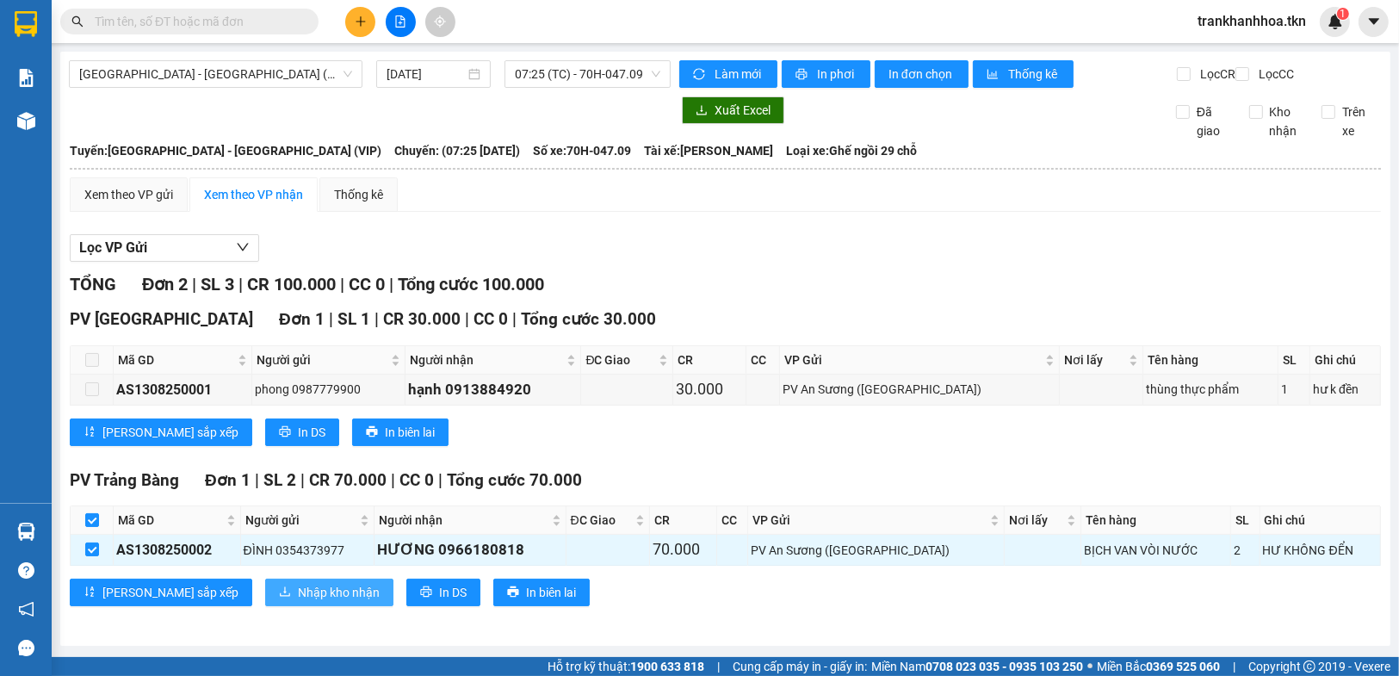
click at [298, 602] on span "Nhập kho nhận" at bounding box center [339, 592] width 82 height 19
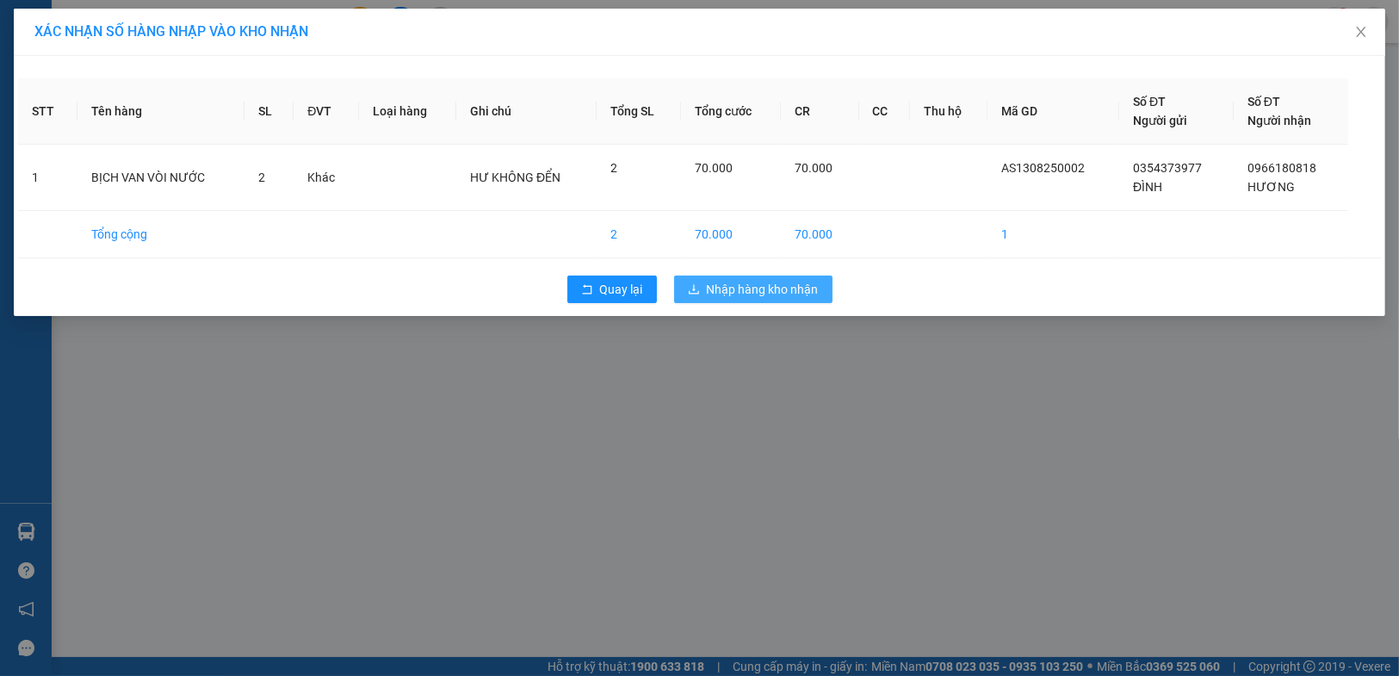
click at [744, 284] on span "Nhập hàng kho nhận" at bounding box center [763, 289] width 112 height 19
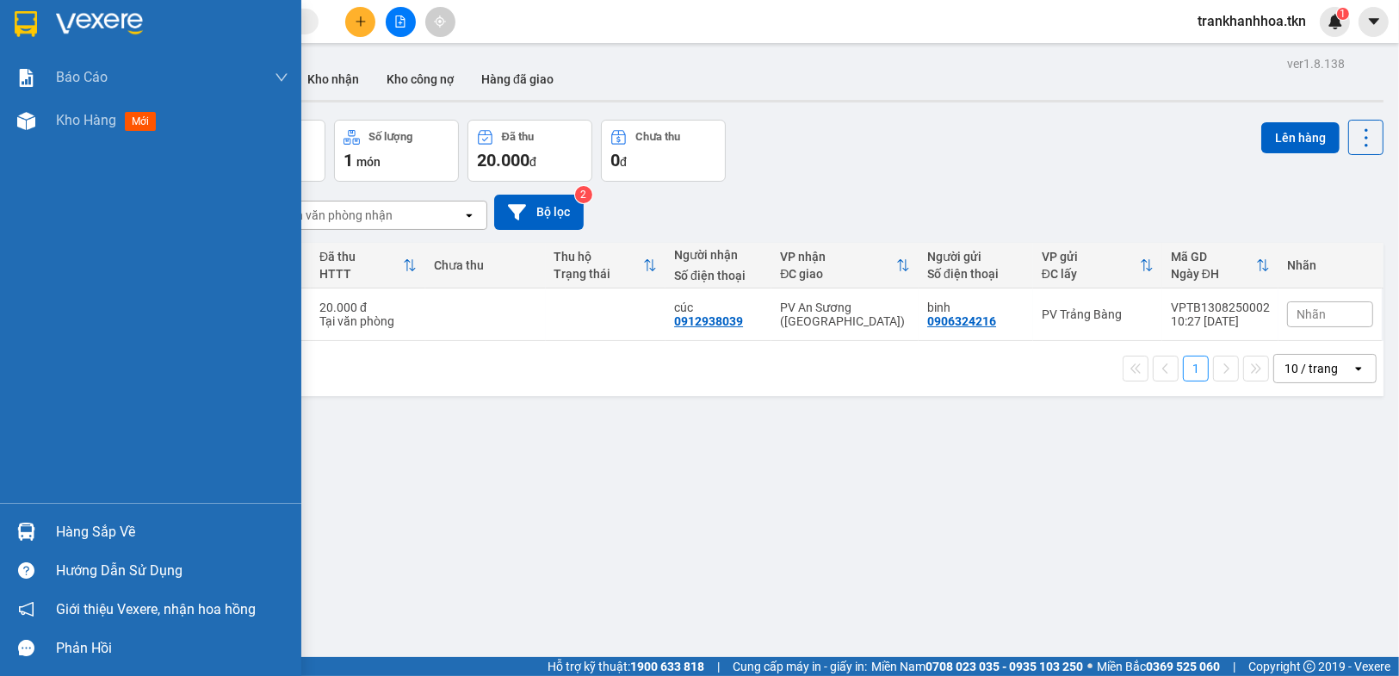
click at [53, 535] on div "Hàng sắp về" at bounding box center [150, 531] width 301 height 39
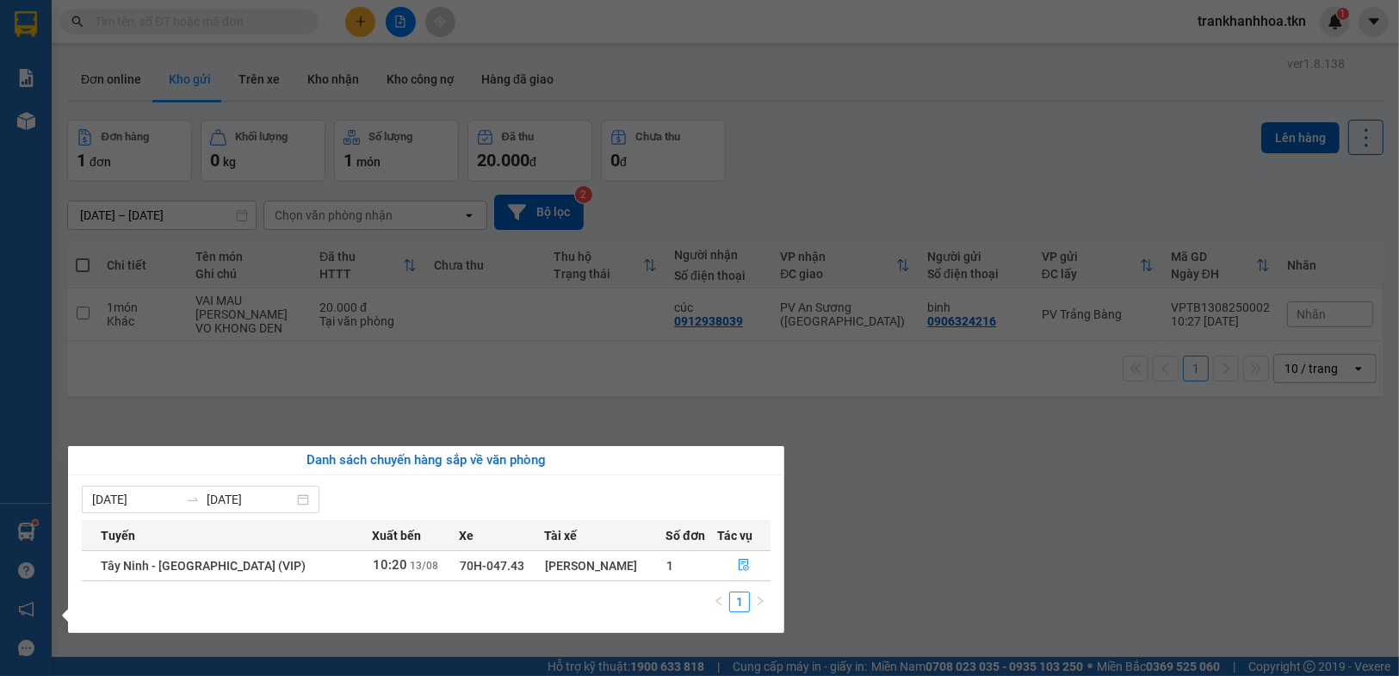
click at [1042, 488] on section "Kết quả tìm kiếm ( 0 ) Bộ lọc No Data trankhanhhoa.tkn 1 Báo cáo Mẫu 1: Báo cáo…" at bounding box center [699, 338] width 1399 height 676
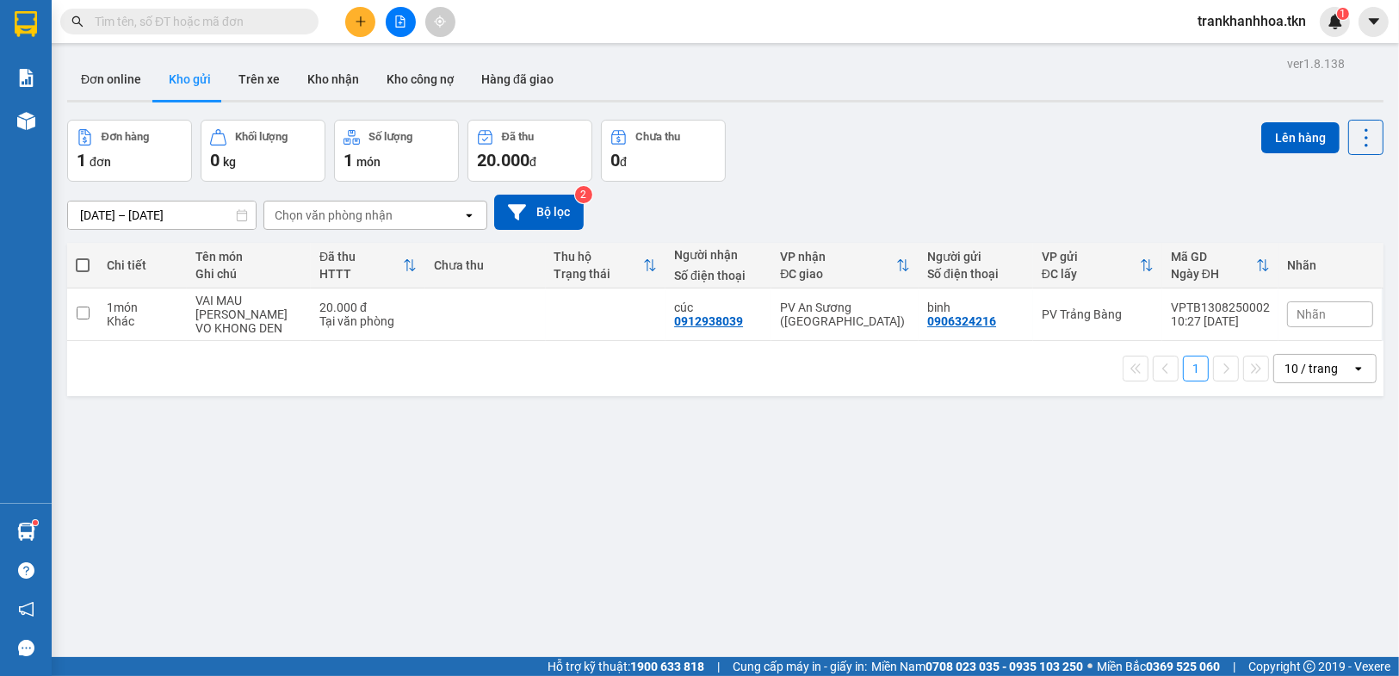
click at [86, 259] on span at bounding box center [83, 265] width 14 height 14
click at [83, 257] on input "checkbox" at bounding box center [83, 257] width 0 height 0
checkbox input "true"
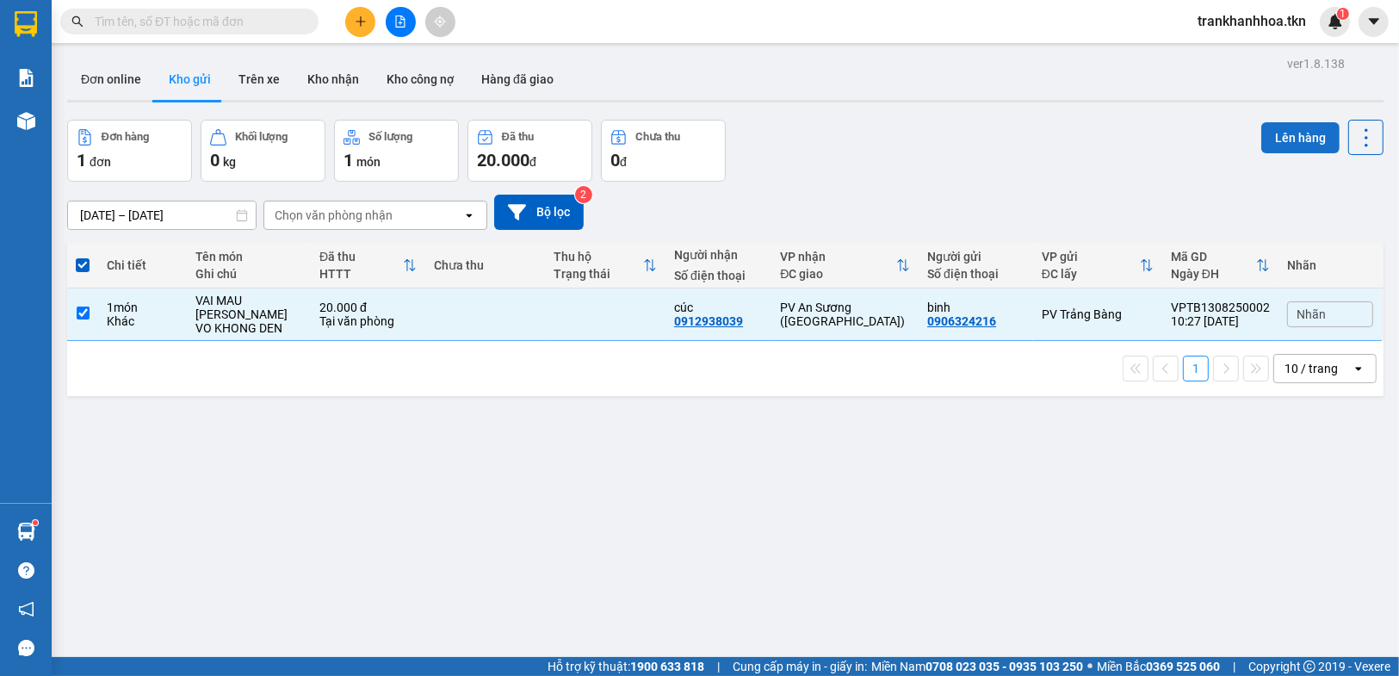
click at [1293, 141] on button "Lên hàng" at bounding box center [1300, 137] width 78 height 31
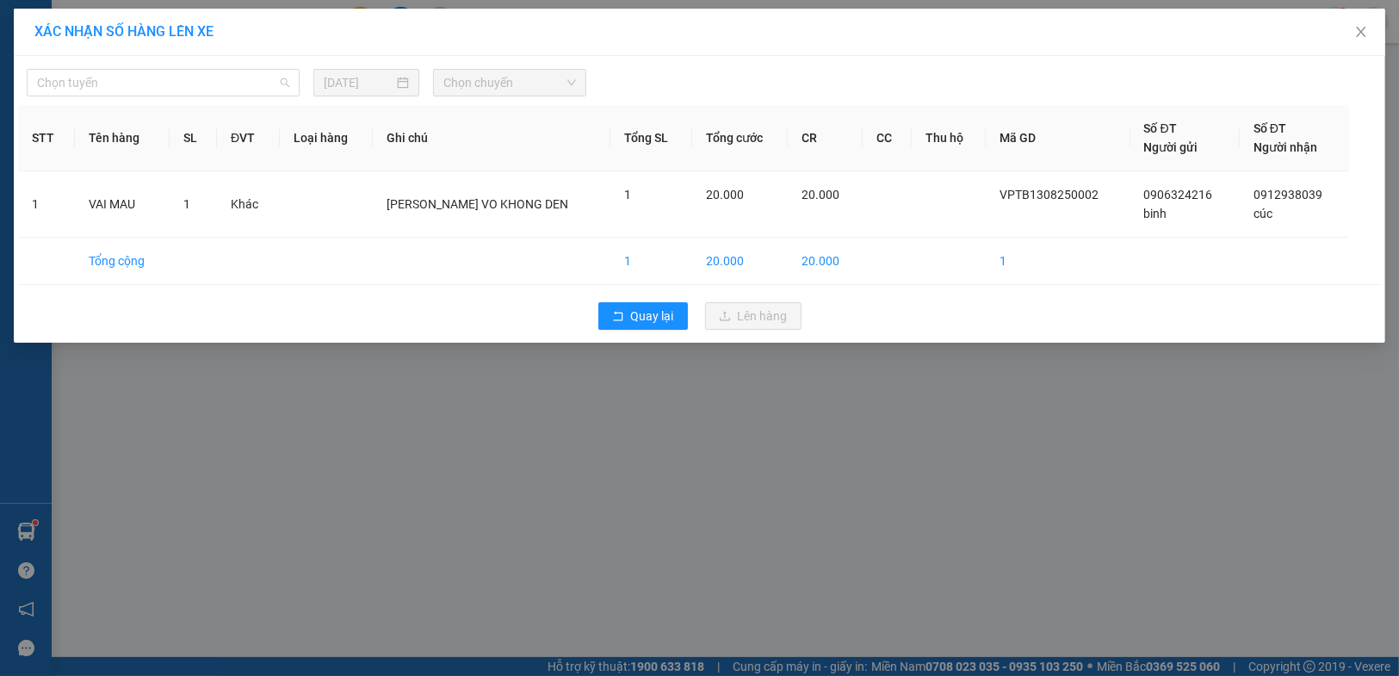
drag, startPoint x: 154, startPoint y: 79, endPoint x: 415, endPoint y: 159, distance: 272.8
click at [156, 79] on span "Chọn tuyến" at bounding box center [163, 83] width 252 height 26
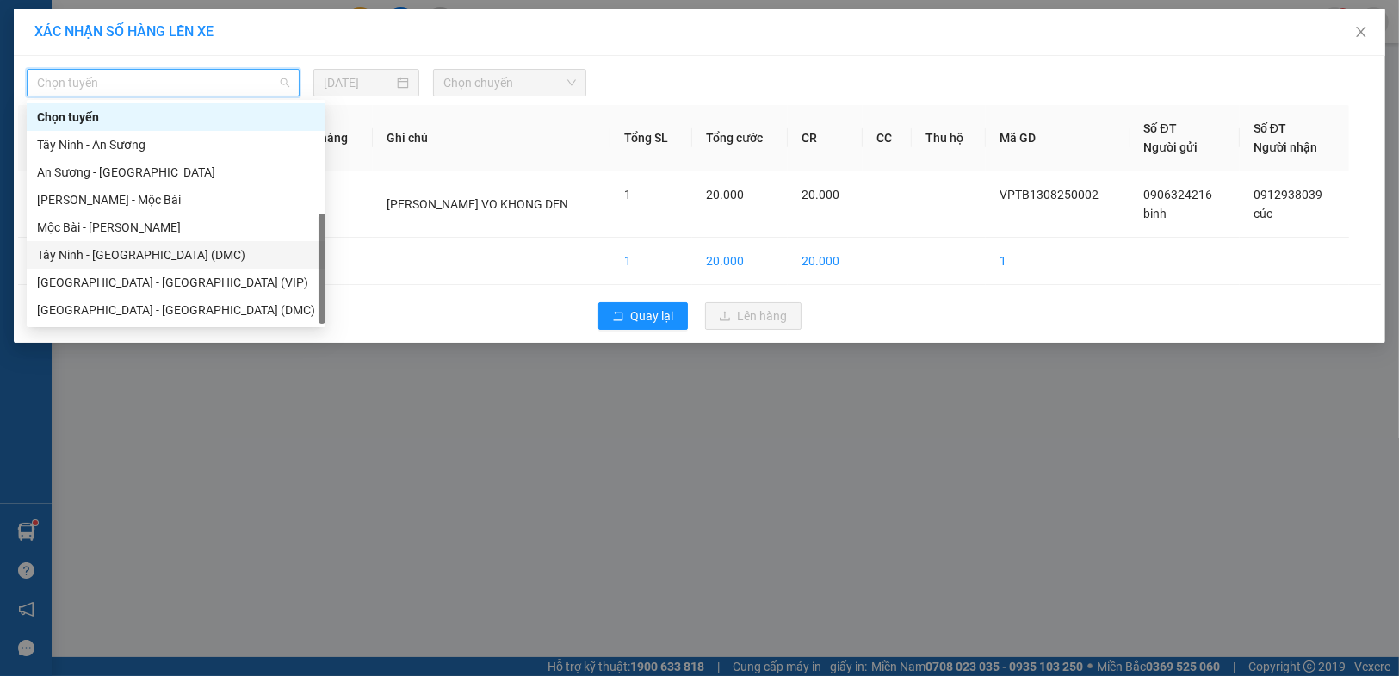
scroll to position [28, 0]
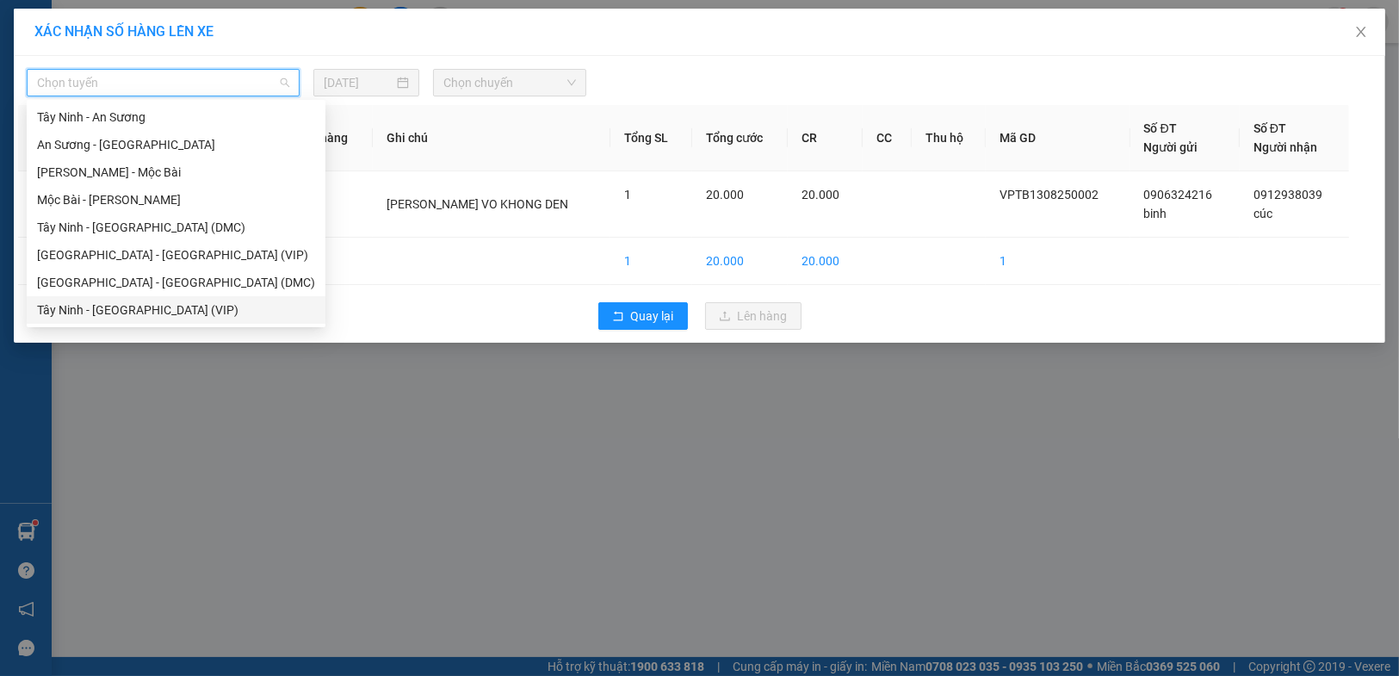
drag, startPoint x: 155, startPoint y: 312, endPoint x: 186, endPoint y: 312, distance: 31.0
click at [155, 312] on div "Tây Ninh - [GEOGRAPHIC_DATA] (VIP)" at bounding box center [176, 309] width 278 height 19
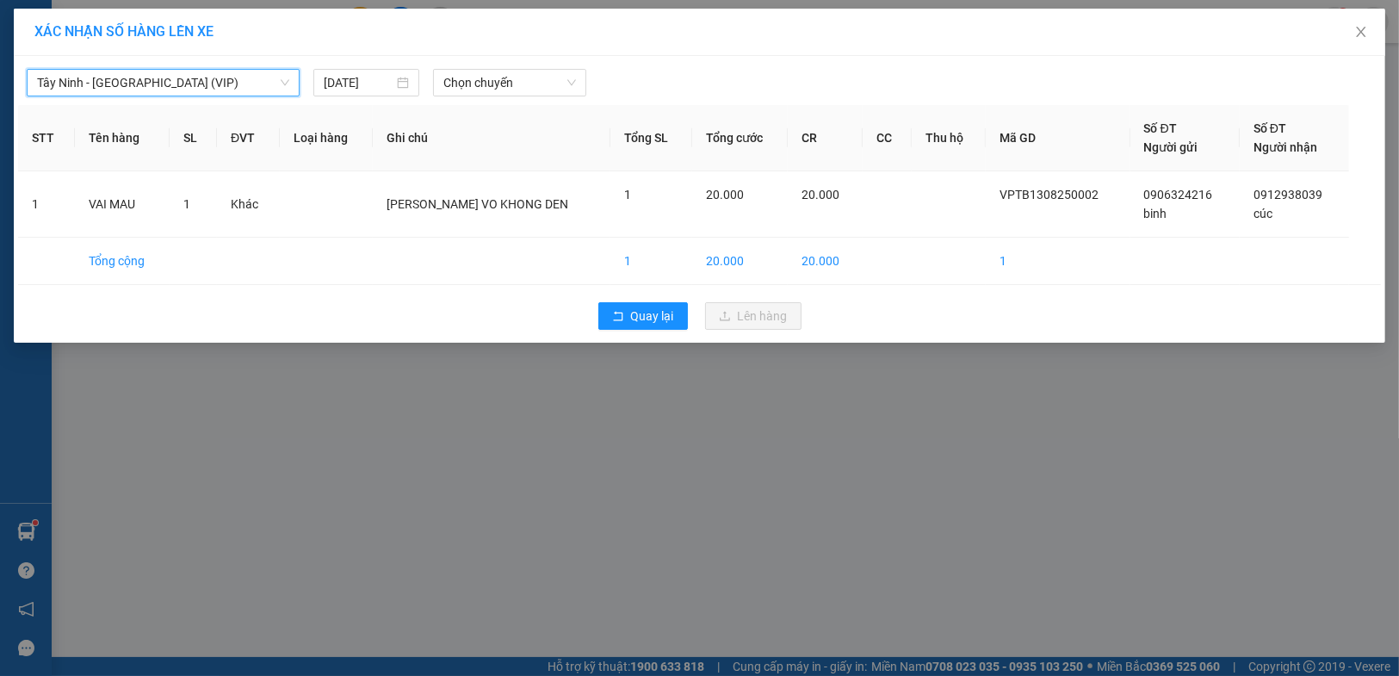
drag, startPoint x: 496, startPoint y: 88, endPoint x: 790, endPoint y: 88, distance: 294.4
click at [515, 88] on span "Chọn chuyến" at bounding box center [509, 83] width 133 height 26
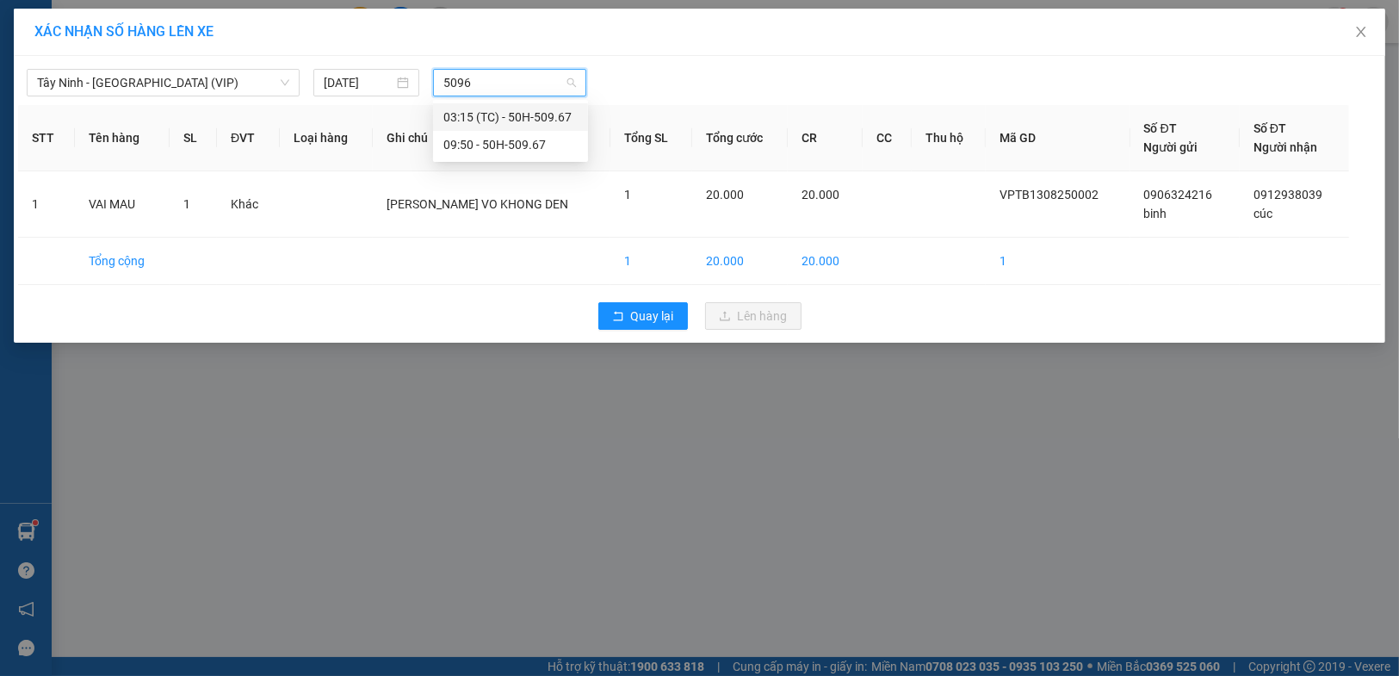
type input "50967"
click at [522, 145] on div "09:50 - 50H-509.67" at bounding box center [510, 144] width 134 height 19
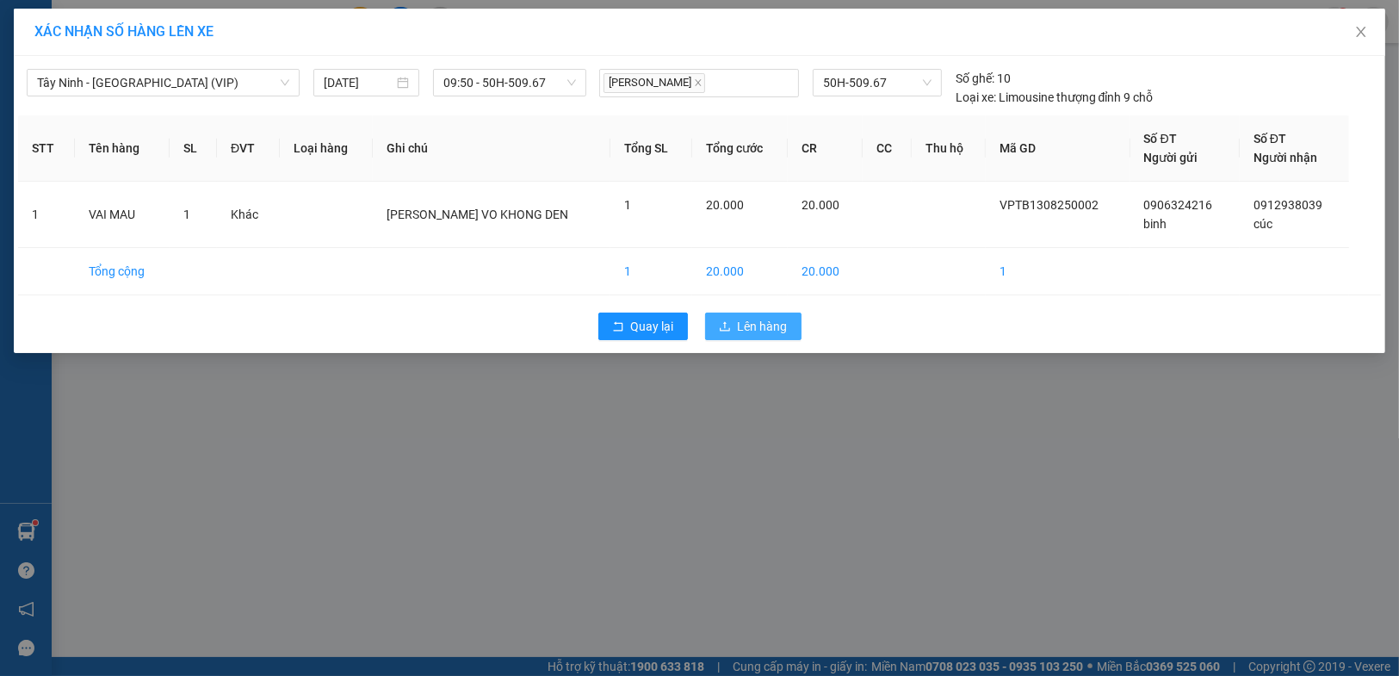
click at [752, 326] on span "Lên hàng" at bounding box center [763, 326] width 50 height 19
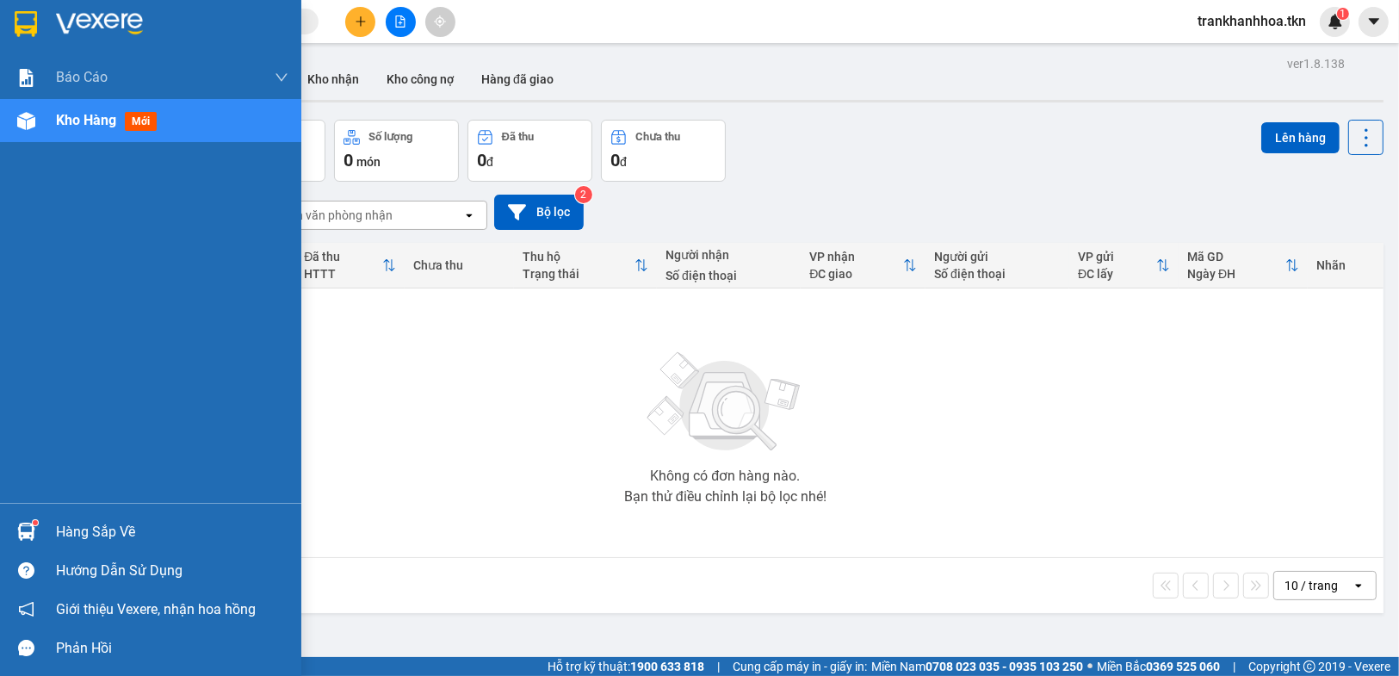
click at [28, 524] on img at bounding box center [26, 532] width 18 height 18
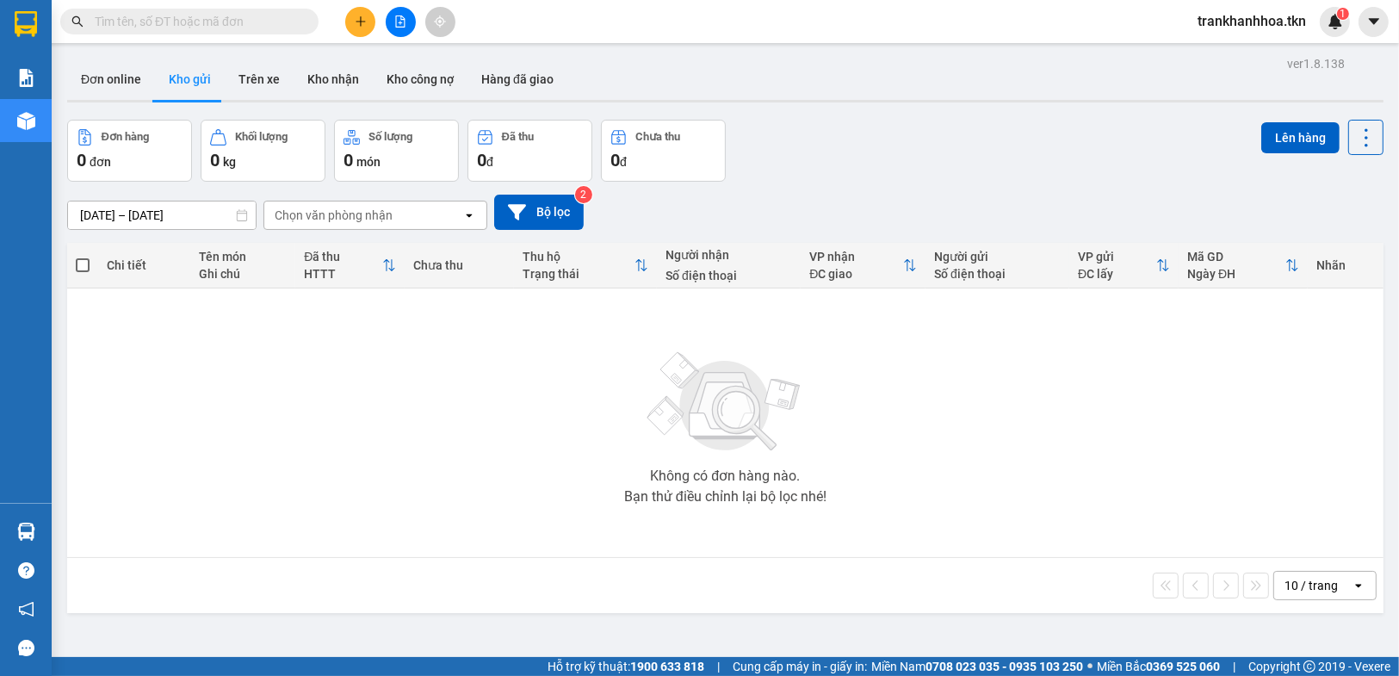
click at [906, 396] on section "Kết quả tìm kiếm ( 0 ) Bộ lọc No Data trankhanhhoa.tkn 1 Báo cáo Mẫu 1: Báo cáo…" at bounding box center [699, 338] width 1399 height 676
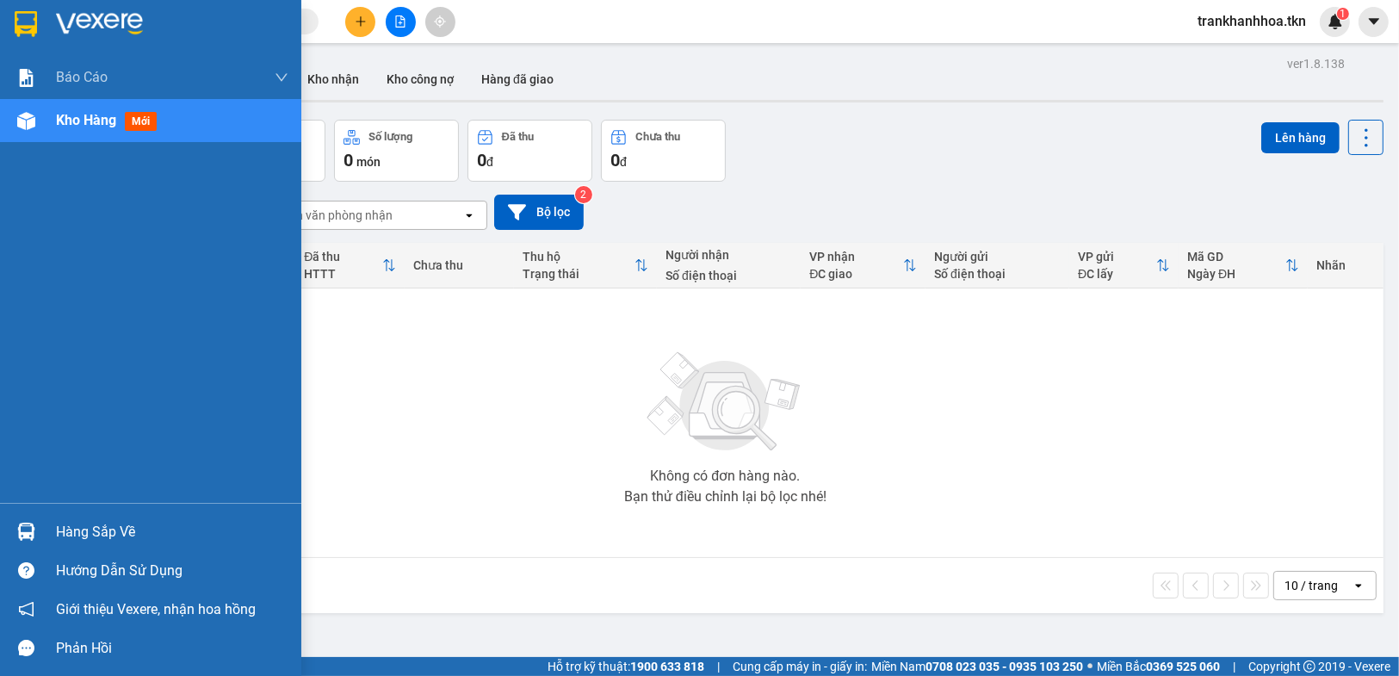
click at [93, 526] on div "Hàng sắp về" at bounding box center [172, 532] width 232 height 26
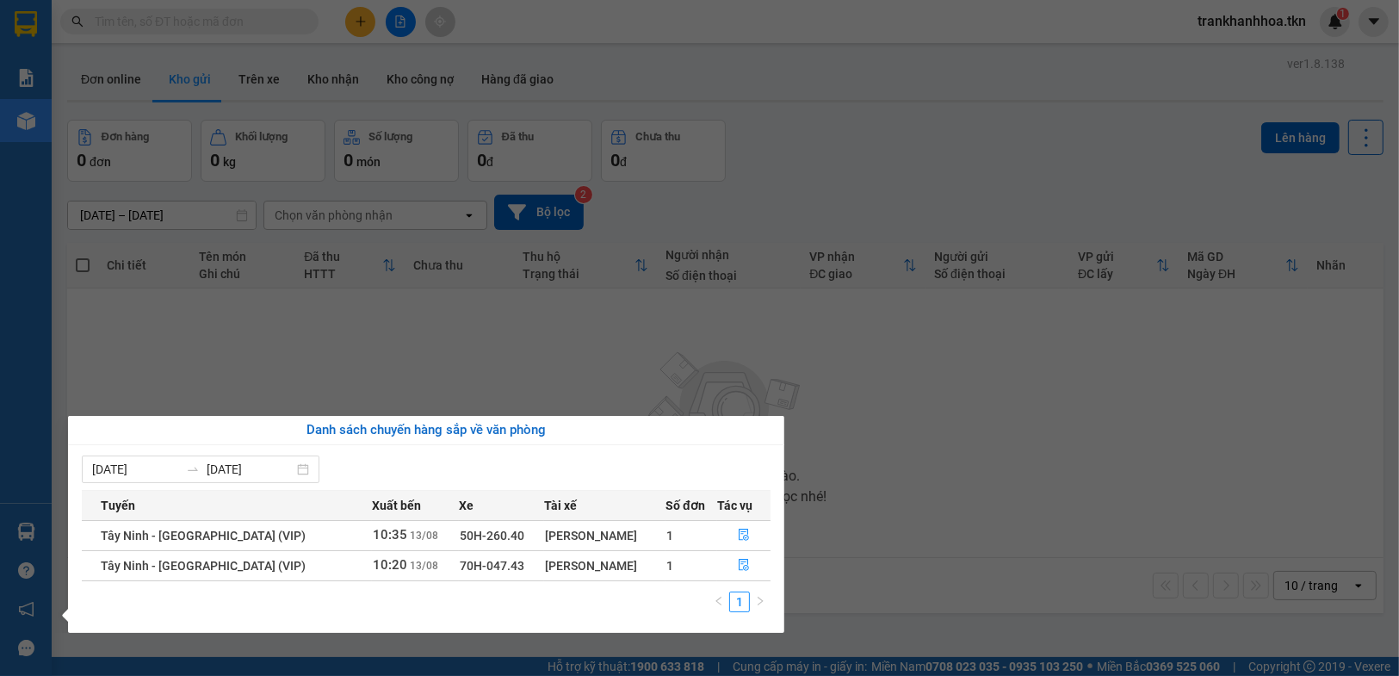
click at [870, 468] on section "Kết quả tìm kiếm ( 0 ) Bộ lọc No Data trankhanhhoa.tkn 1 Báo cáo Mẫu 1: Báo cáo…" at bounding box center [699, 338] width 1399 height 676
